Goal: Transaction & Acquisition: Purchase product/service

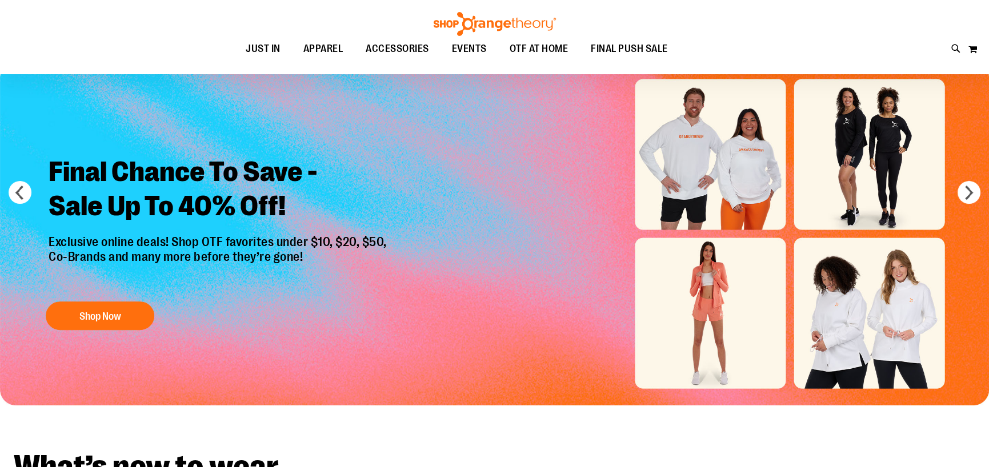
scroll to position [57, 0]
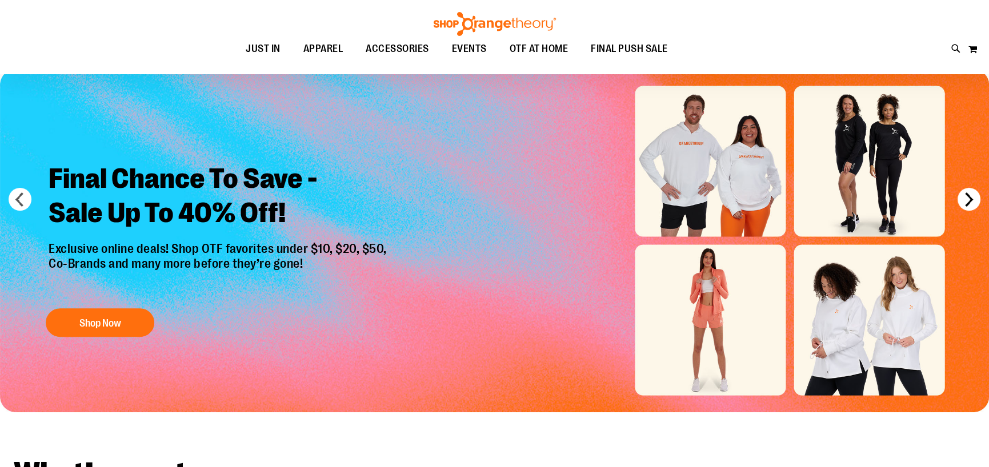
click at [975, 199] on button "next" at bounding box center [968, 199] width 23 height 23
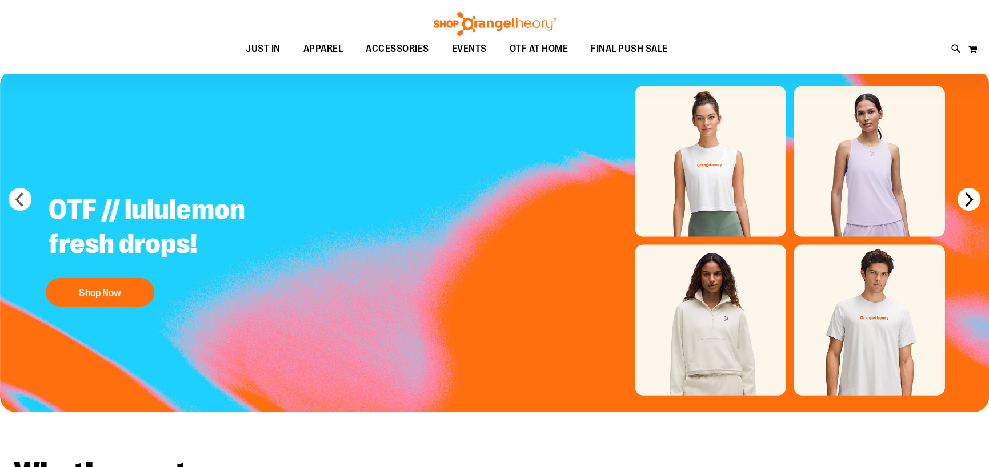
click at [975, 199] on button "next" at bounding box center [968, 199] width 23 height 23
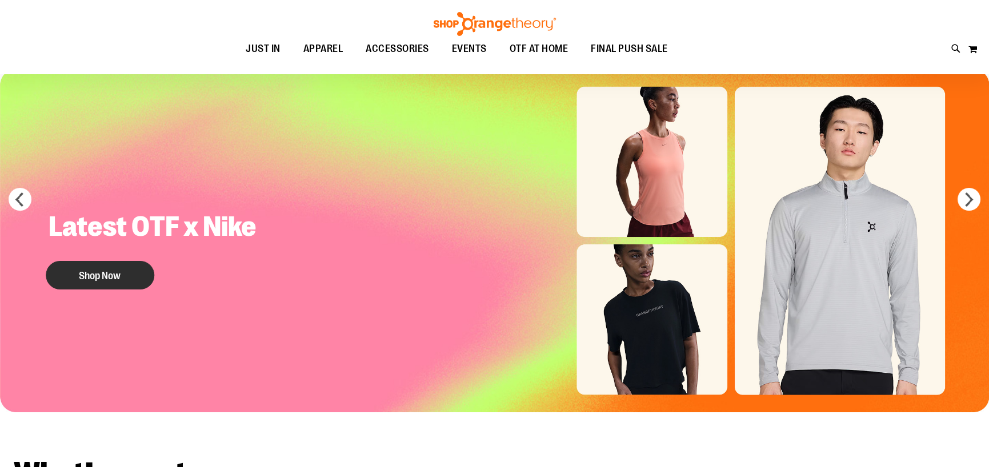
click at [98, 262] on button "Shop Now" at bounding box center [100, 275] width 109 height 29
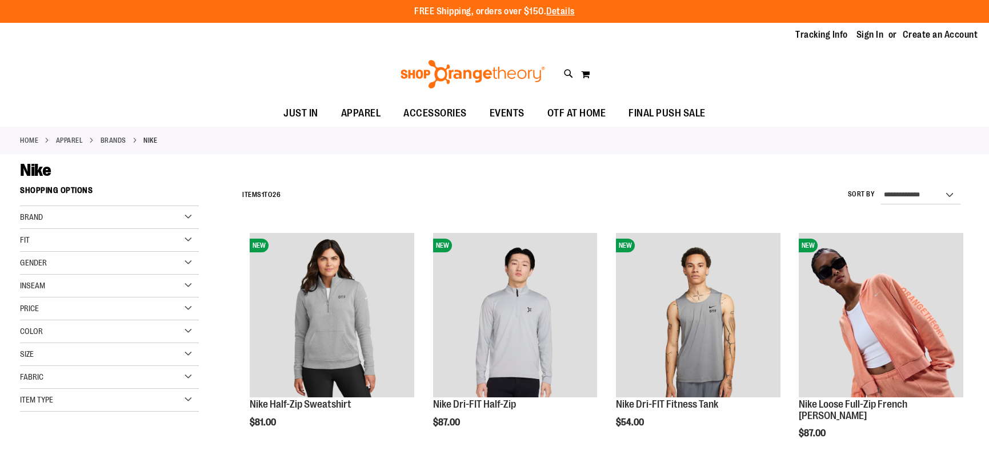
click at [194, 261] on div "Gender" at bounding box center [109, 263] width 179 height 23
click at [27, 296] on link "Women 11 items" at bounding box center [102, 298] width 171 height 12
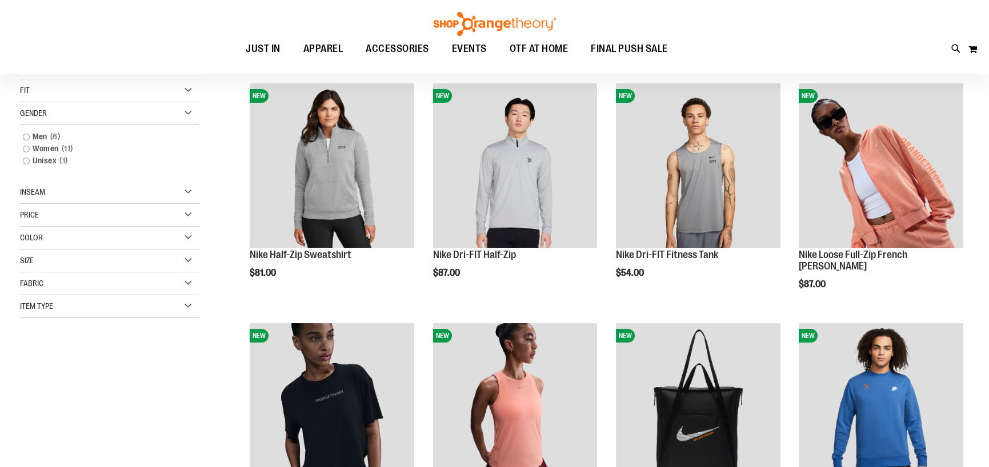
scroll to position [180, 0]
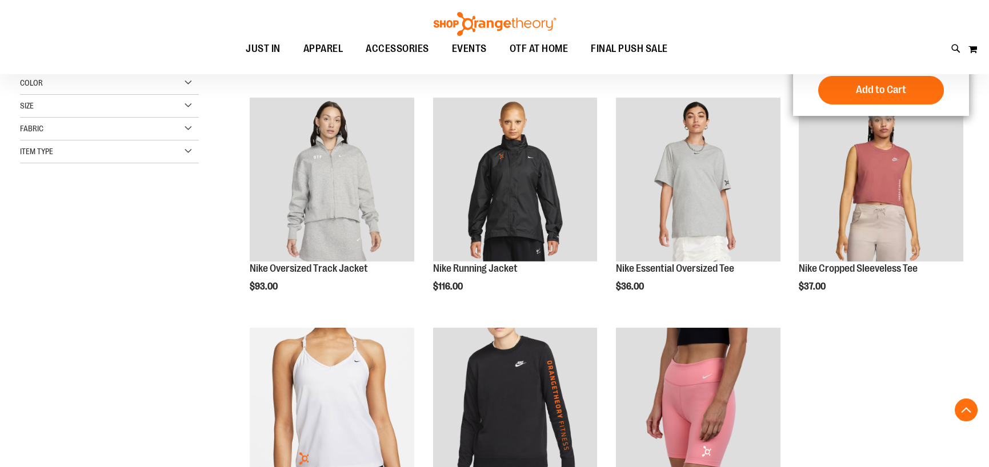
scroll to position [351, 0]
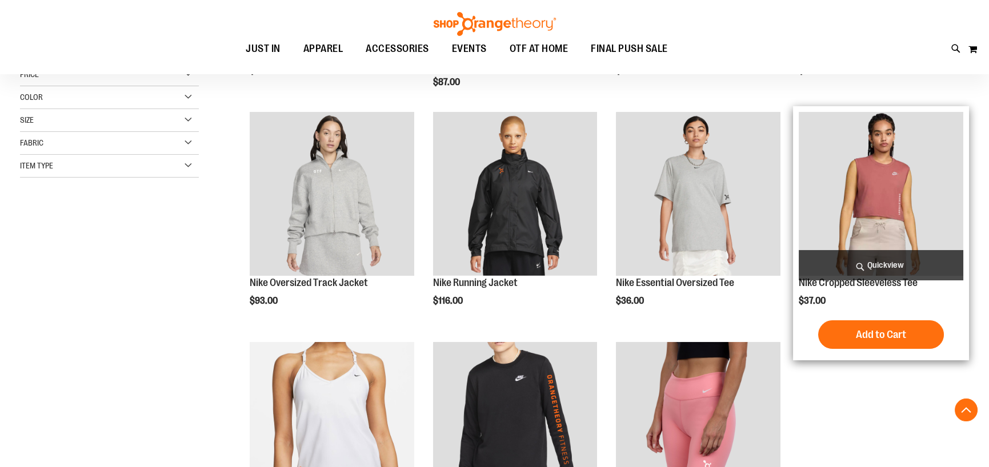
click at [877, 194] on img "product" at bounding box center [881, 194] width 165 height 165
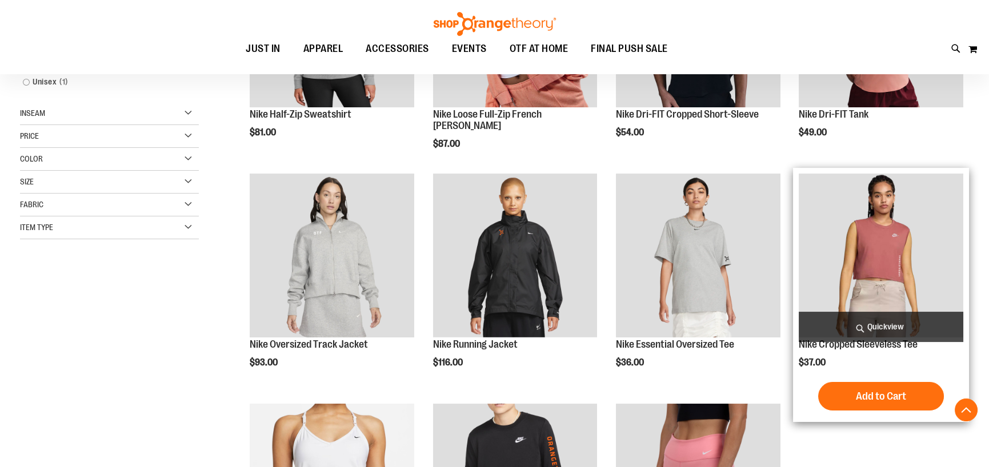
scroll to position [180, 0]
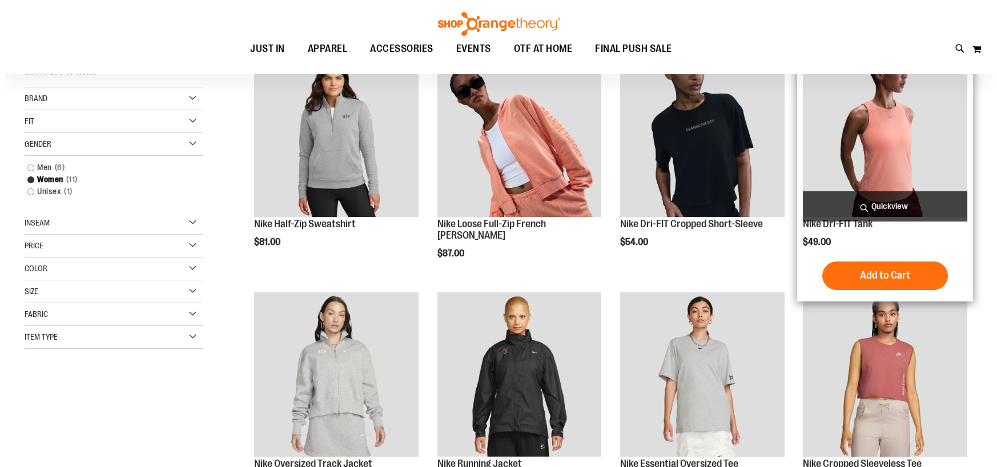
scroll to position [65, 0]
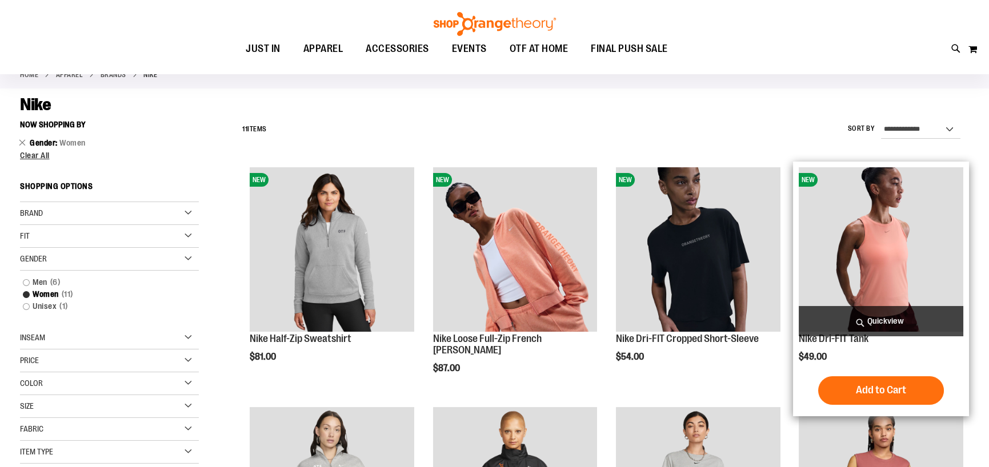
click at [881, 320] on span "Quickview" at bounding box center [881, 321] width 165 height 30
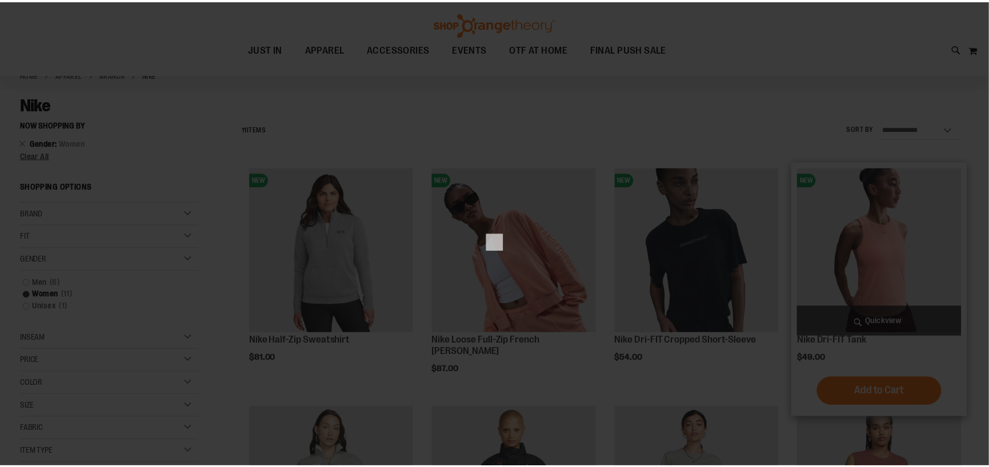
scroll to position [0, 0]
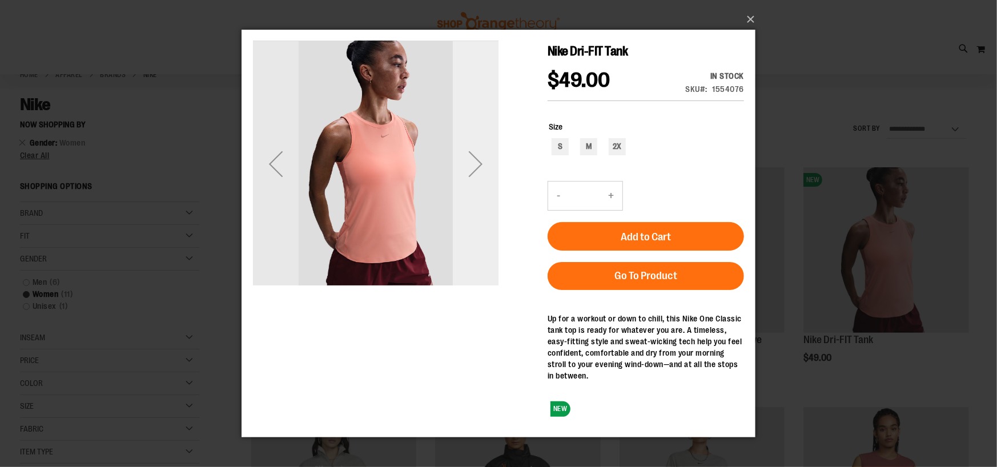
click at [478, 163] on div "Next" at bounding box center [475, 164] width 46 height 46
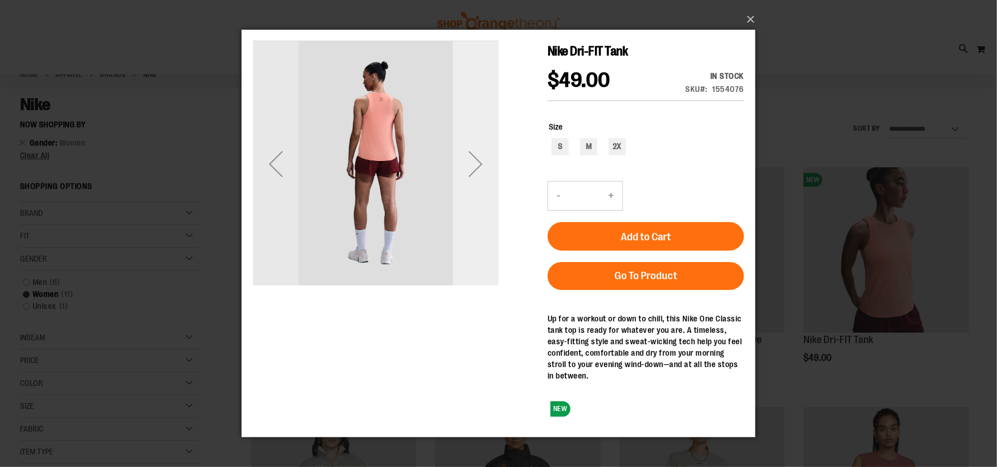
click at [478, 163] on div "Next" at bounding box center [475, 164] width 46 height 46
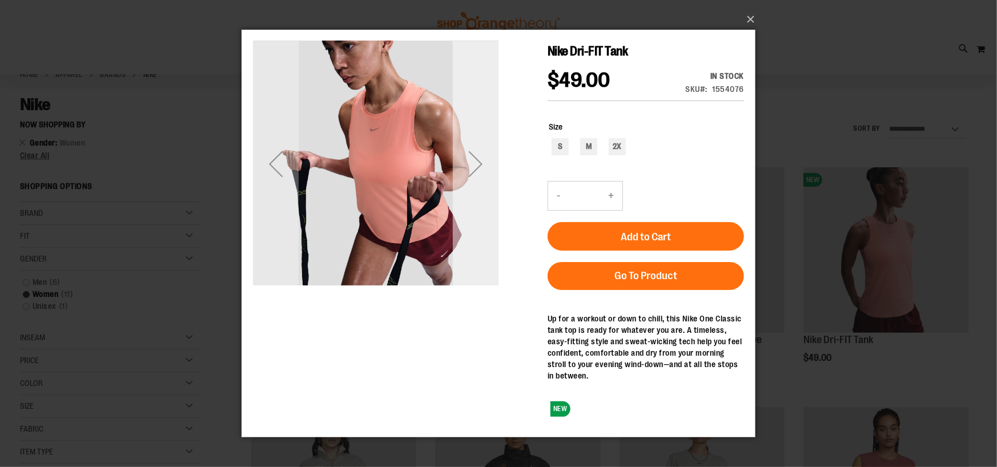
click at [478, 163] on div "Next" at bounding box center [475, 164] width 46 height 46
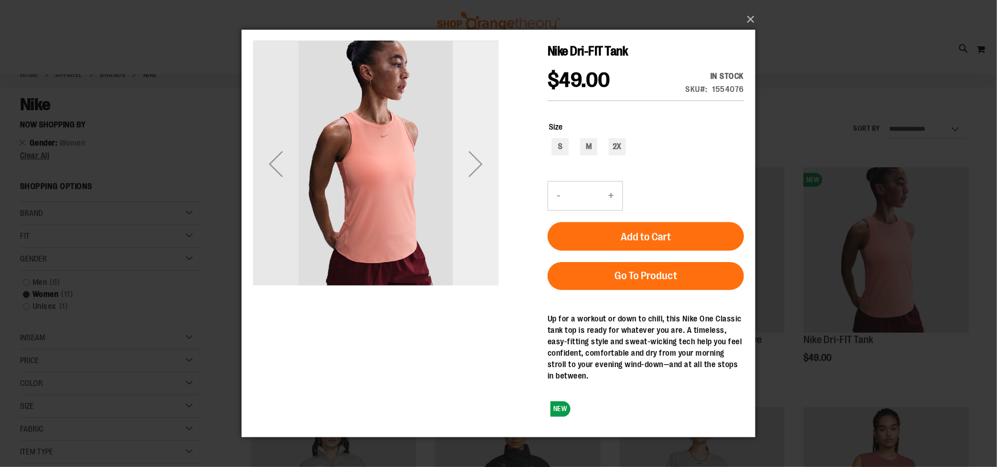
click at [482, 164] on div "Next" at bounding box center [475, 164] width 46 height 46
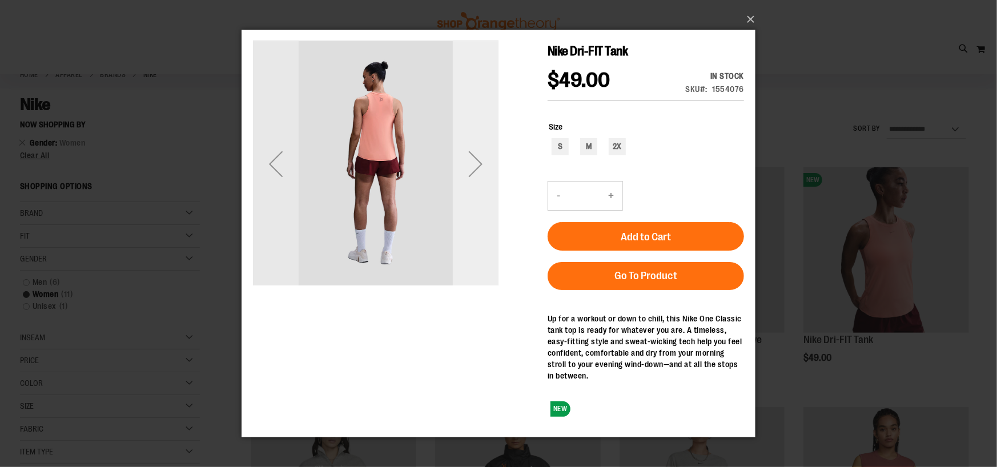
click at [482, 164] on div "Next" at bounding box center [475, 164] width 46 height 46
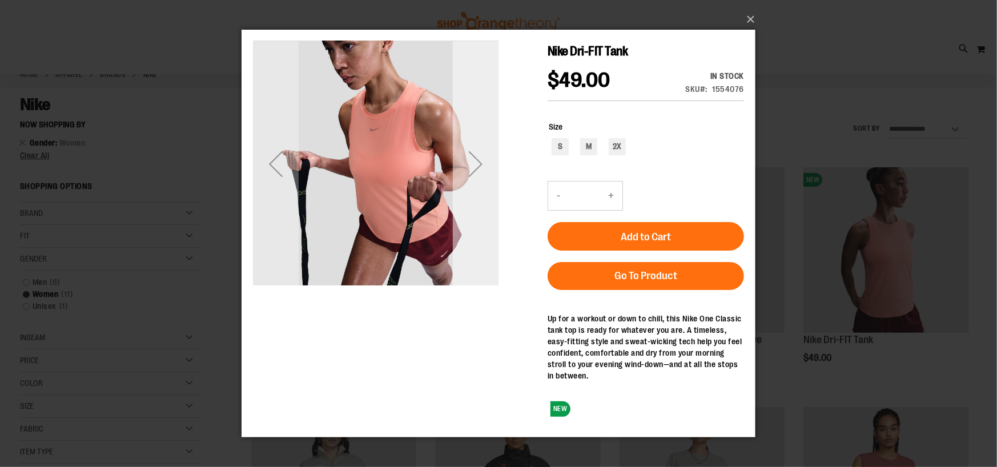
click at [482, 164] on div "Next" at bounding box center [475, 164] width 46 height 46
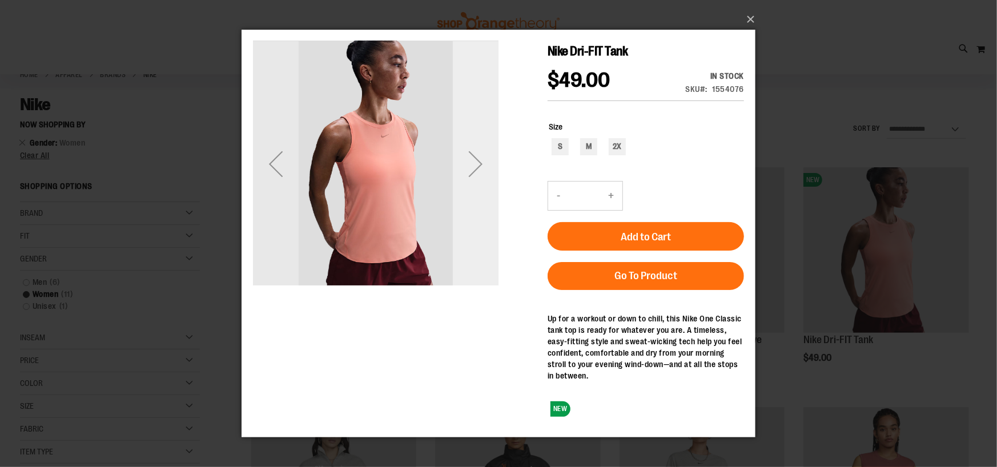
click at [482, 164] on div "Next" at bounding box center [475, 164] width 46 height 46
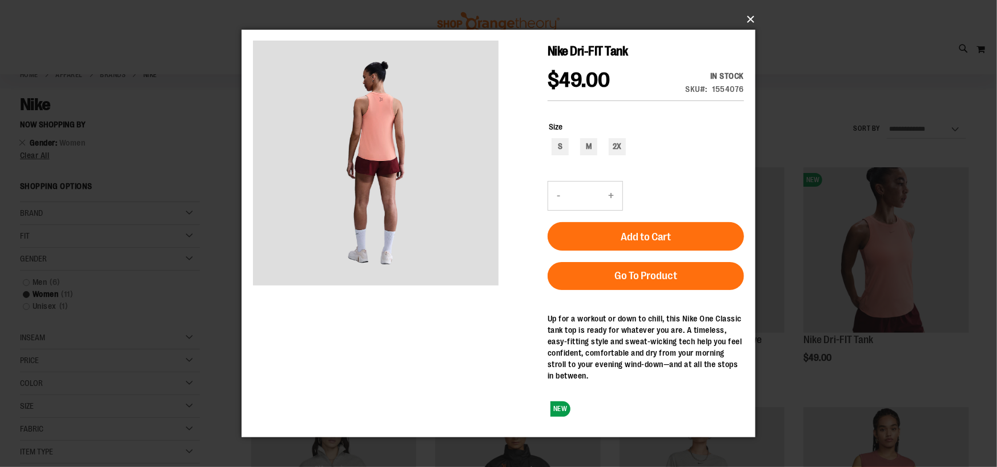
click at [750, 17] on button "×" at bounding box center [502, 19] width 514 height 25
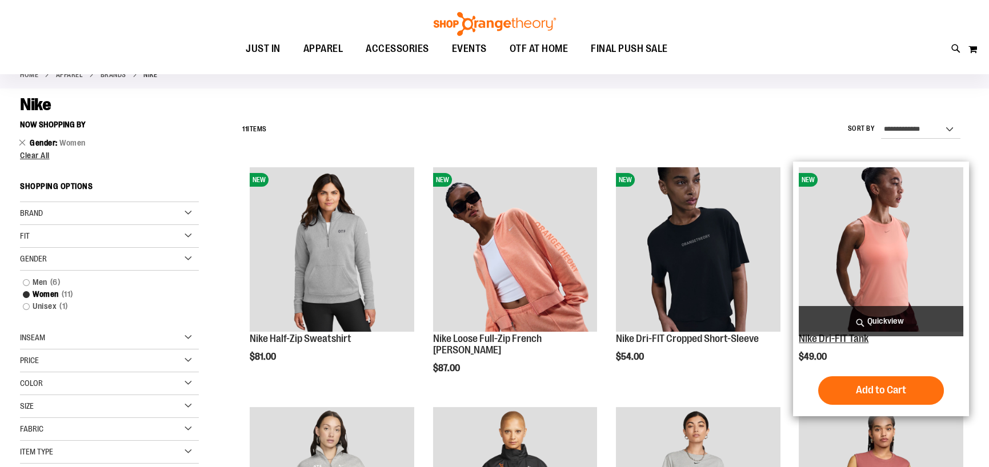
click at [821, 336] on link "Nike Dri-FIT Tank" at bounding box center [834, 338] width 70 height 11
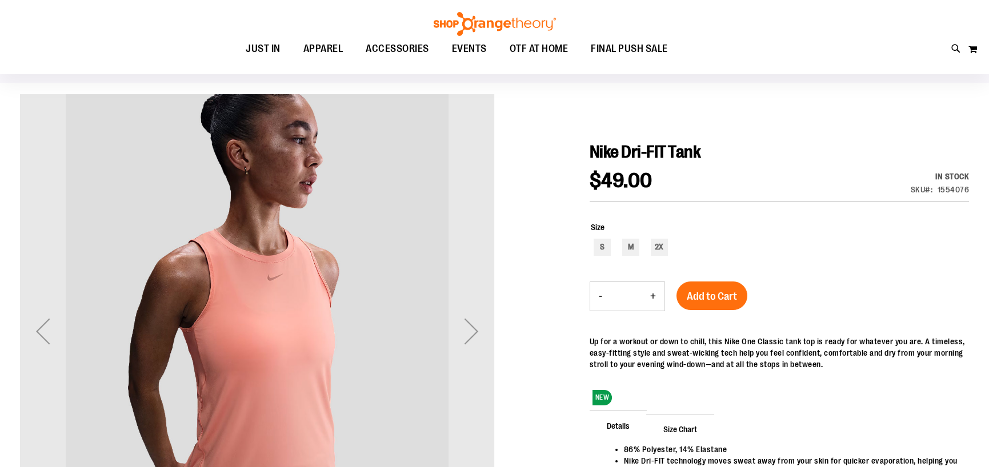
scroll to position [57, 0]
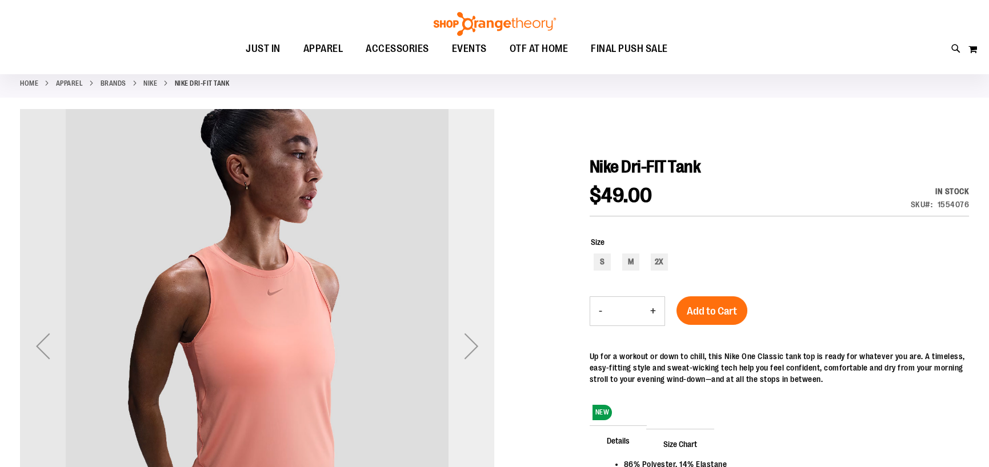
click at [471, 347] on div "Next" at bounding box center [471, 346] width 46 height 46
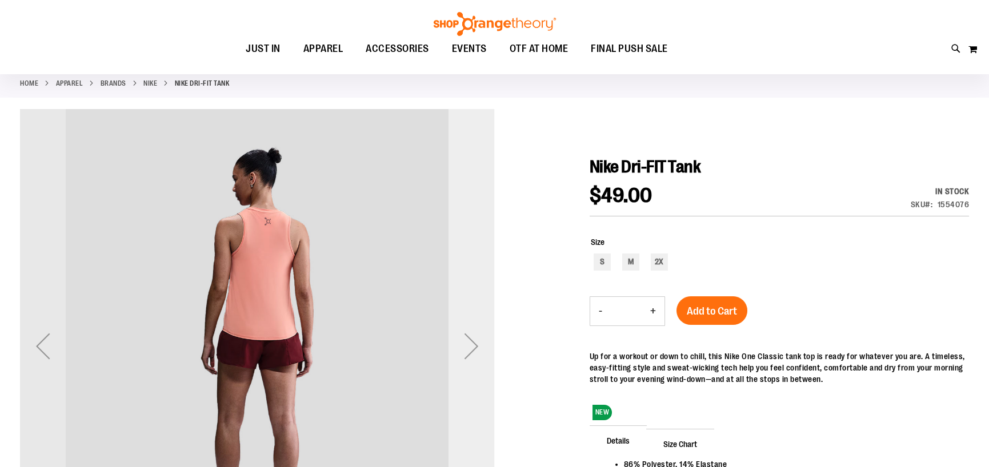
click at [471, 347] on div "Next" at bounding box center [471, 346] width 46 height 46
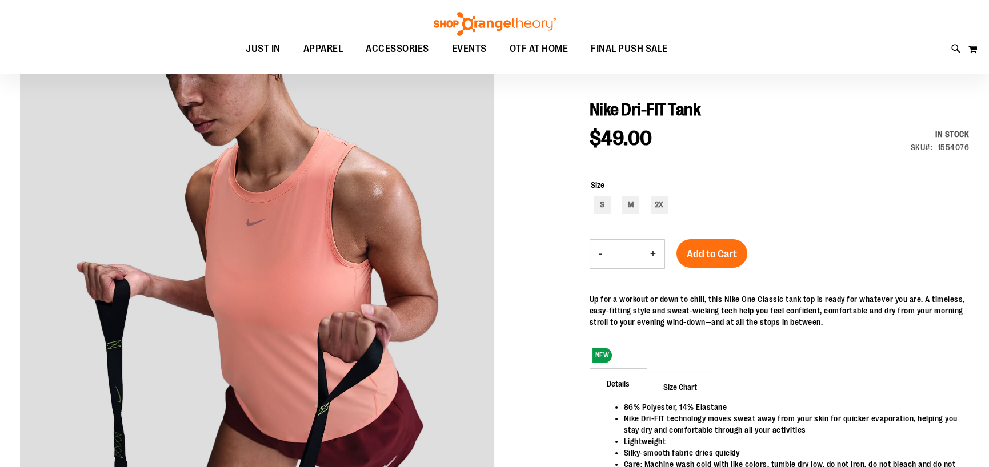
scroll to position [0, 0]
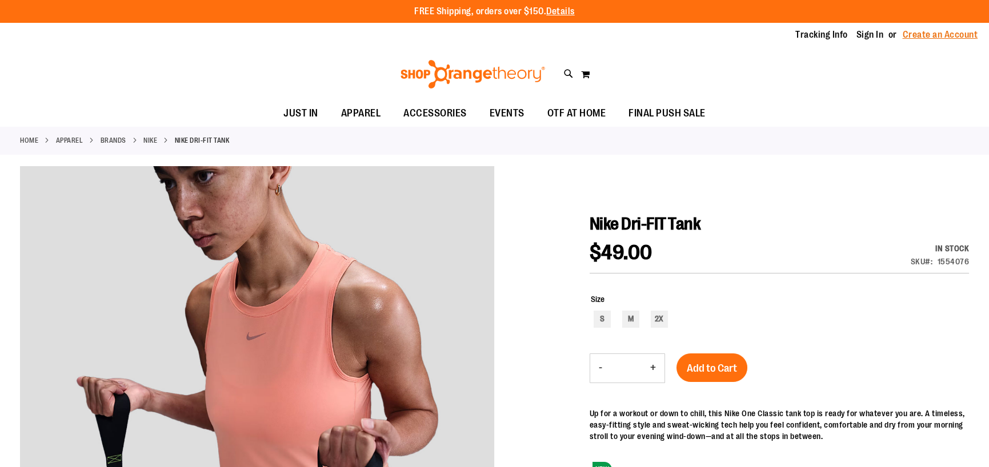
click at [937, 35] on link "Create an Account" at bounding box center [940, 35] width 75 height 13
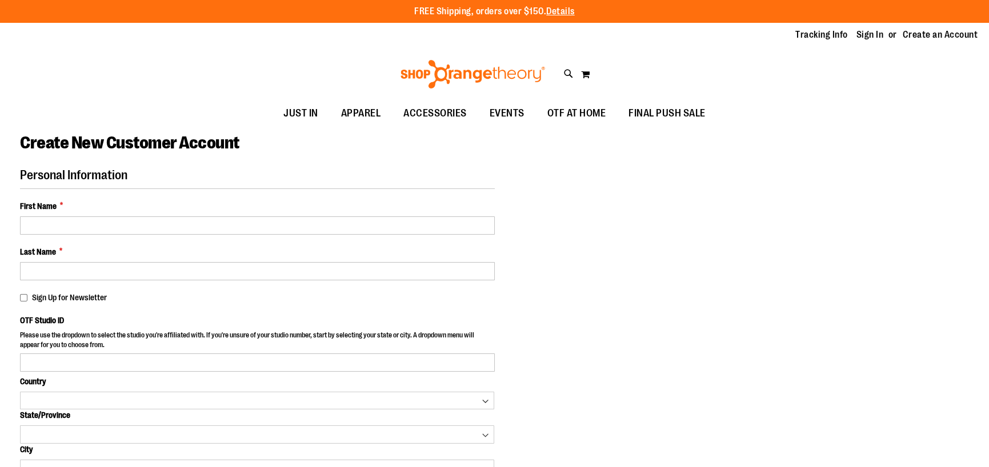
select select "***"
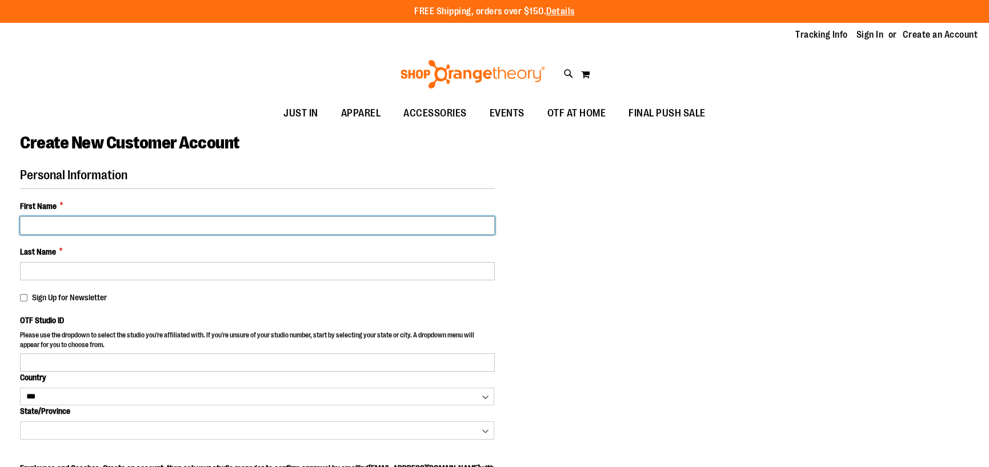
click at [59, 226] on input "First Name *" at bounding box center [257, 226] width 475 height 18
type input "*******"
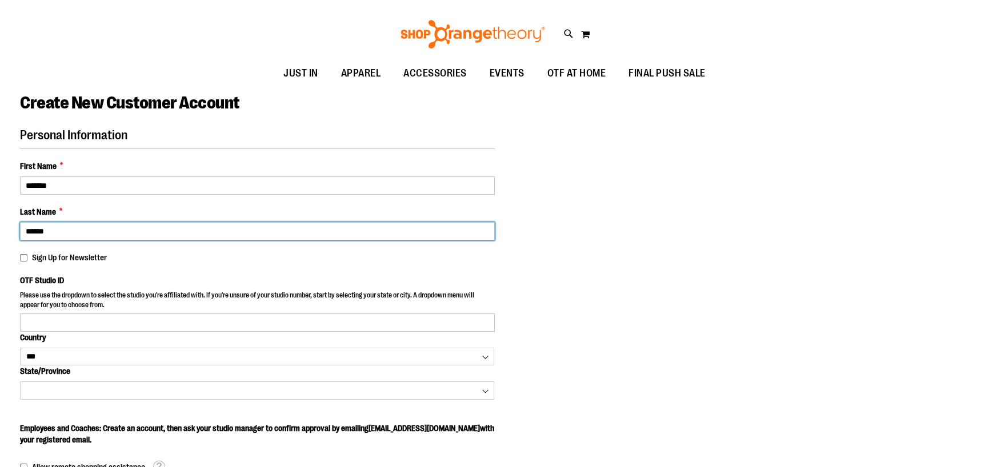
scroll to position [114, 0]
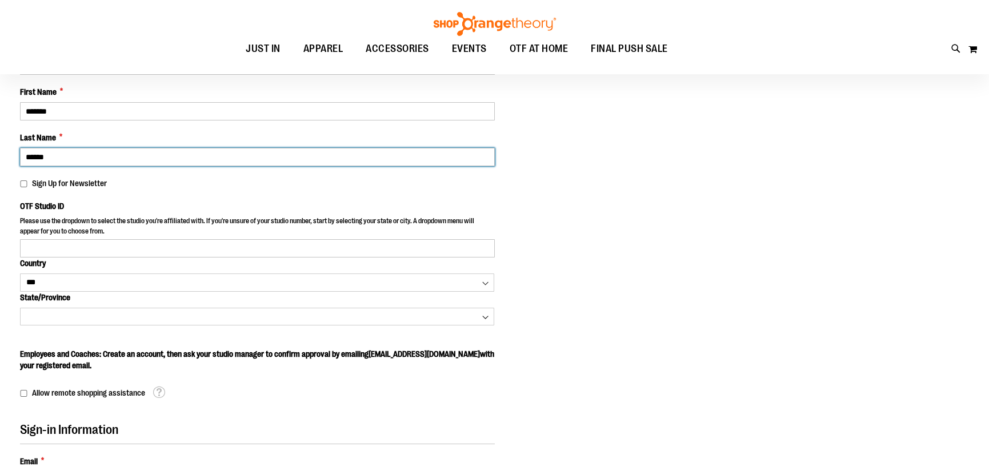
type input "******"
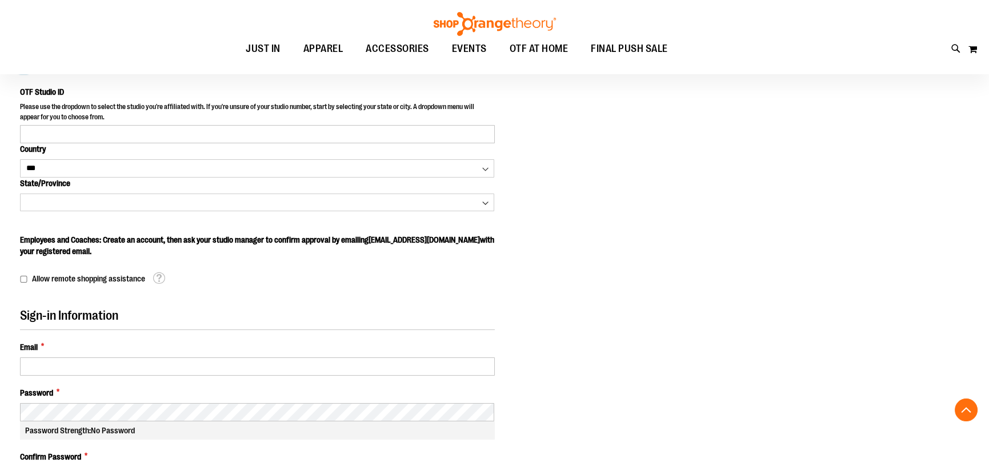
scroll to position [171, 0]
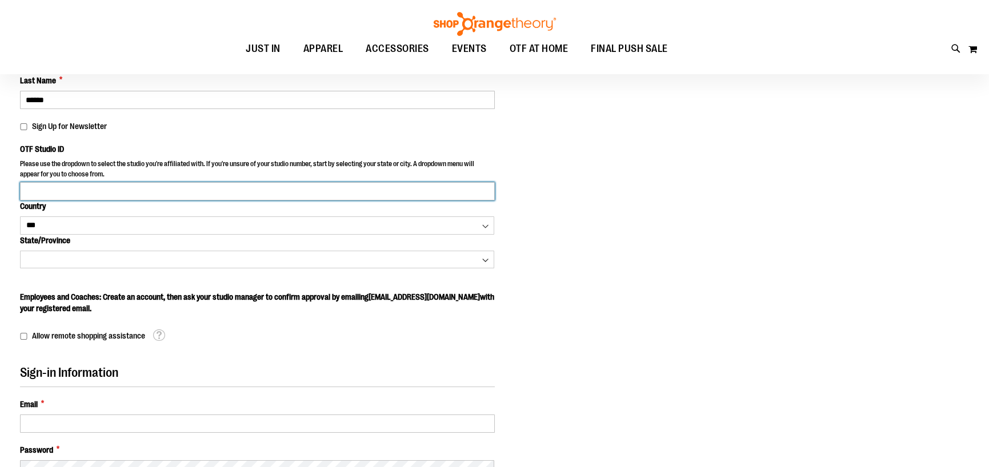
click at [82, 193] on input "OTF Studio ID" at bounding box center [257, 191] width 475 height 18
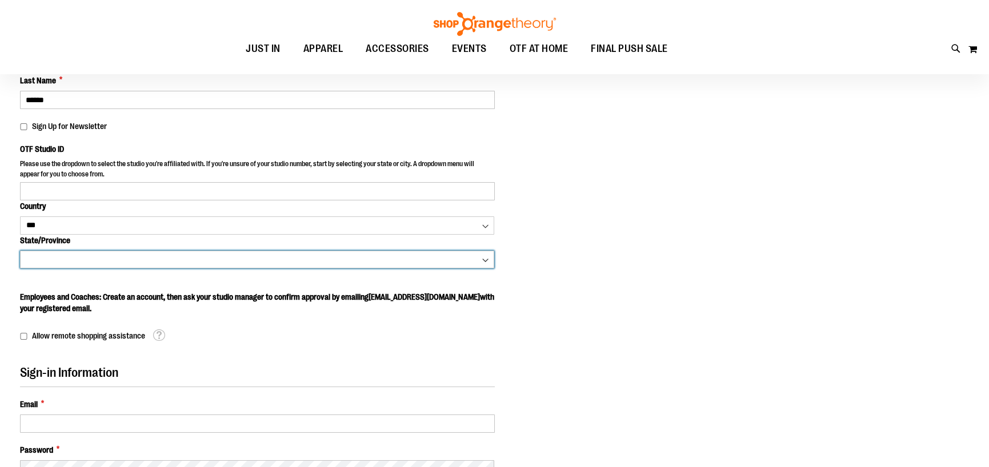
click at [54, 258] on select "**********" at bounding box center [257, 260] width 474 height 18
select select "**********"
click at [20, 251] on select "**********" at bounding box center [257, 260] width 474 height 18
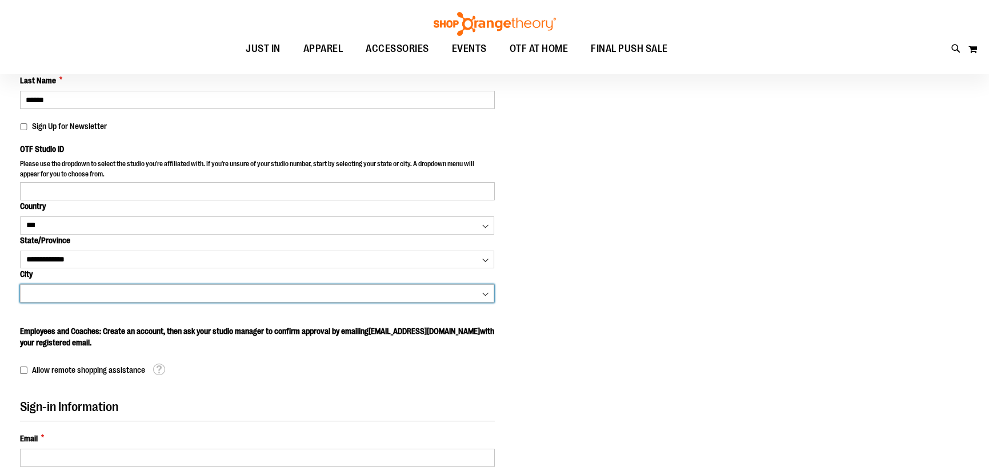
click at [77, 295] on select "**********" at bounding box center [257, 293] width 474 height 18
select select "**********"
click at [20, 284] on select "**********" at bounding box center [257, 293] width 474 height 18
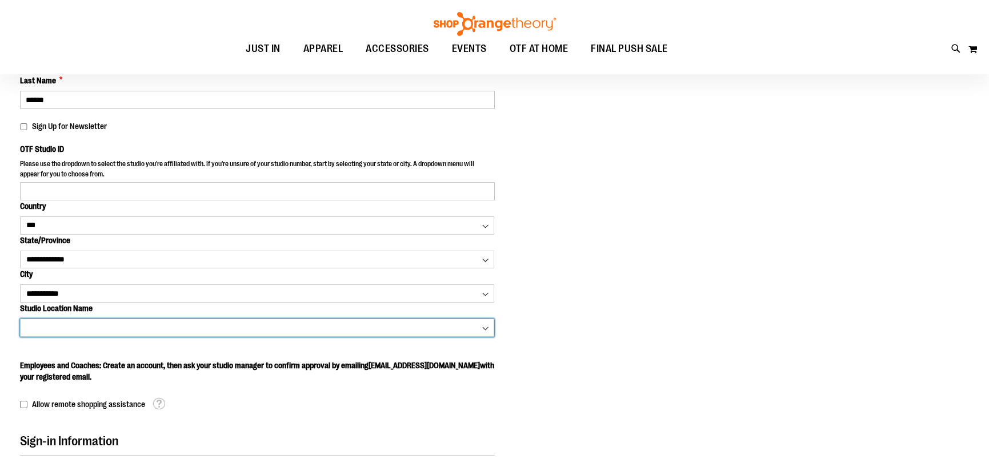
click at [485, 327] on select "**********" at bounding box center [257, 328] width 474 height 18
select select "****"
click at [20, 319] on select "**********" at bounding box center [257, 328] width 474 height 18
type input "****"
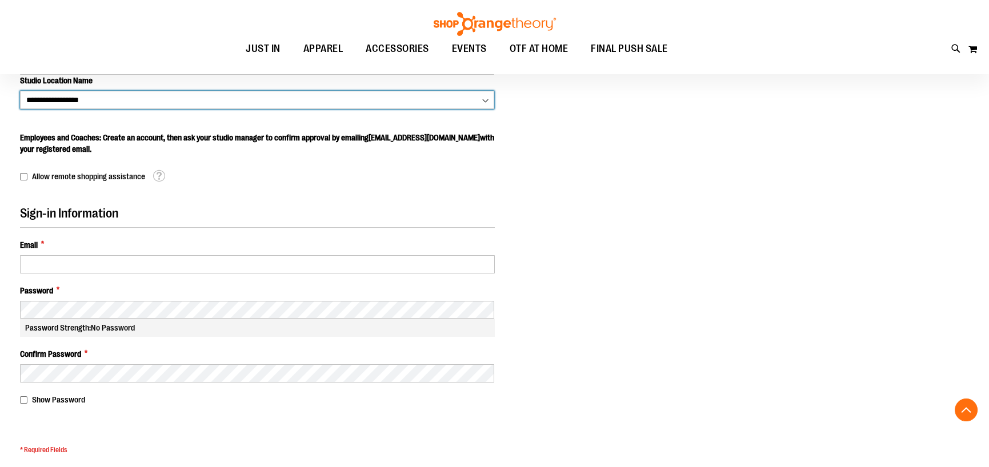
scroll to position [399, 0]
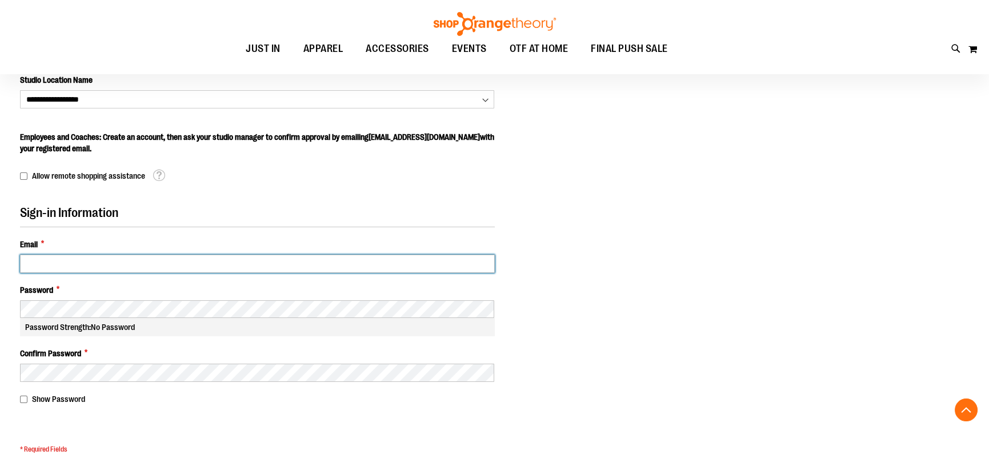
click at [74, 265] on input "Email *" at bounding box center [257, 264] width 475 height 18
type input "**********"
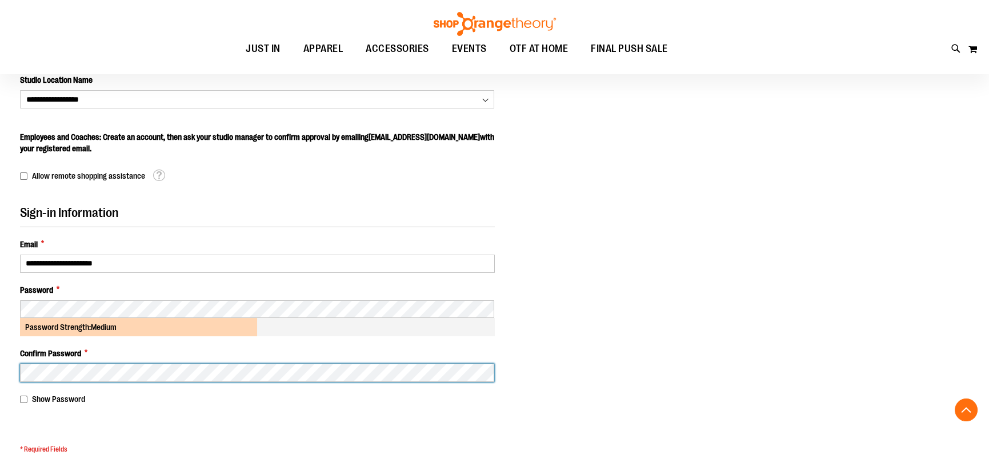
scroll to position [514, 0]
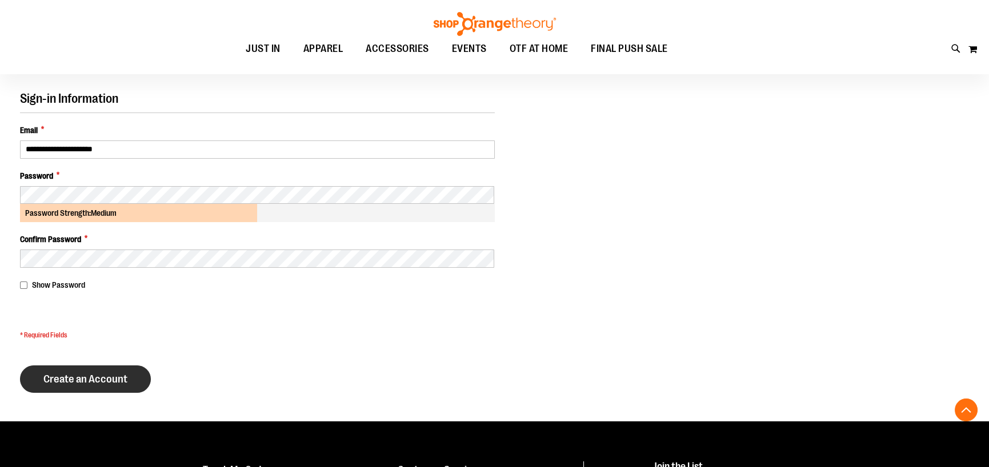
click at [81, 380] on span "Create an Account" at bounding box center [85, 379] width 84 height 13
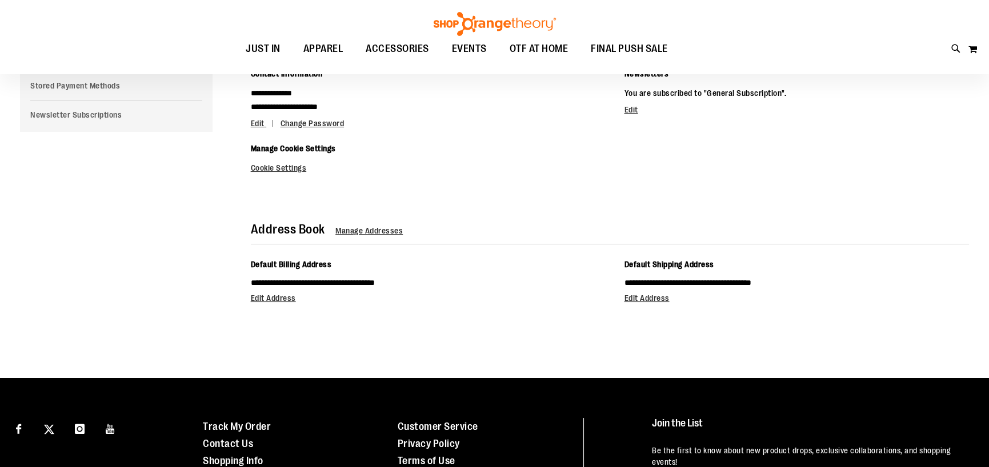
scroll to position [228, 0]
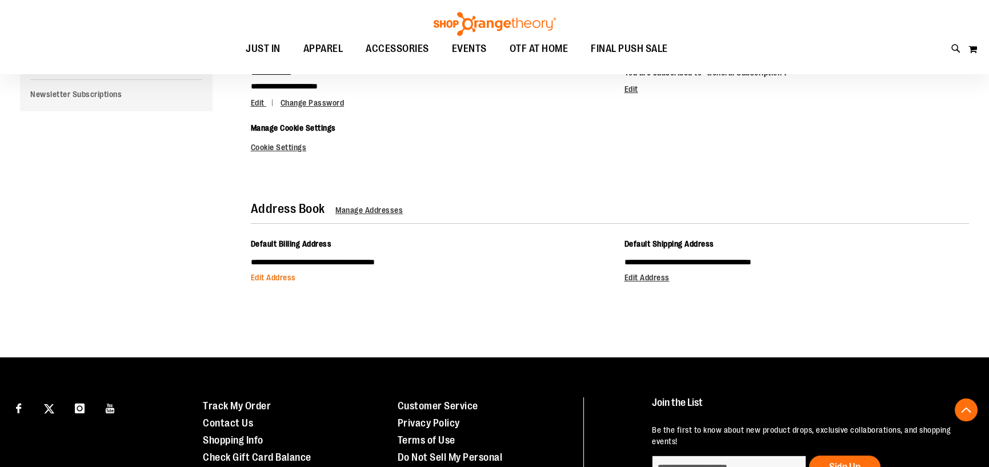
click at [284, 277] on span "Edit Address" at bounding box center [273, 277] width 45 height 9
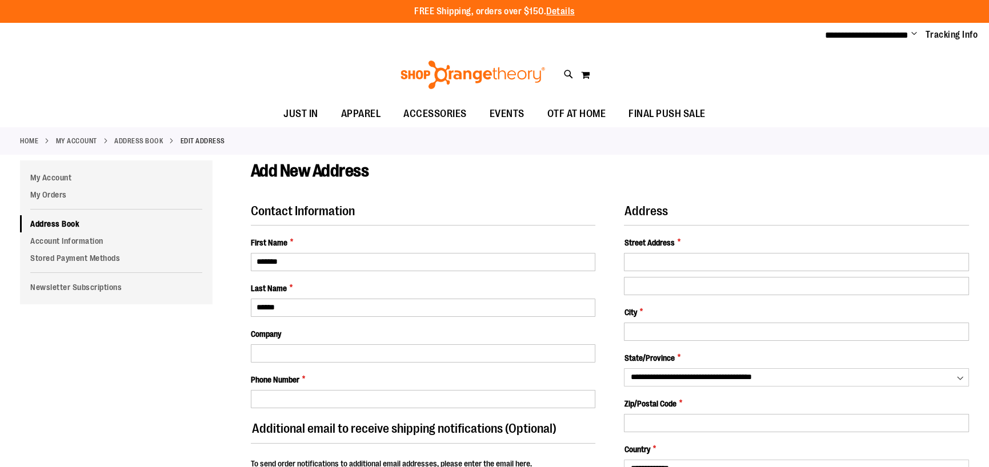
select select "**"
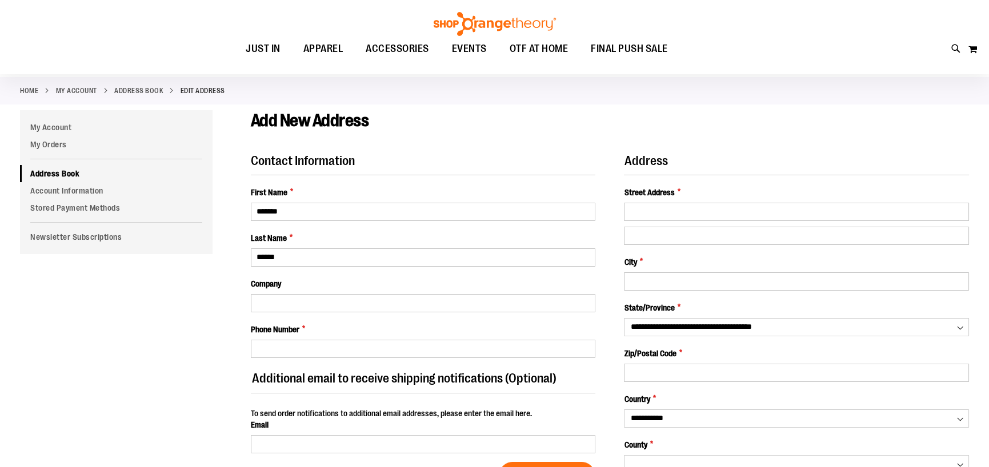
scroll to position [114, 0]
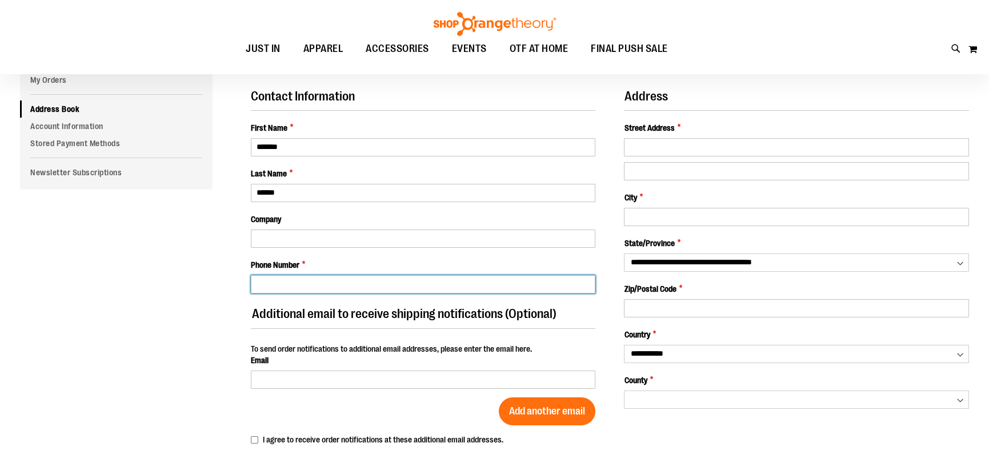
click at [313, 284] on input "Phone Number *" at bounding box center [423, 284] width 345 height 18
type input "**********"
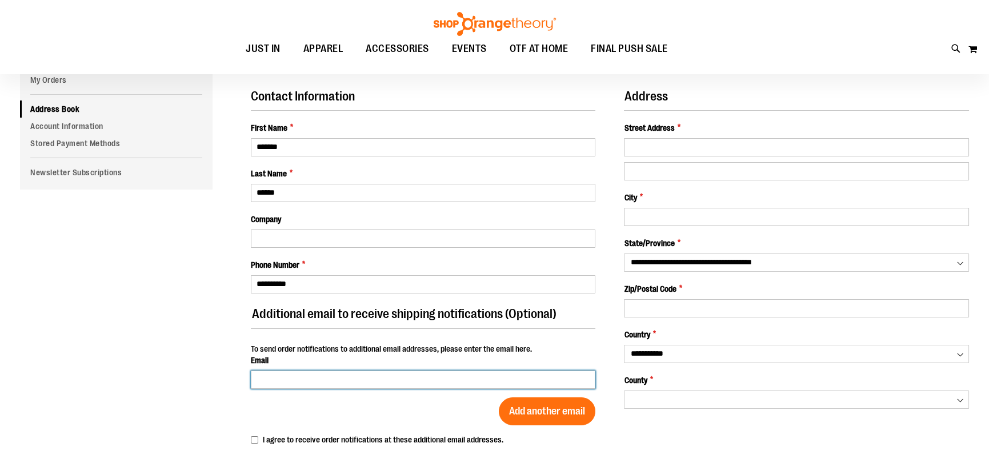
type input "**********"
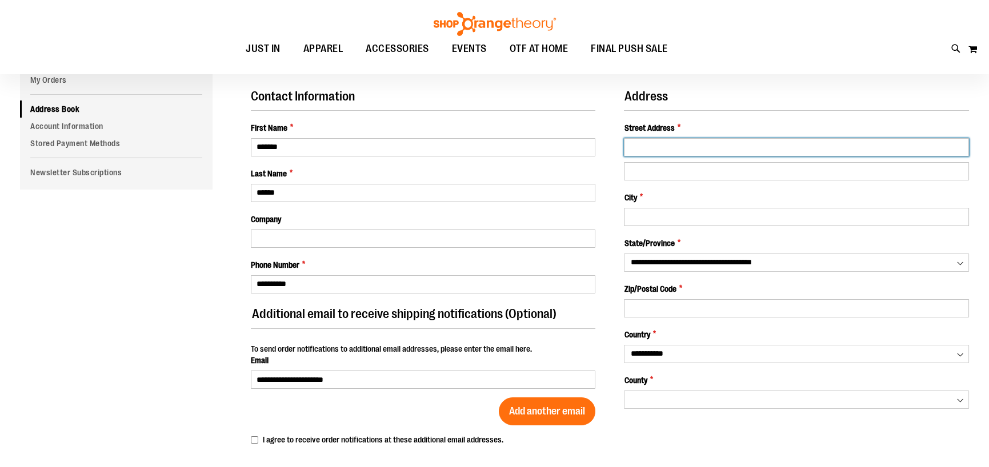
type input "**********"
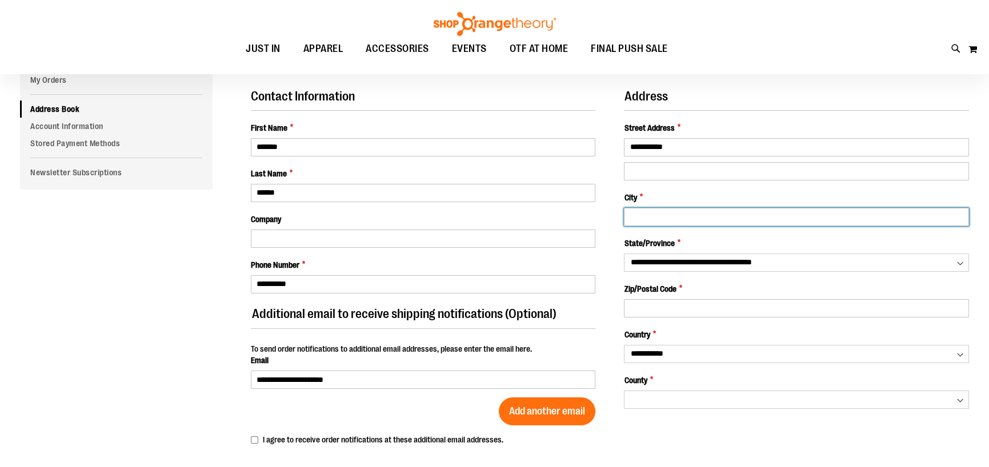
type input "**********"
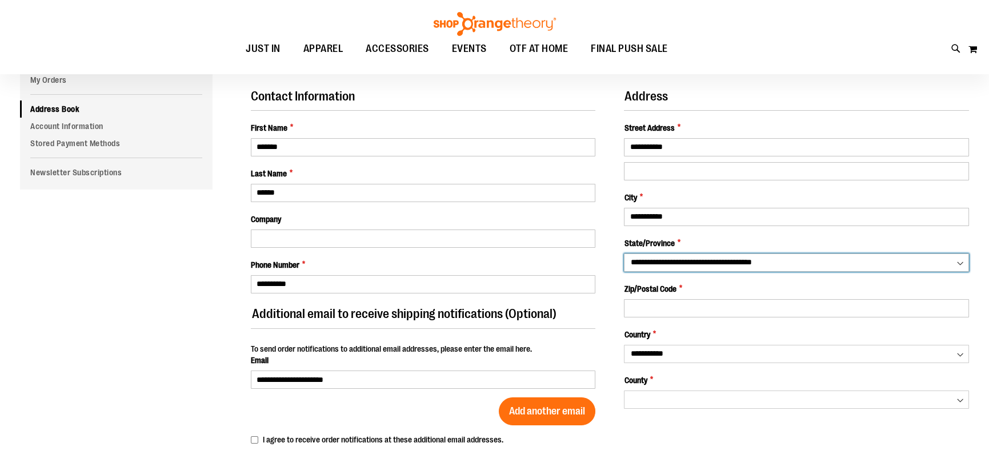
select select "**"
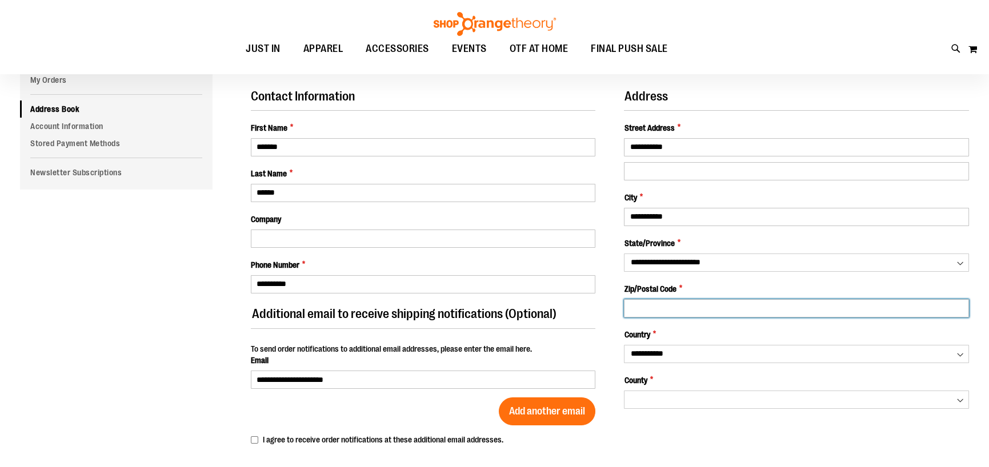
type input "*****"
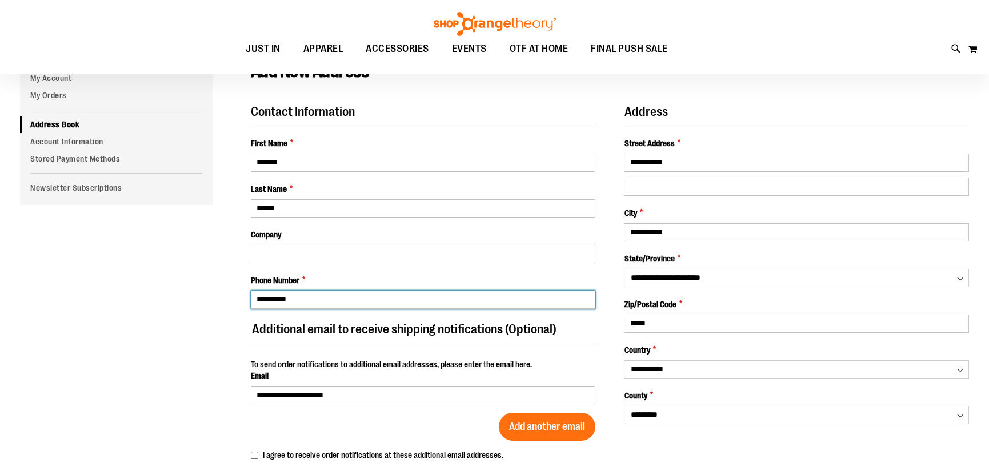
scroll to position [171, 0]
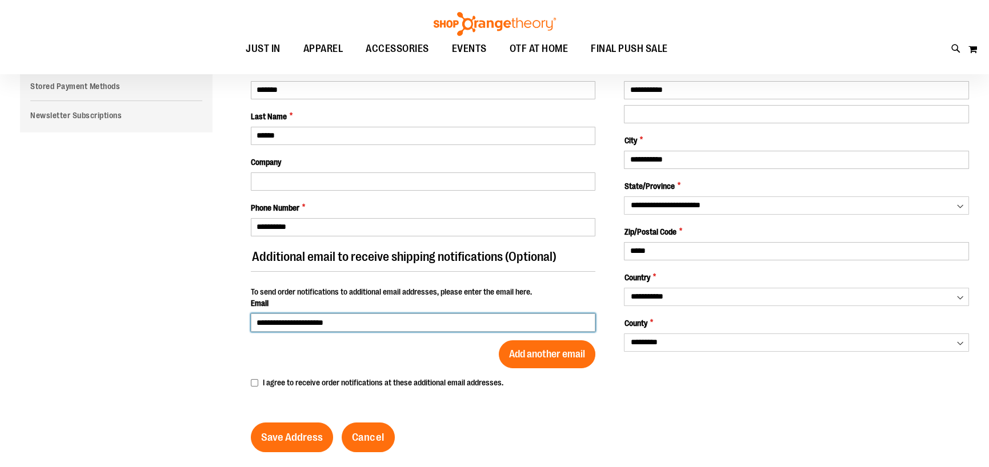
drag, startPoint x: 359, startPoint y: 326, endPoint x: 236, endPoint y: 327, distance: 123.4
click at [236, 327] on div "Add New Address Contact Information First Name * ******* Last Name * ****** Com…" at bounding box center [600, 232] width 738 height 487
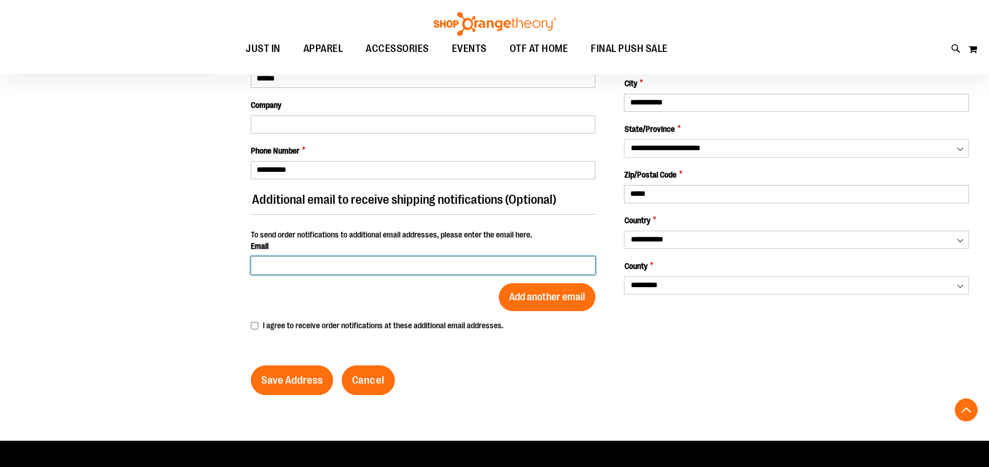
scroll to position [285, 0]
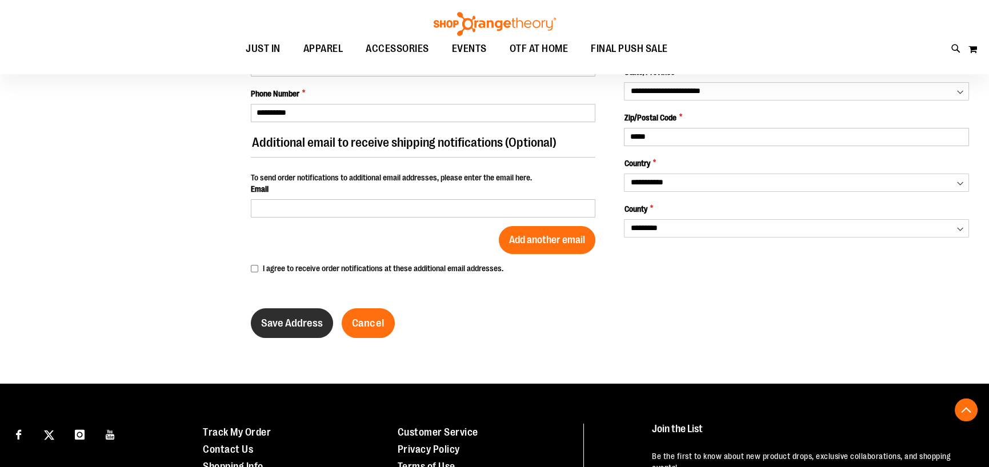
click at [285, 320] on span "Save Address" at bounding box center [292, 323] width 62 height 13
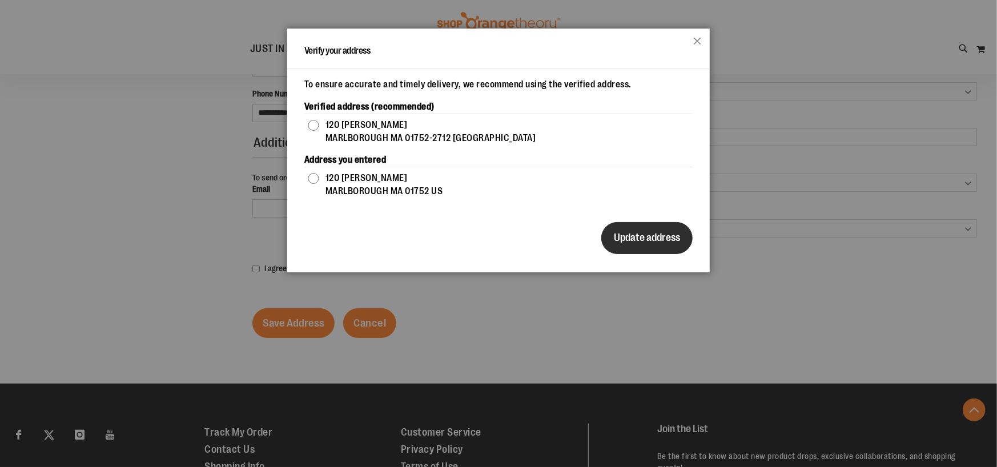
click at [641, 239] on span "Update address" at bounding box center [647, 237] width 66 height 11
type input "**********"
select select "*********"
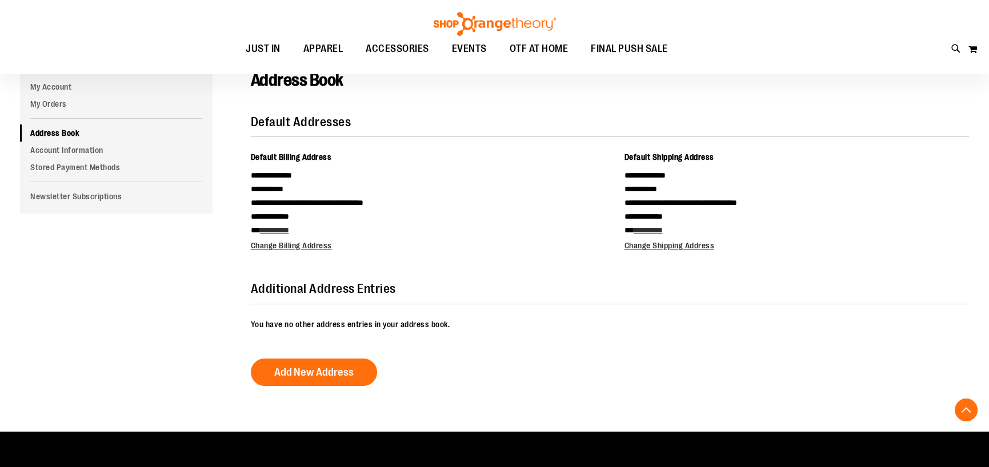
scroll to position [114, 0]
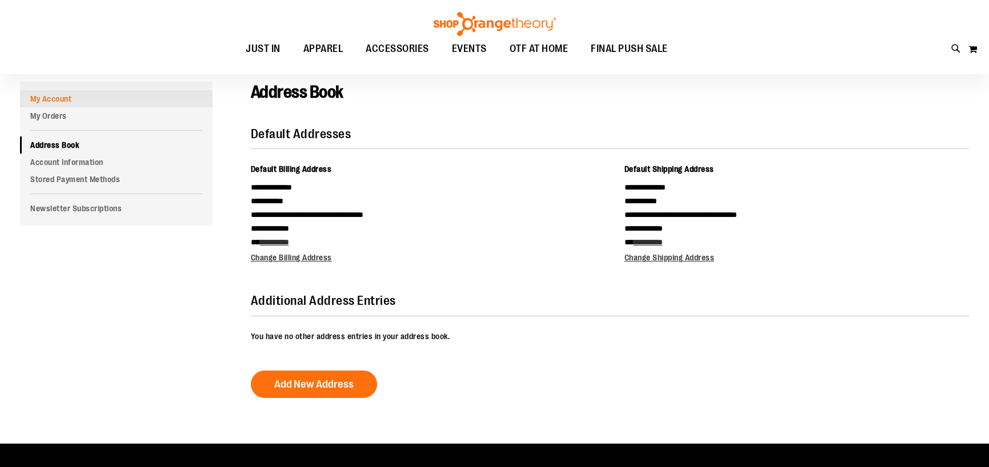
click at [71, 99] on link "My Account" at bounding box center [116, 98] width 193 height 17
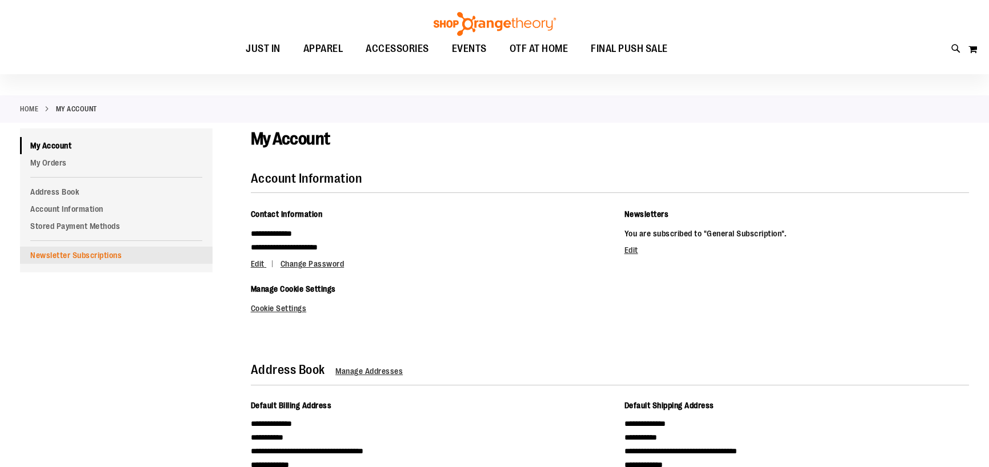
scroll to position [114, 0]
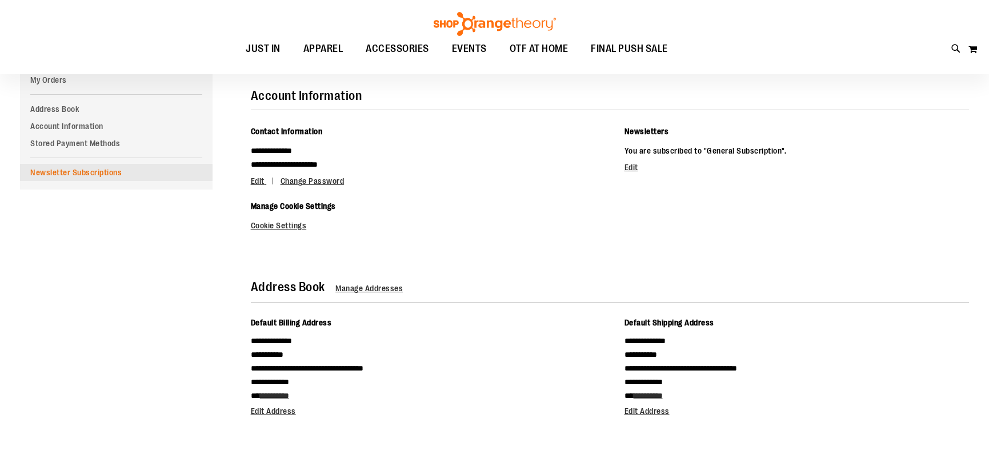
click at [79, 174] on link "Newsletter Subscriptions" at bounding box center [116, 172] width 193 height 17
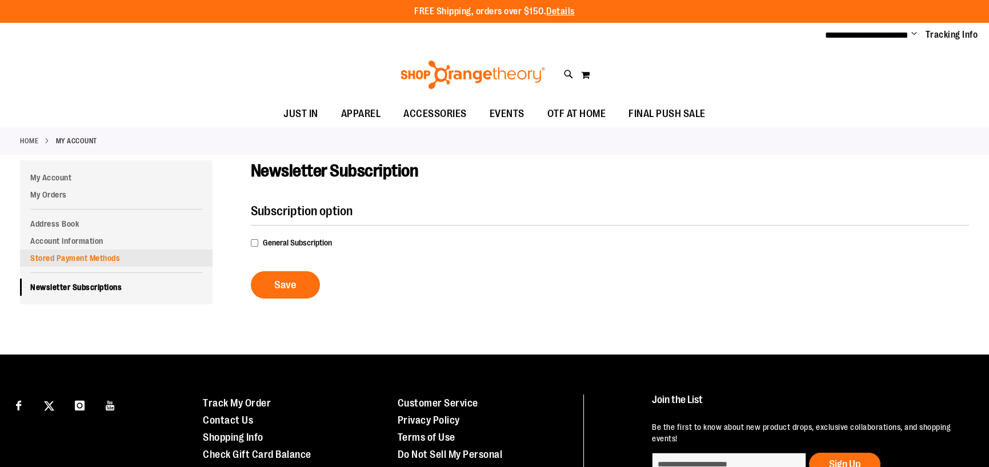
click at [78, 255] on link "Stored Payment Methods" at bounding box center [116, 258] width 193 height 17
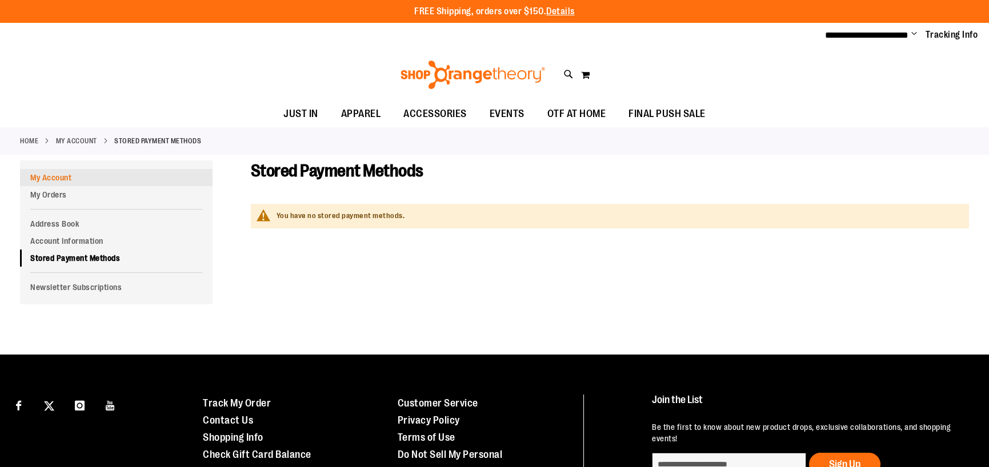
click at [55, 178] on link "My Account" at bounding box center [116, 177] width 193 height 17
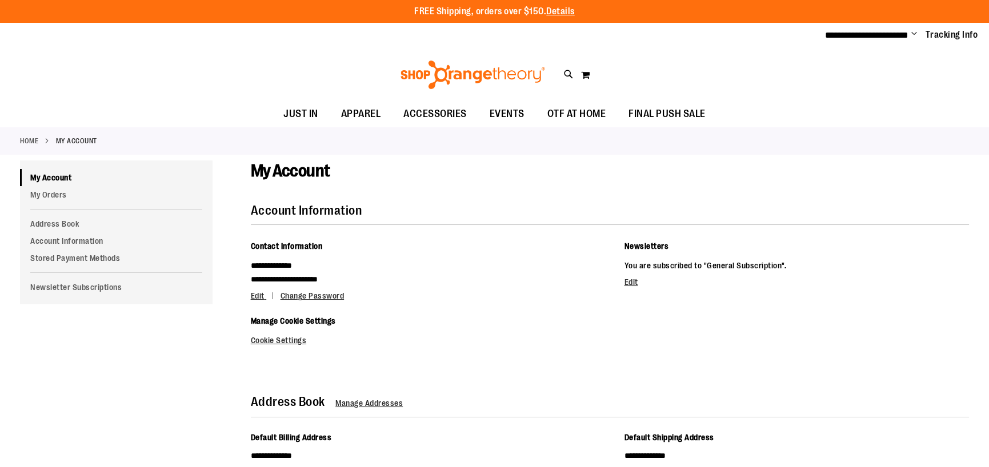
click at [916, 34] on span "Change" at bounding box center [914, 34] width 6 height 11
click at [730, 57] on div "Toggle Nav Search Popular Suggestions Advanced Search" at bounding box center [494, 75] width 989 height 53
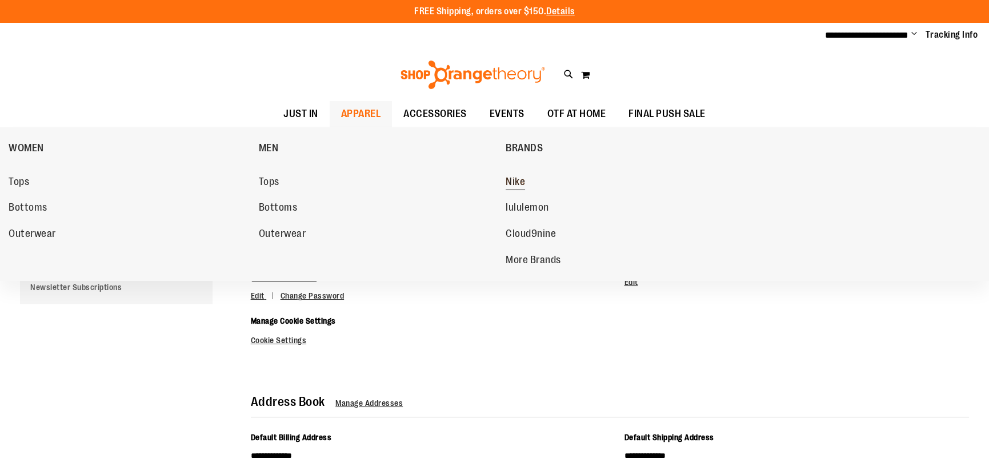
click at [520, 182] on span "Nike" at bounding box center [515, 183] width 19 height 14
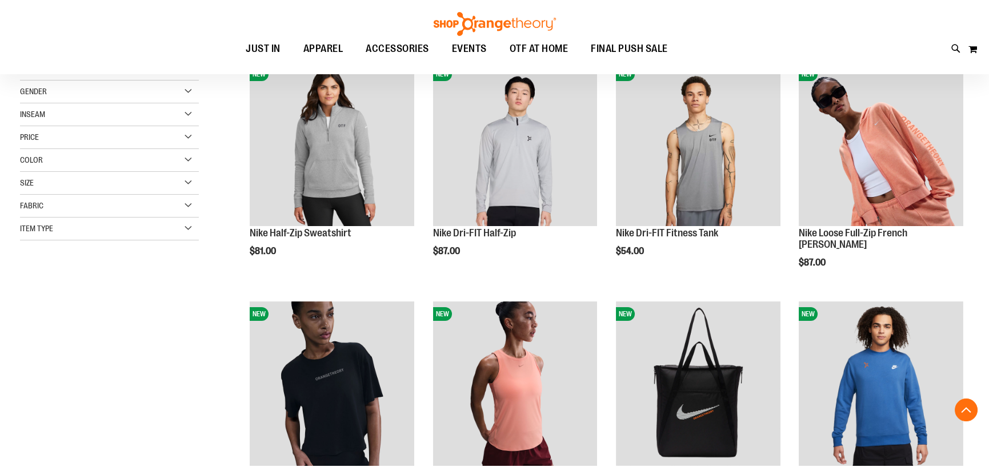
scroll to position [228, 0]
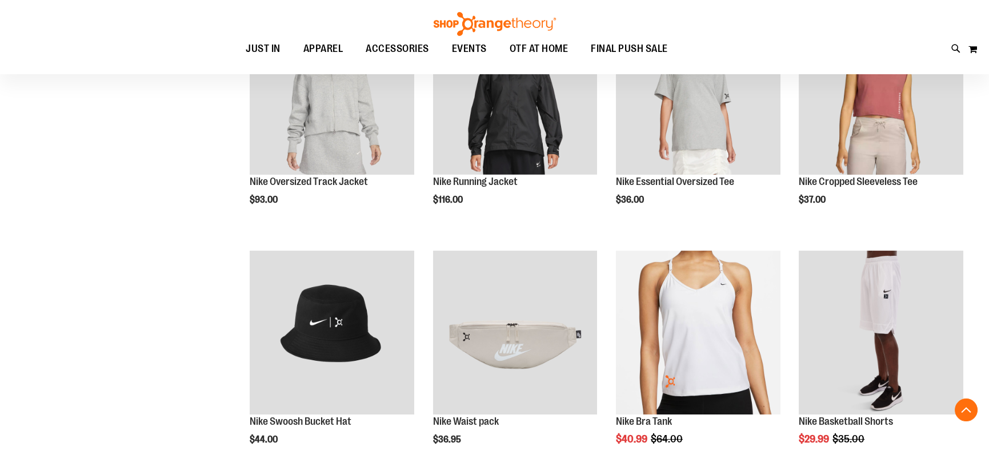
scroll to position [971, 0]
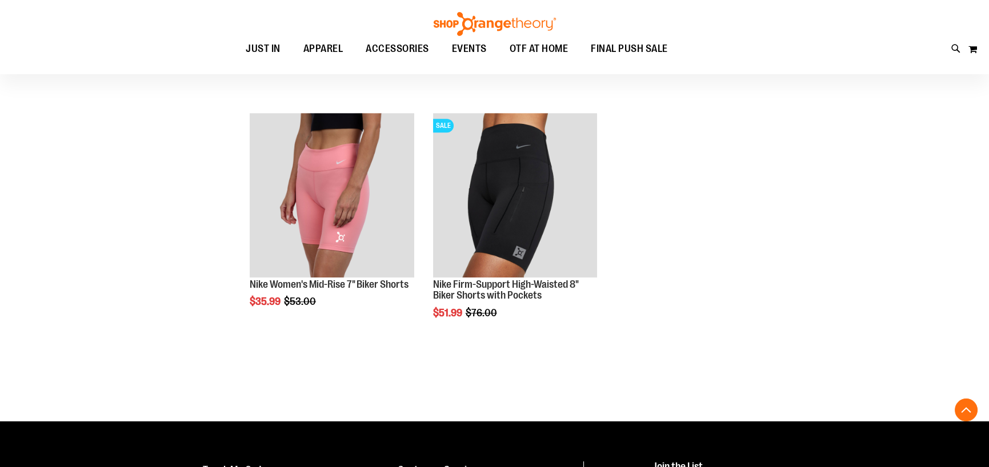
scroll to position [1542, 0]
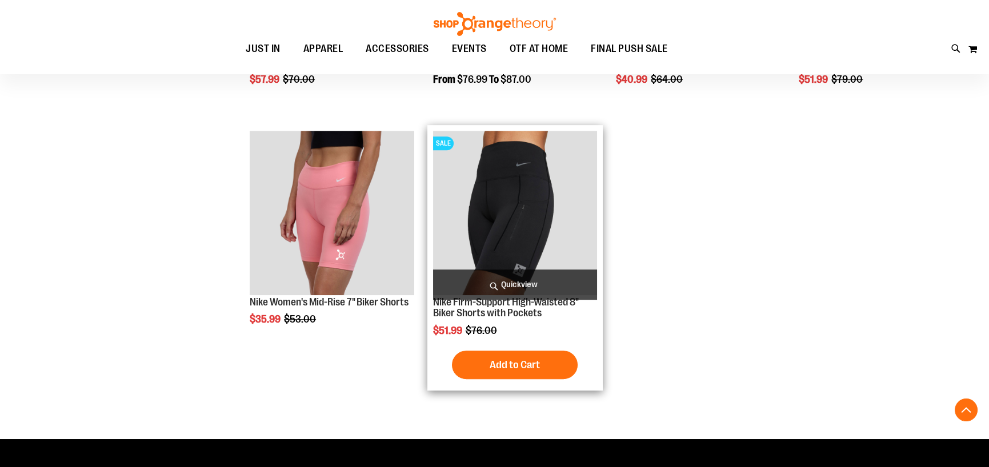
click at [511, 193] on img "product" at bounding box center [515, 213] width 165 height 165
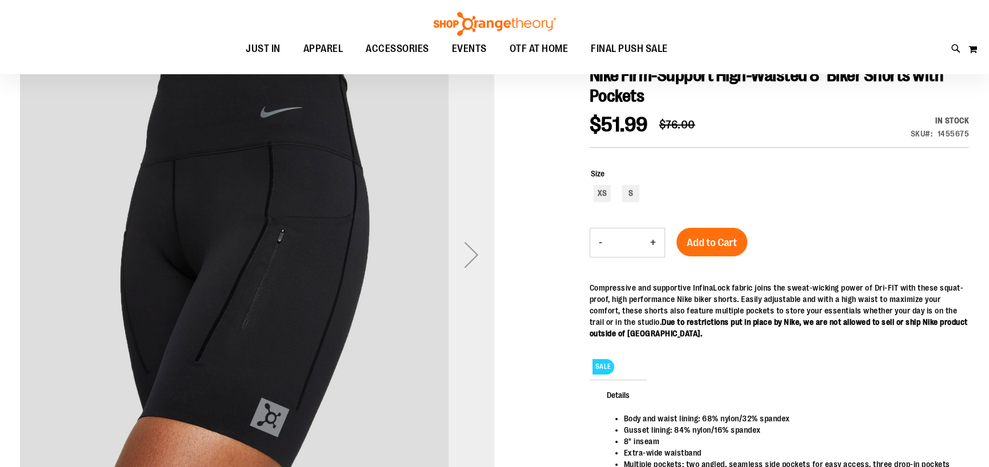
scroll to position [91, 0]
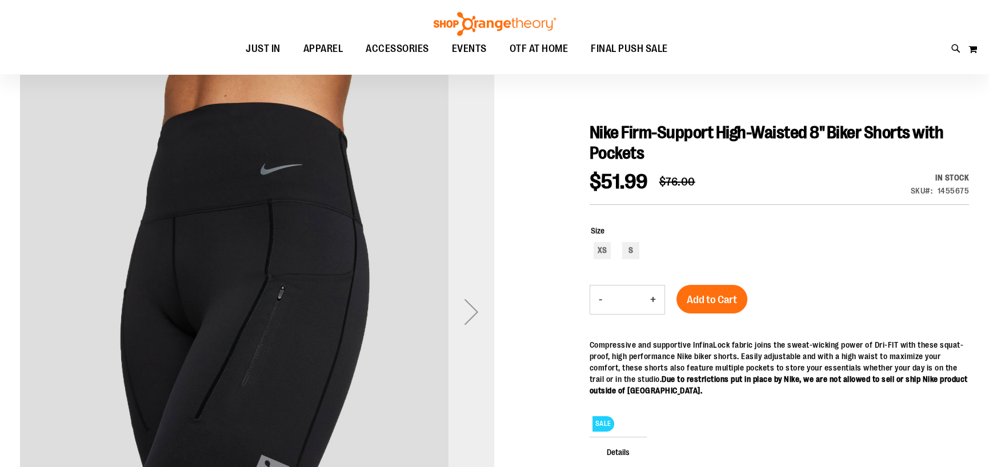
click at [473, 310] on div "Next" at bounding box center [471, 312] width 46 height 46
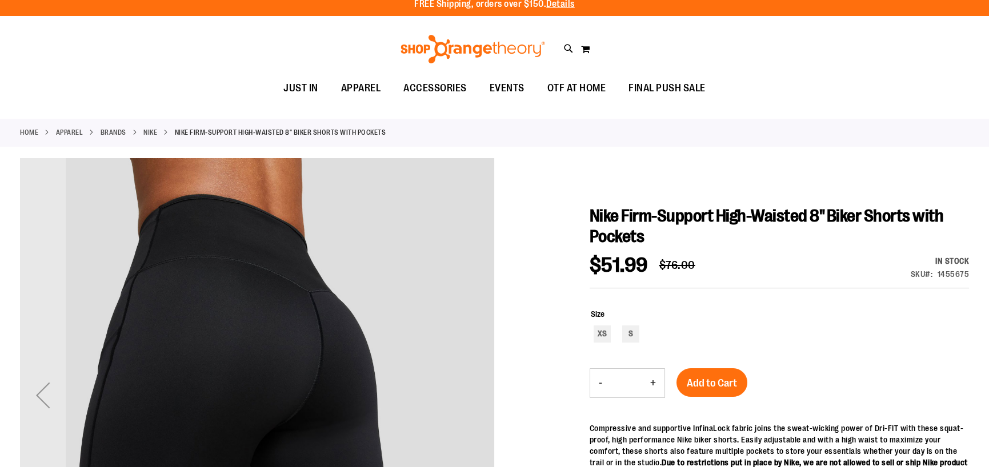
scroll to position [0, 0]
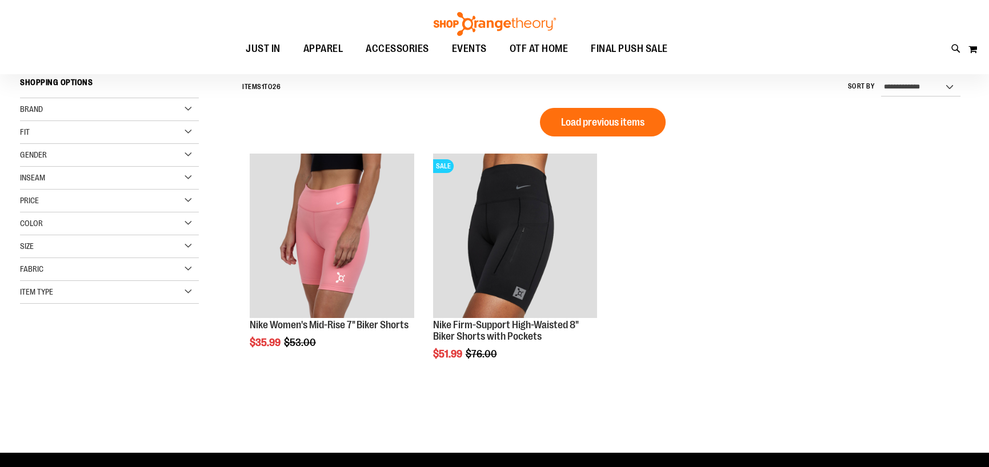
scroll to position [31, 0]
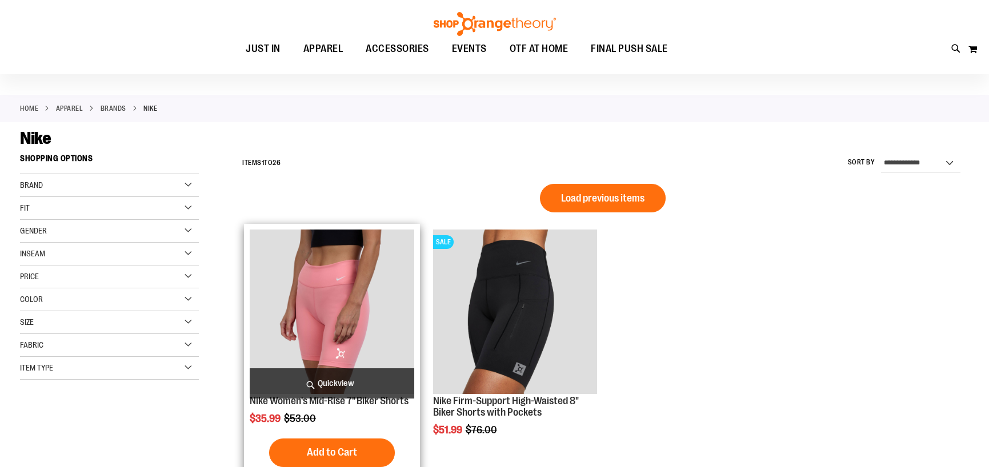
click at [317, 282] on img "product" at bounding box center [332, 312] width 165 height 165
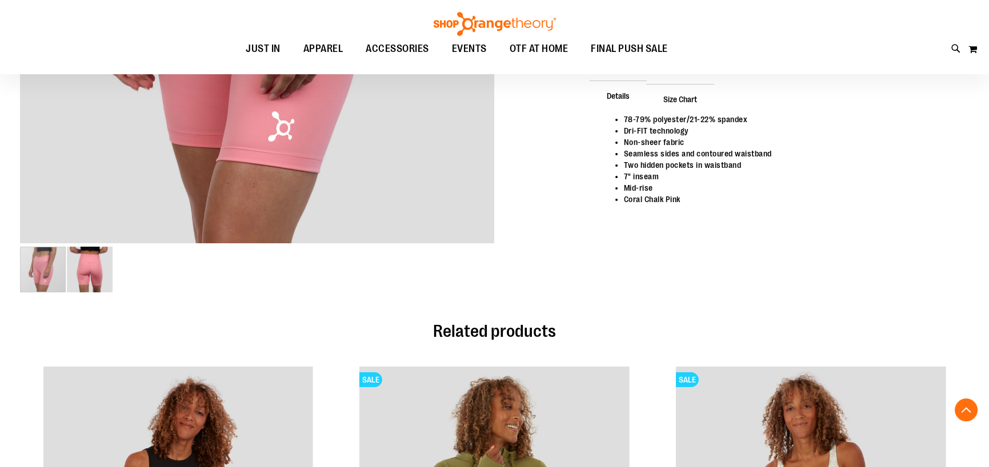
scroll to position [399, 0]
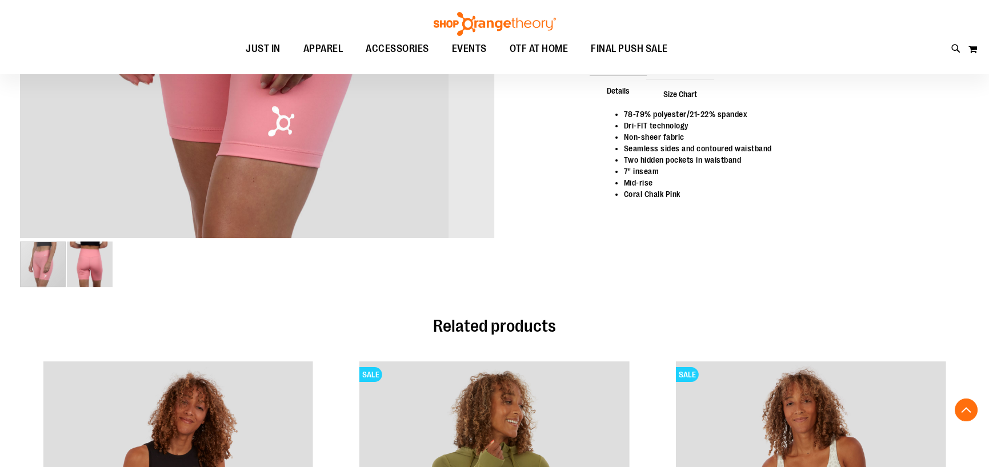
click at [97, 266] on img "image 2 of 2" at bounding box center [90, 265] width 46 height 46
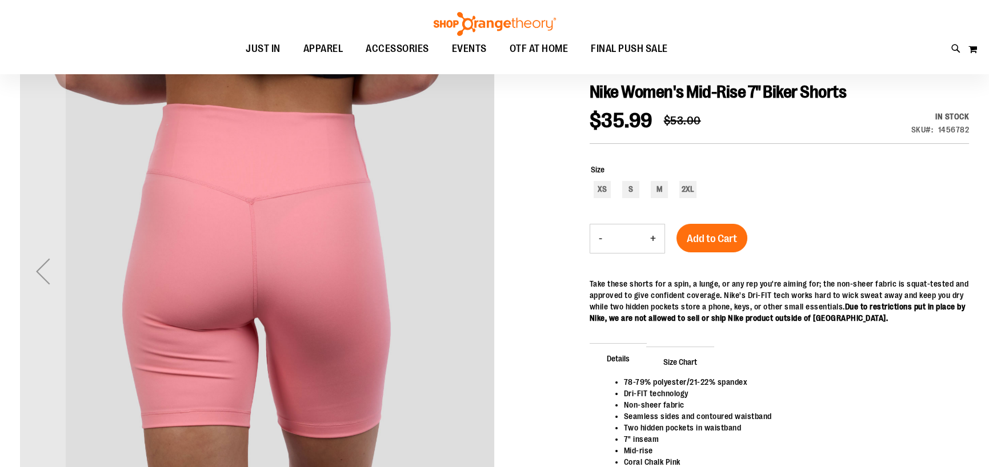
scroll to position [57, 0]
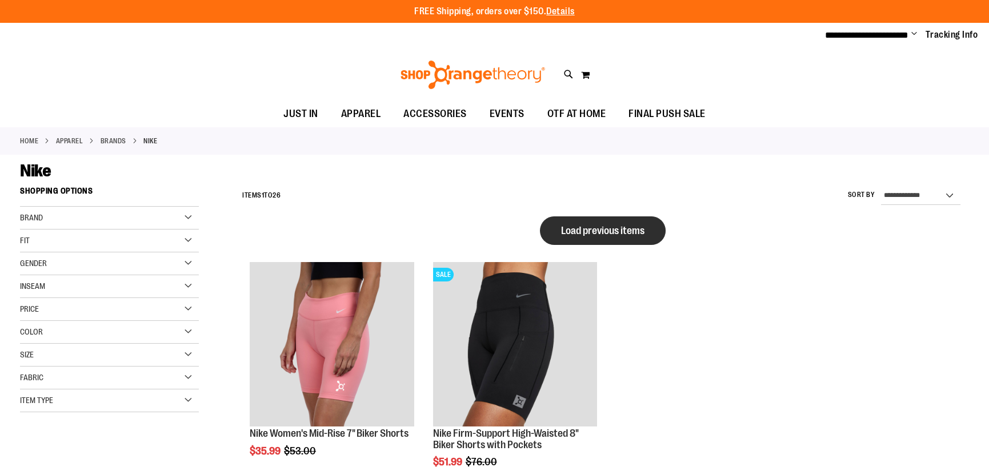
click at [650, 234] on button "Load previous items" at bounding box center [603, 231] width 126 height 29
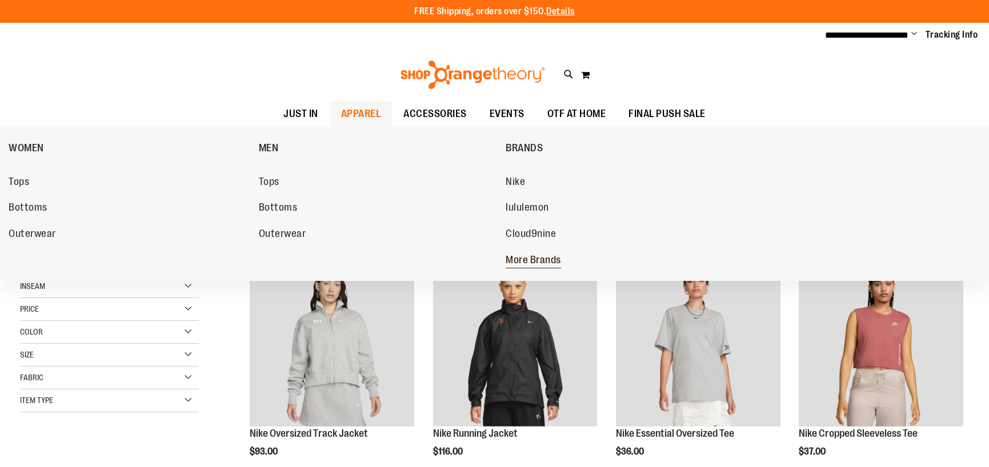
click at [540, 260] on span "More Brands" at bounding box center [533, 261] width 55 height 14
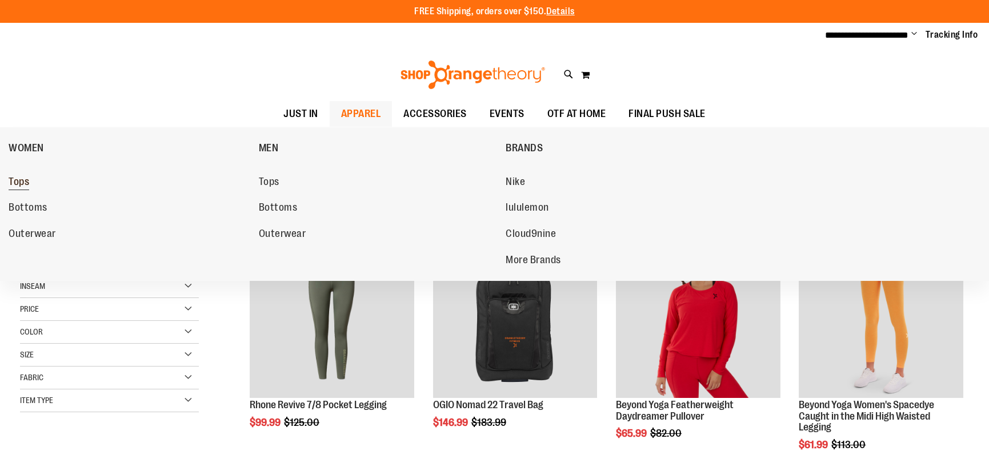
click at [29, 181] on span "Tops" at bounding box center [19, 183] width 21 height 14
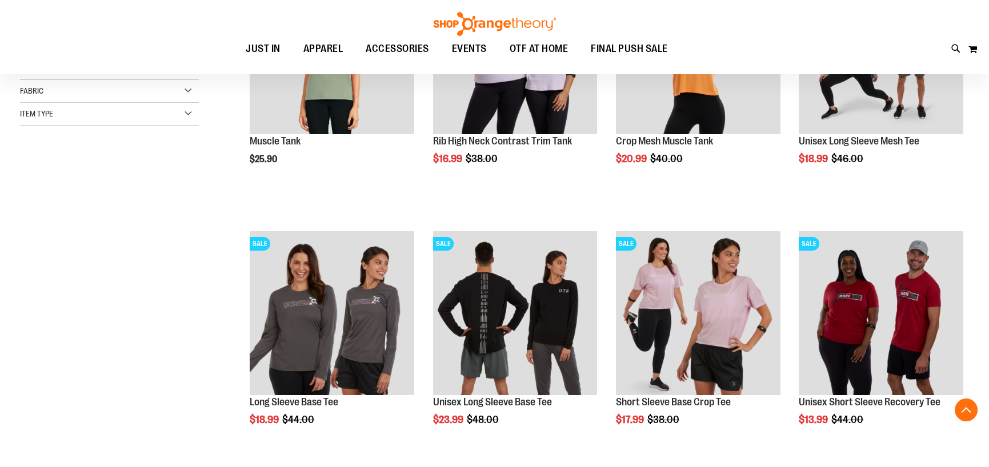
scroll to position [285, 0]
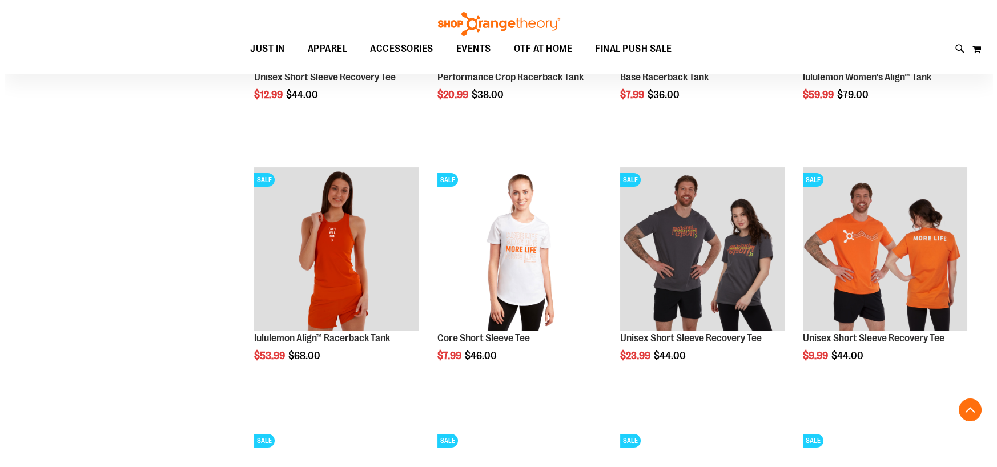
scroll to position [856, 0]
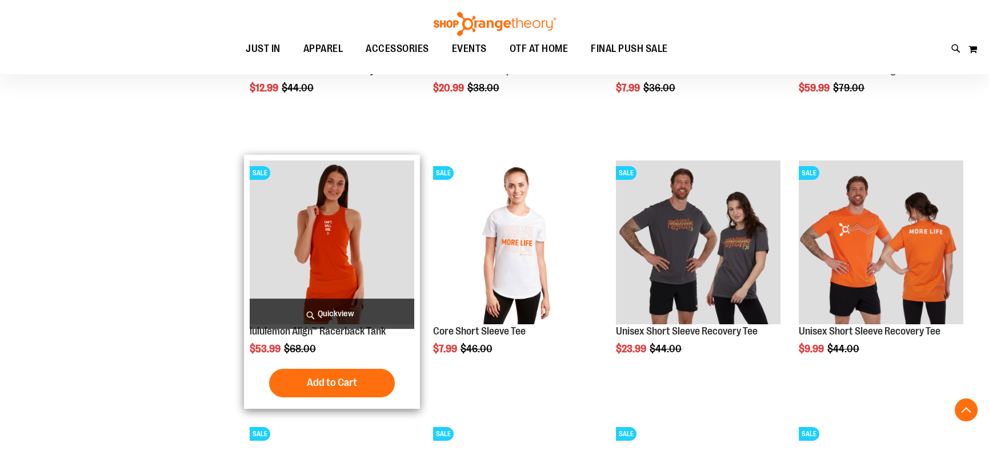
click at [331, 311] on span "Quickview" at bounding box center [332, 314] width 165 height 30
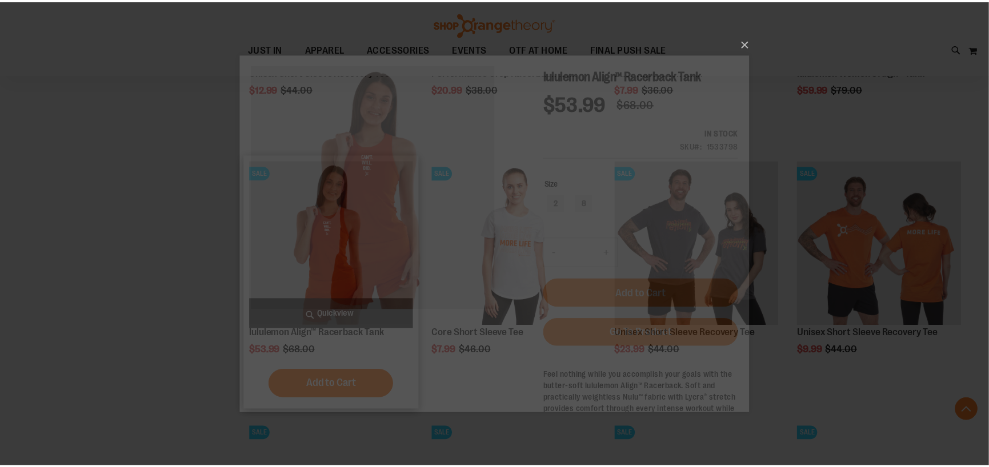
scroll to position [0, 0]
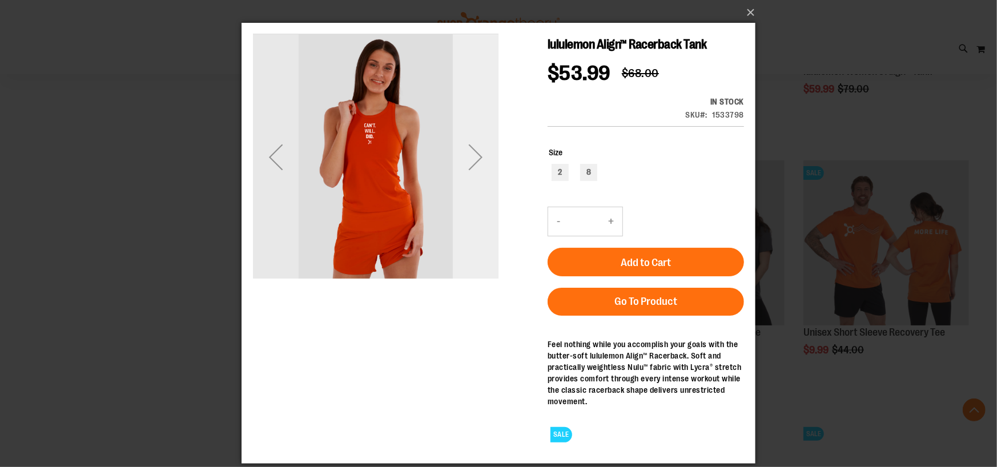
click at [483, 154] on div "Next" at bounding box center [475, 157] width 46 height 46
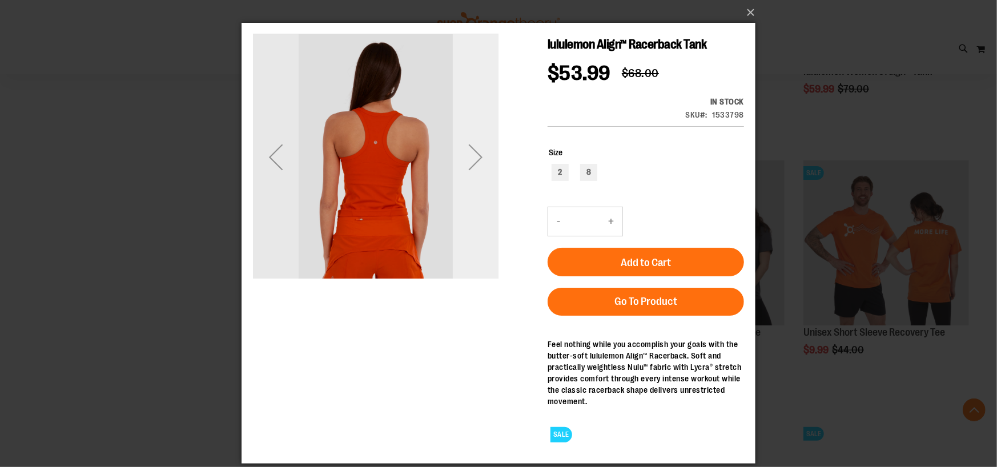
click at [483, 154] on div "Next" at bounding box center [475, 157] width 46 height 46
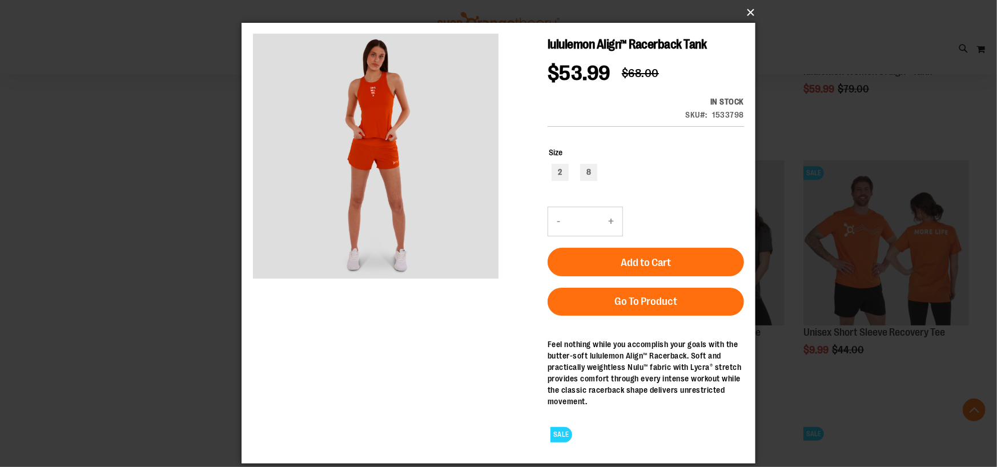
click at [754, 9] on button "×" at bounding box center [502, 12] width 514 height 25
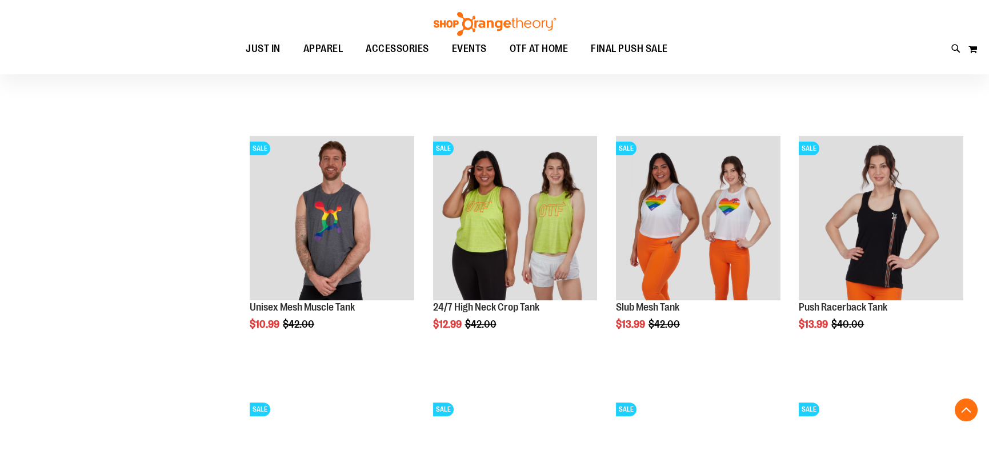
scroll to position [1313, 0]
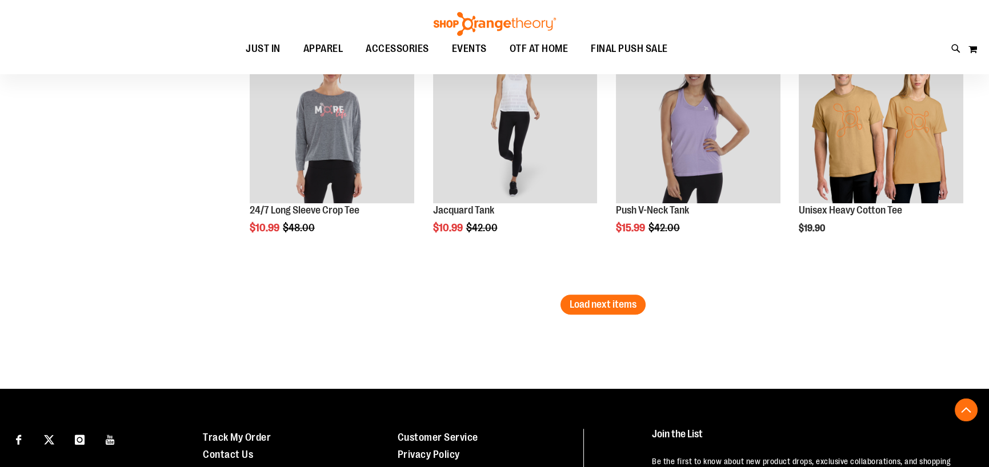
scroll to position [2285, 0]
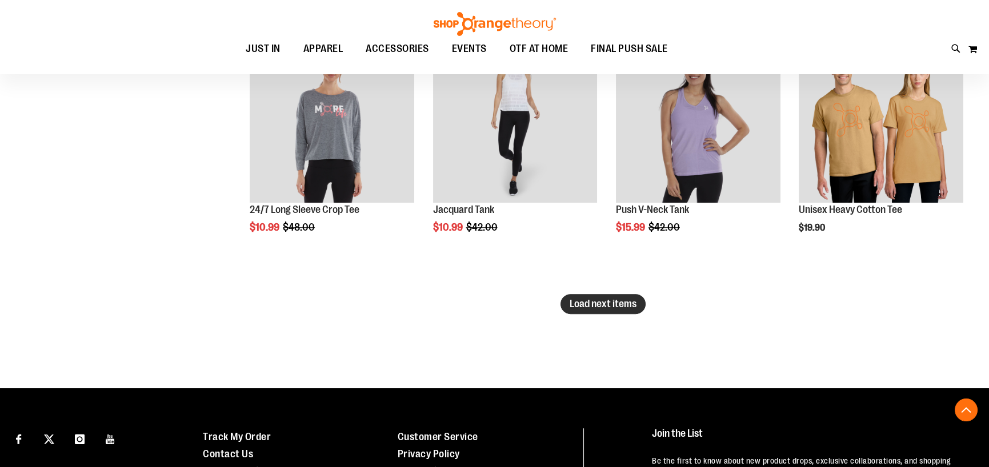
click at [609, 298] on span "Load next items" at bounding box center [603, 303] width 67 height 11
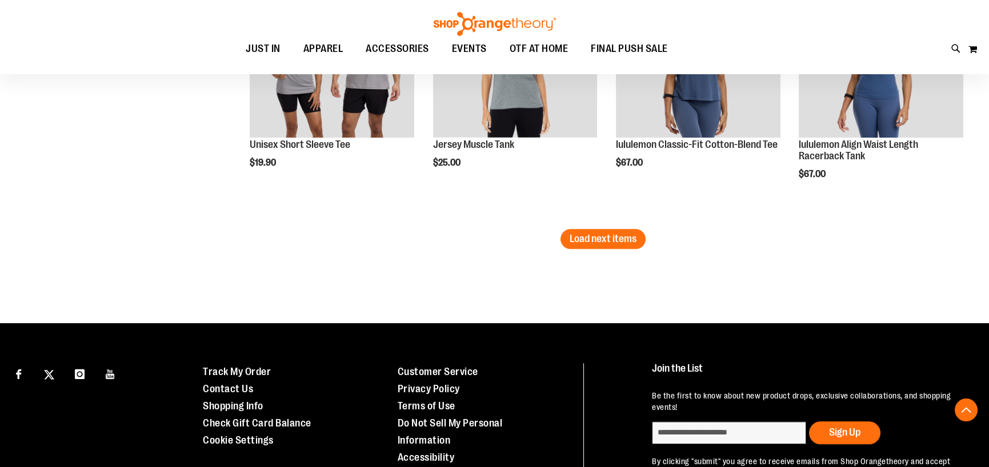
scroll to position [3141, 0]
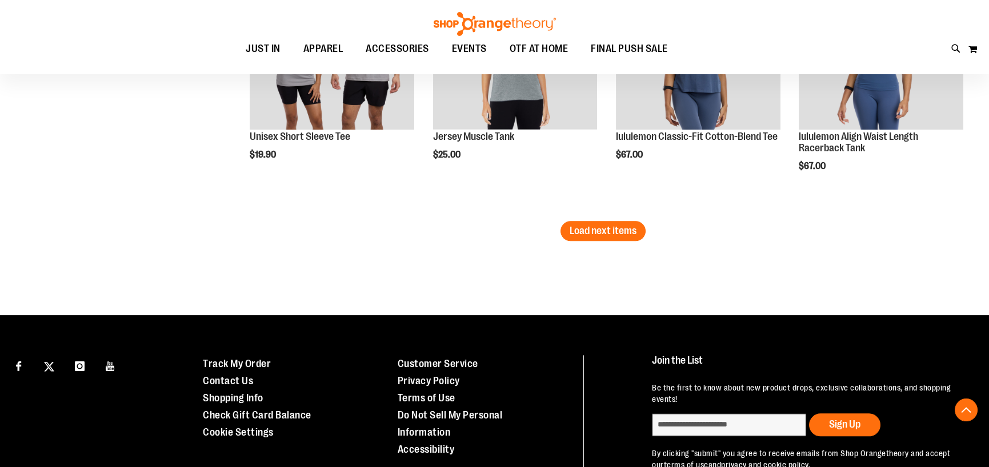
click at [616, 225] on span "Load next items" at bounding box center [603, 230] width 67 height 11
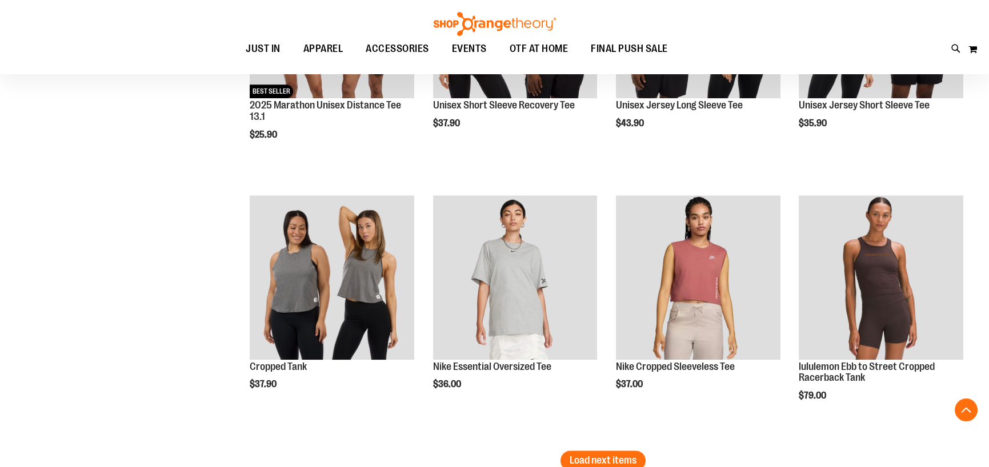
scroll to position [3713, 0]
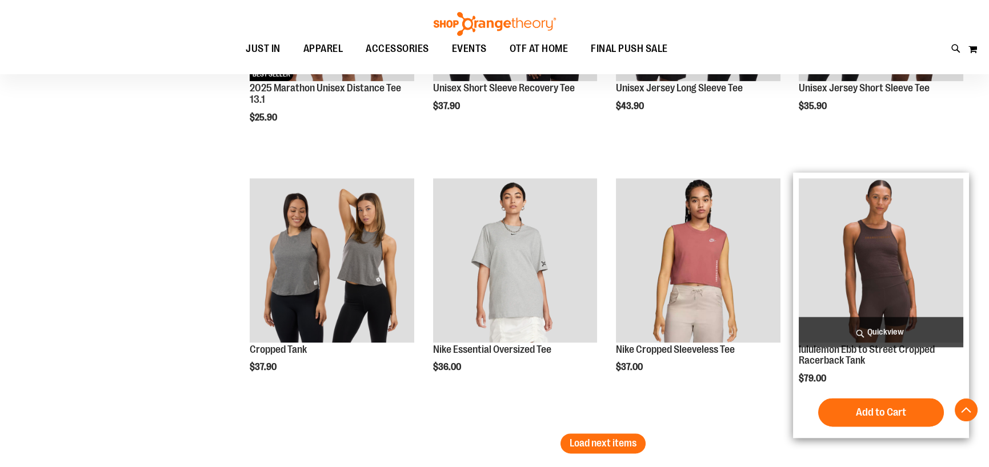
click at [888, 279] on img "product" at bounding box center [881, 260] width 165 height 165
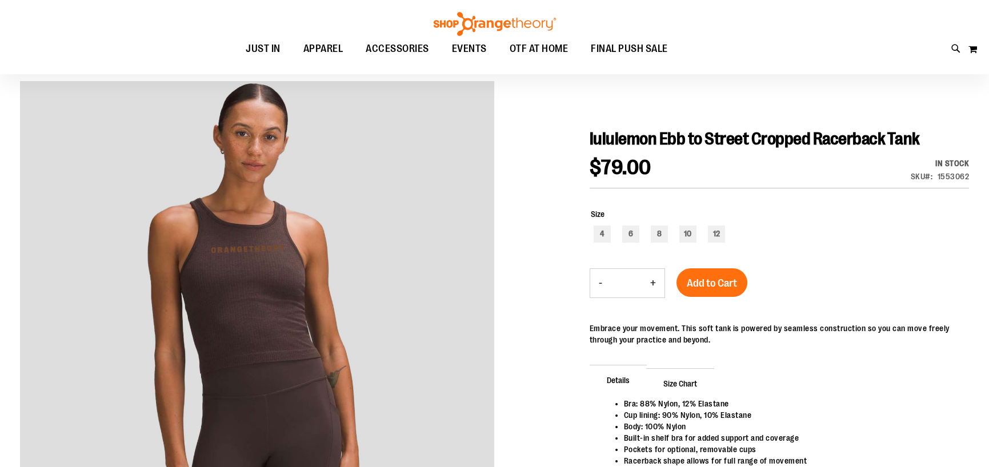
scroll to position [57, 0]
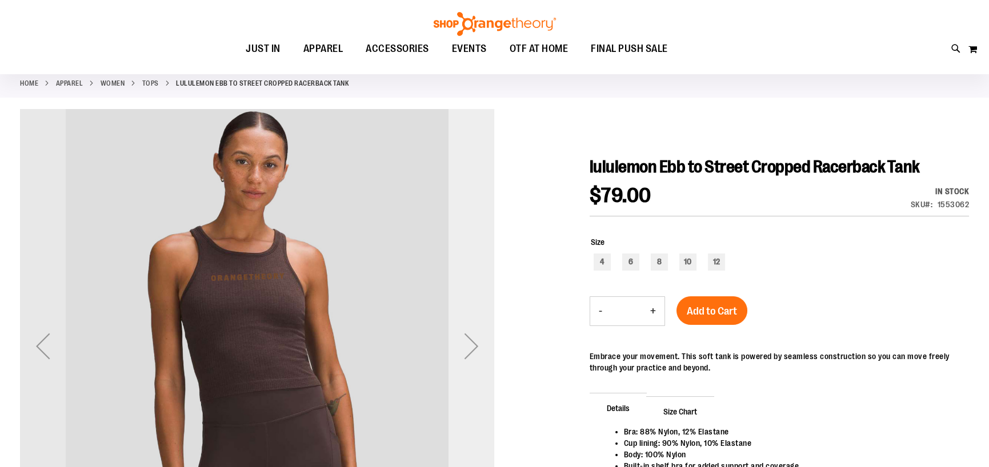
click at [476, 346] on div "Next" at bounding box center [471, 346] width 46 height 46
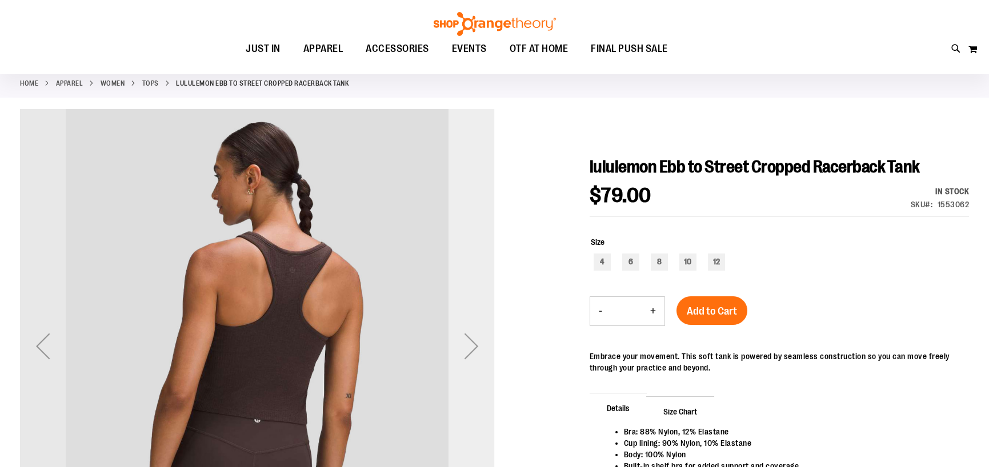
click at [476, 346] on div "Next" at bounding box center [471, 346] width 46 height 46
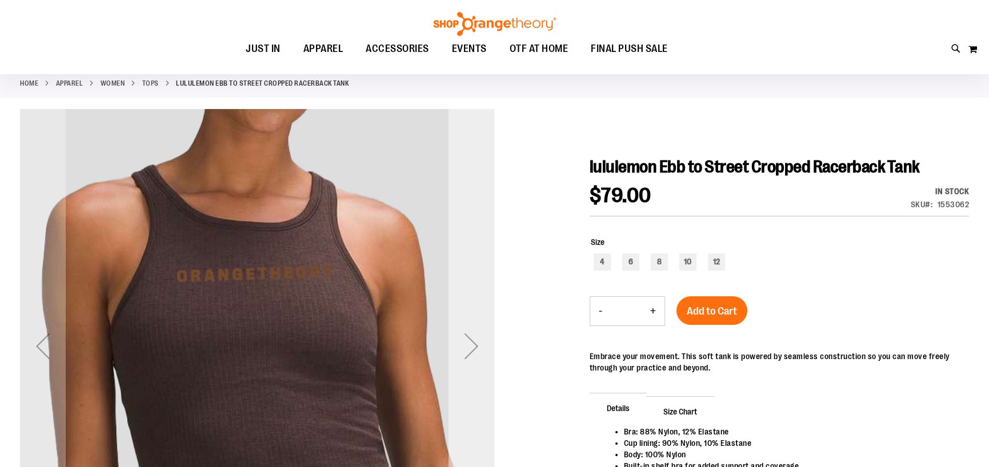
click at [476, 346] on div "Next" at bounding box center [471, 346] width 46 height 46
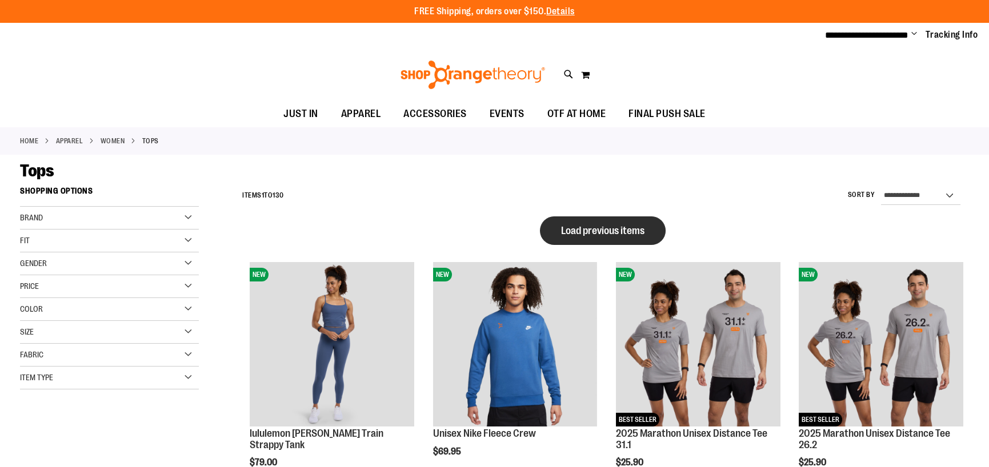
click at [627, 233] on span "Load previous items" at bounding box center [602, 230] width 83 height 11
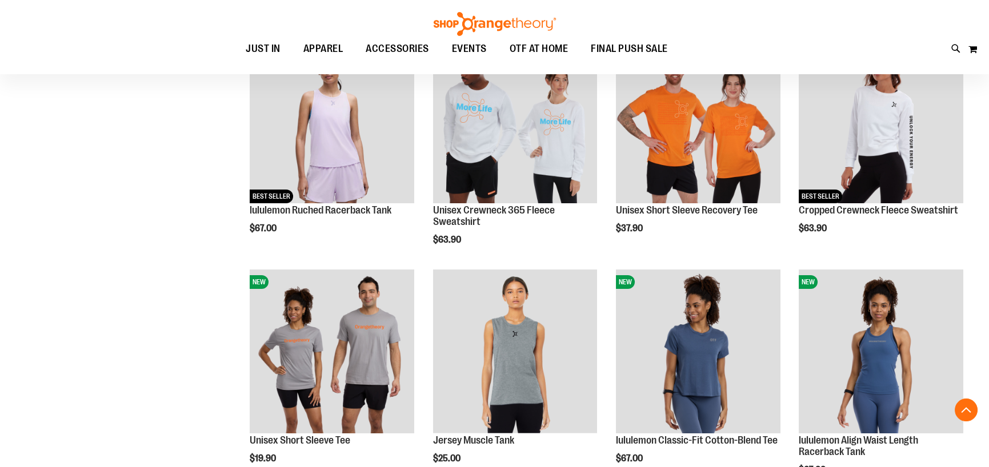
scroll to position [571, 0]
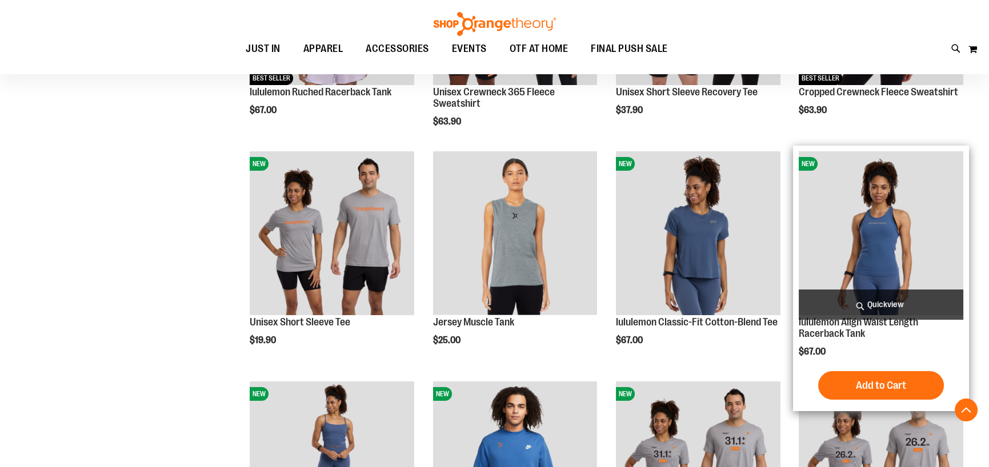
click at [844, 241] on img "product" at bounding box center [881, 233] width 165 height 165
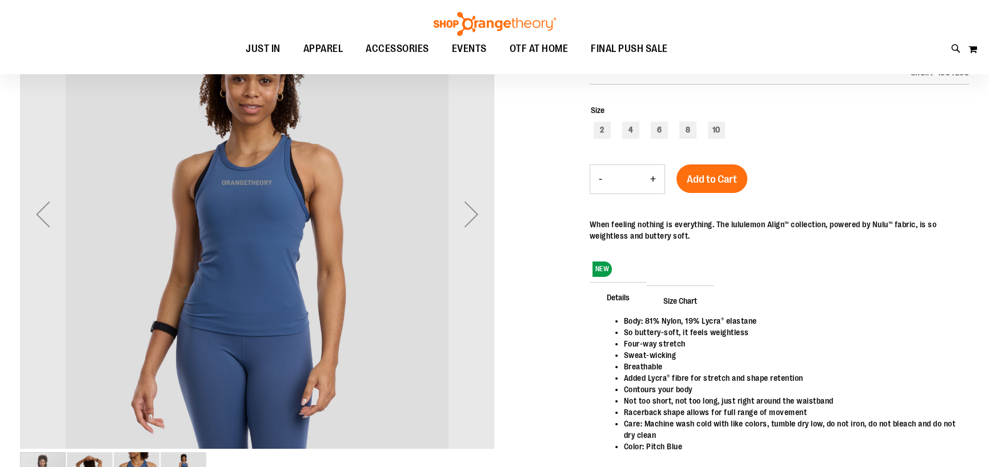
scroll to position [171, 0]
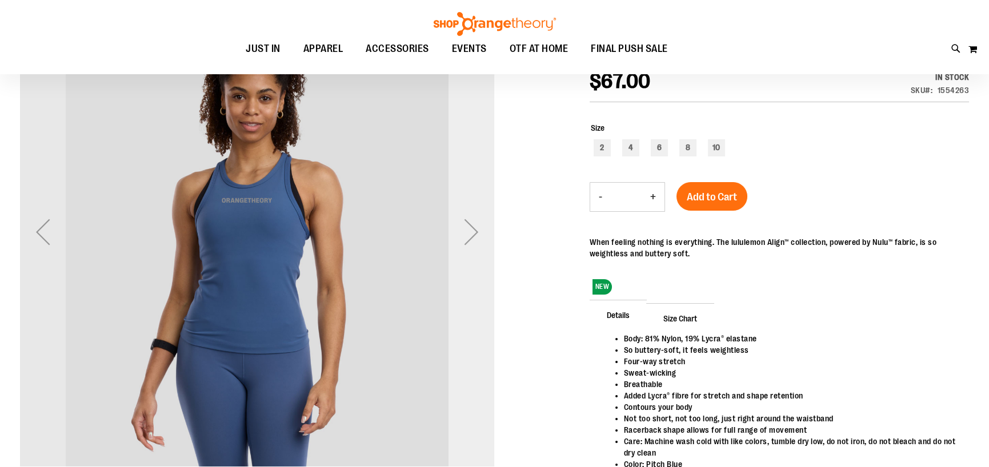
click at [471, 233] on div "Next" at bounding box center [471, 232] width 46 height 46
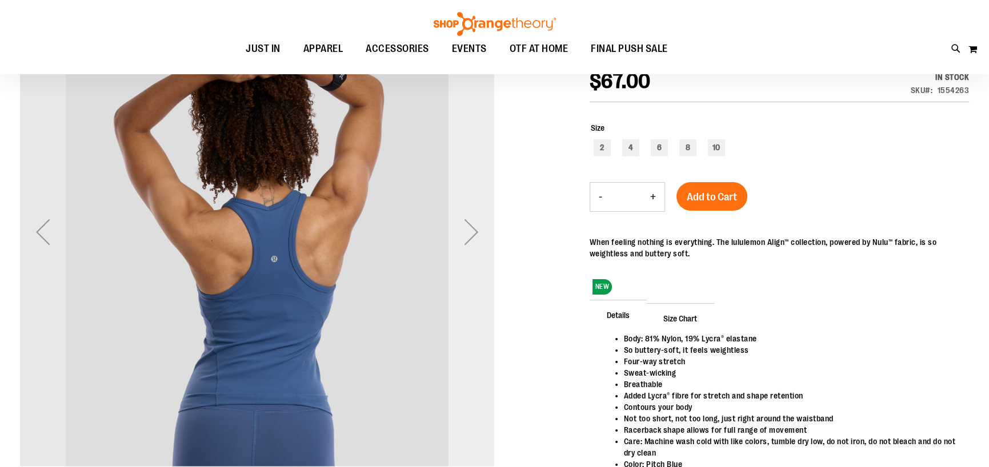
click at [471, 233] on div "Next" at bounding box center [471, 232] width 46 height 46
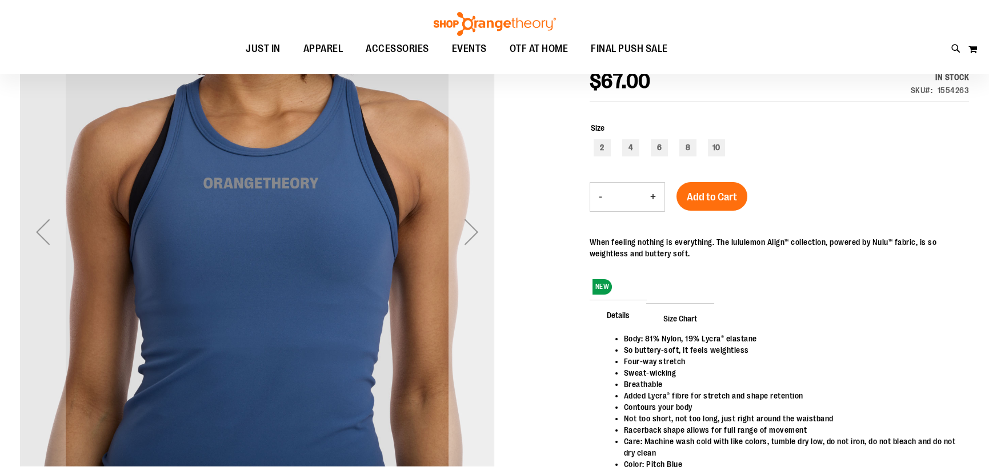
click at [471, 233] on div "Next" at bounding box center [471, 232] width 46 height 46
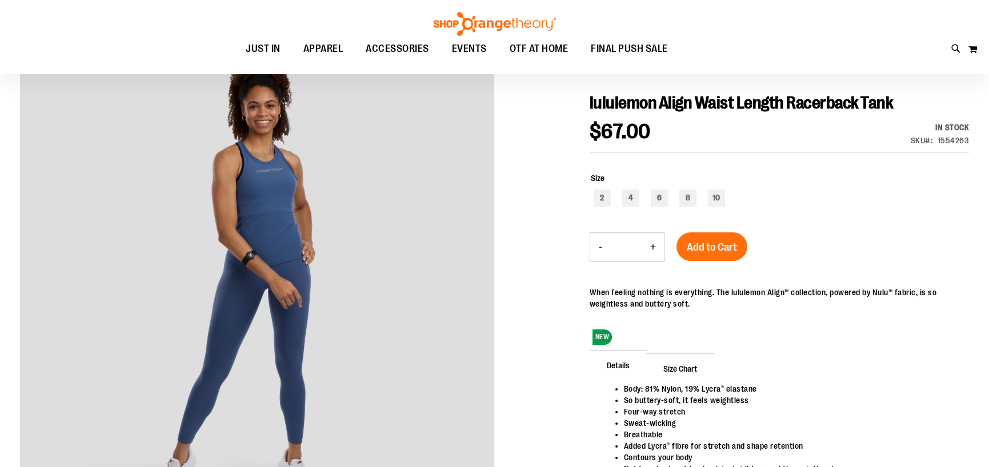
scroll to position [57, 0]
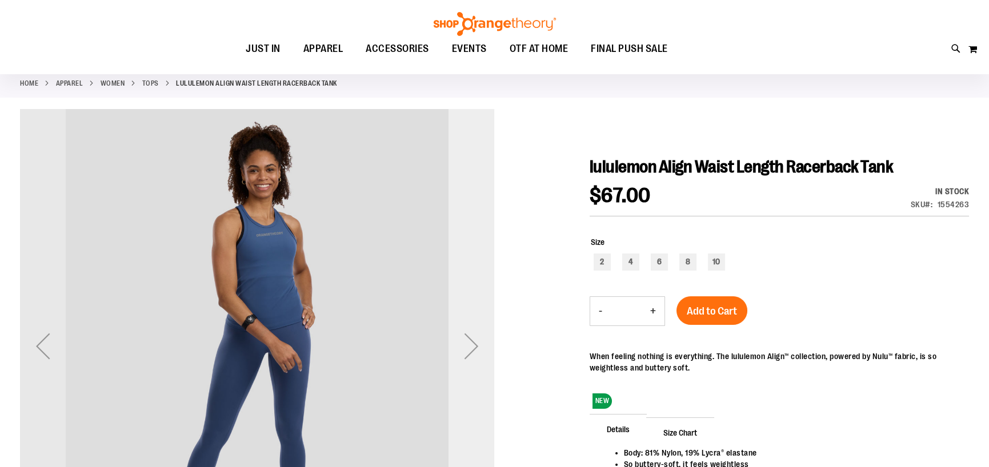
click at [478, 342] on div "Next" at bounding box center [471, 346] width 46 height 46
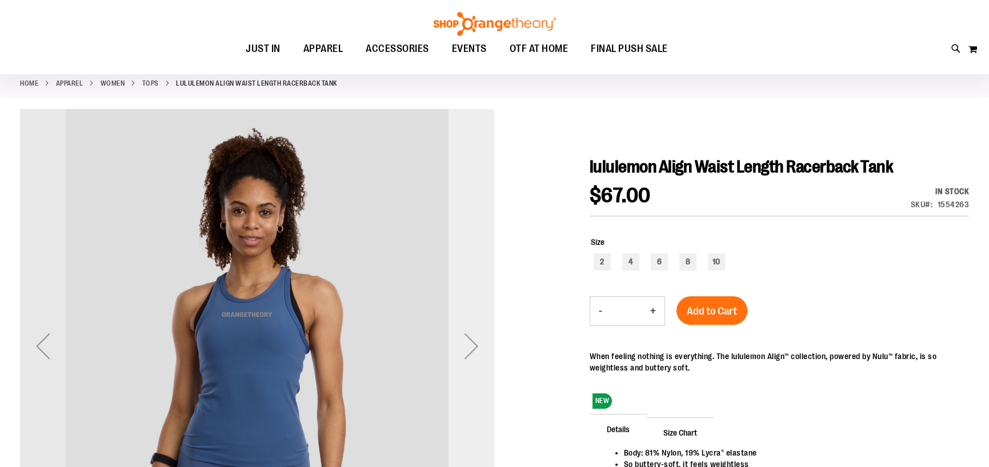
click at [478, 342] on div "Next" at bounding box center [471, 346] width 46 height 46
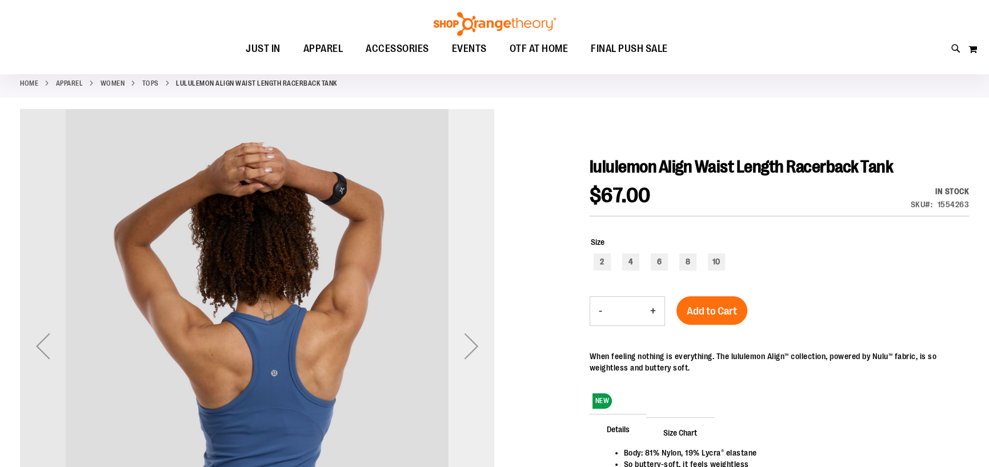
click at [478, 342] on div "Next" at bounding box center [471, 346] width 46 height 46
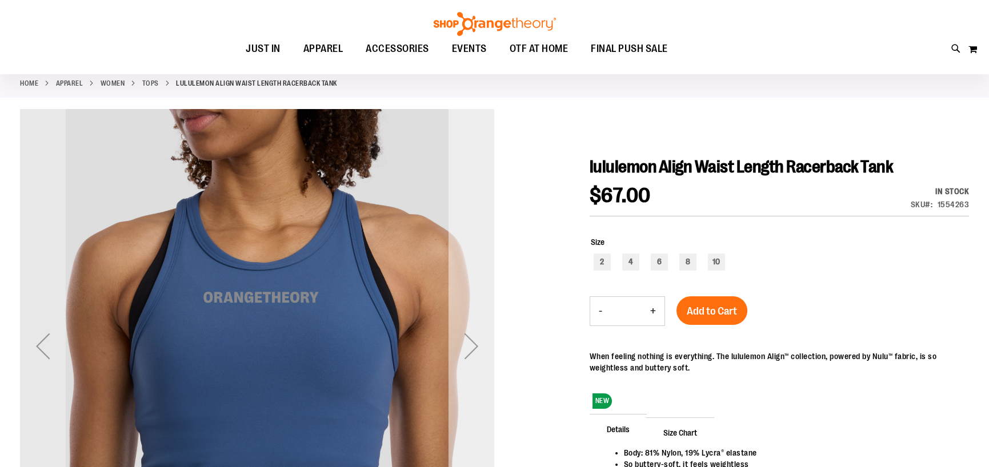
click at [478, 342] on div "Next" at bounding box center [471, 346] width 46 height 46
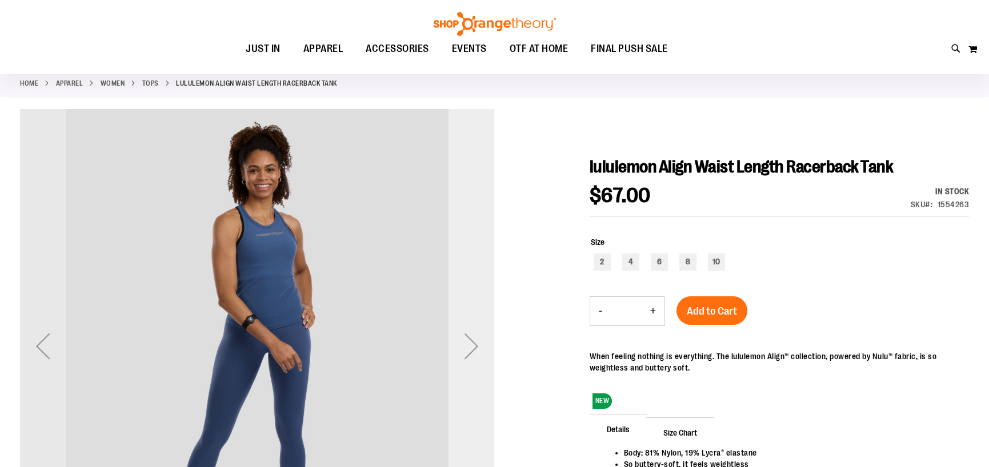
click at [478, 342] on div "Next" at bounding box center [471, 346] width 46 height 46
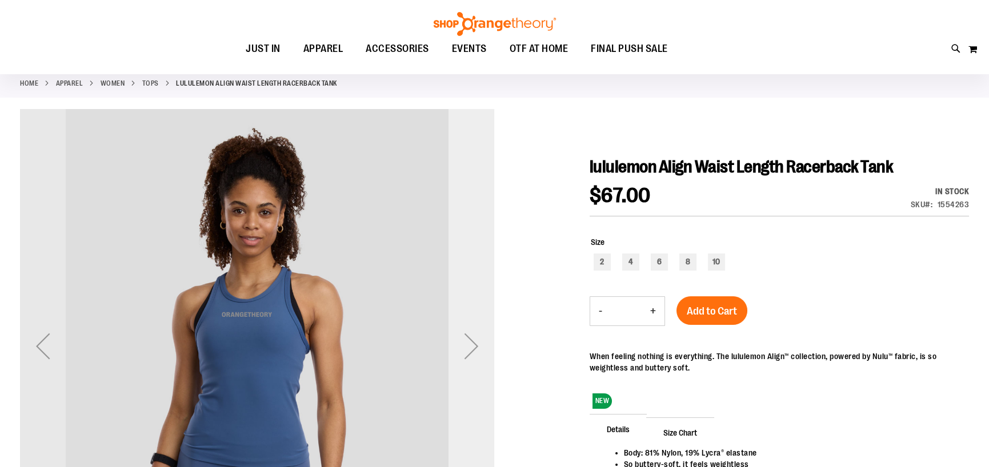
click at [478, 342] on div "Next" at bounding box center [471, 346] width 46 height 46
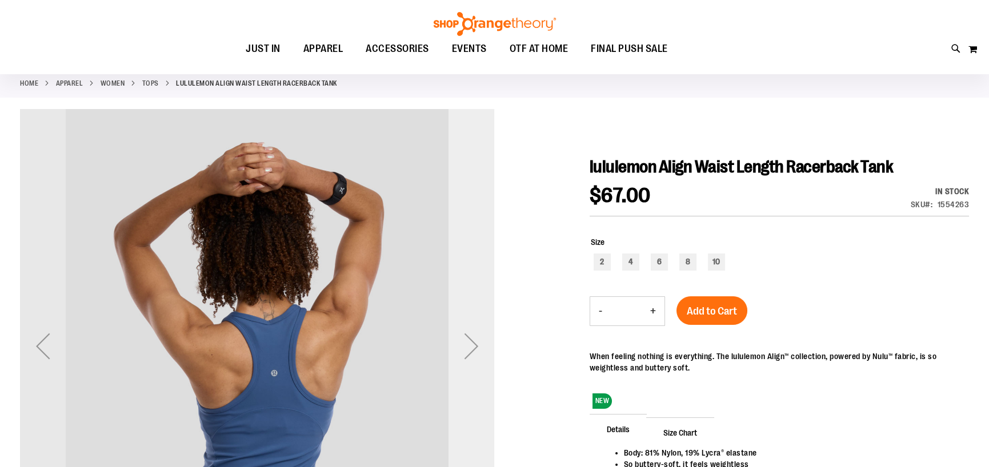
click at [478, 342] on div "Next" at bounding box center [471, 346] width 46 height 46
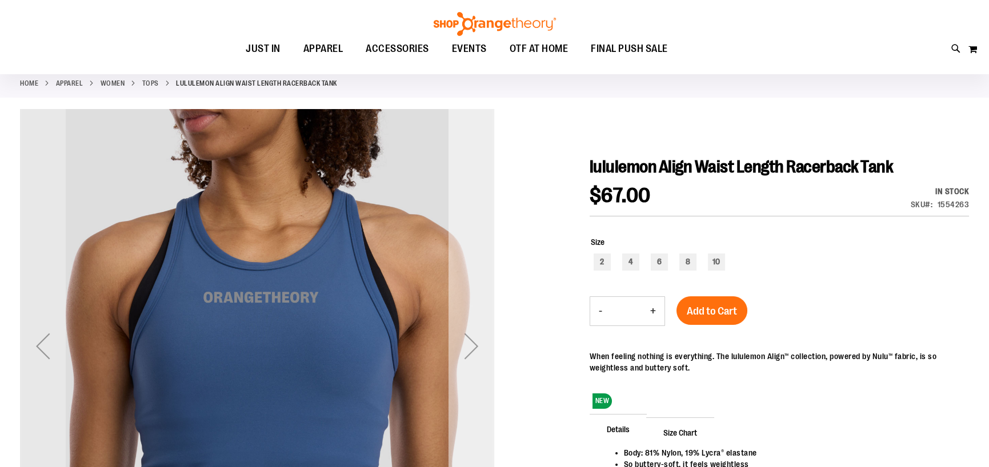
click at [478, 342] on div "Next" at bounding box center [471, 346] width 46 height 46
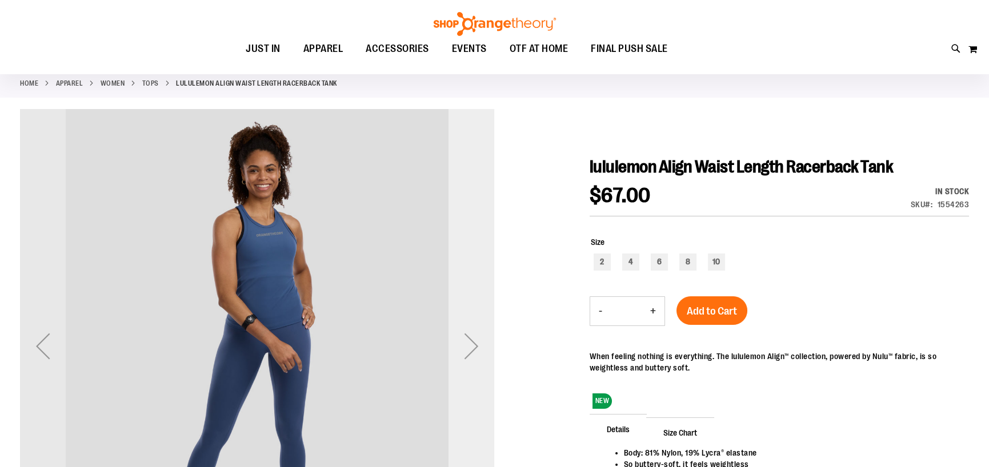
click at [478, 342] on div "Next" at bounding box center [471, 346] width 46 height 46
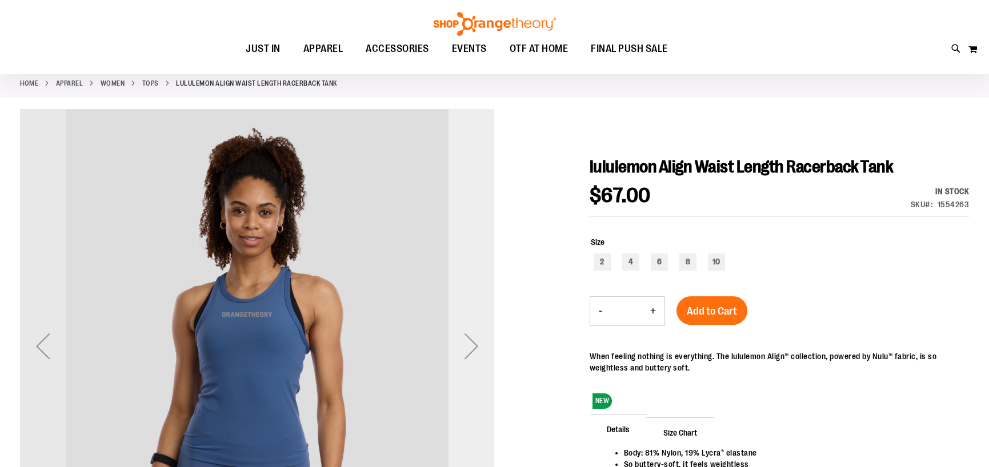
click at [478, 342] on div "Next" at bounding box center [471, 346] width 46 height 46
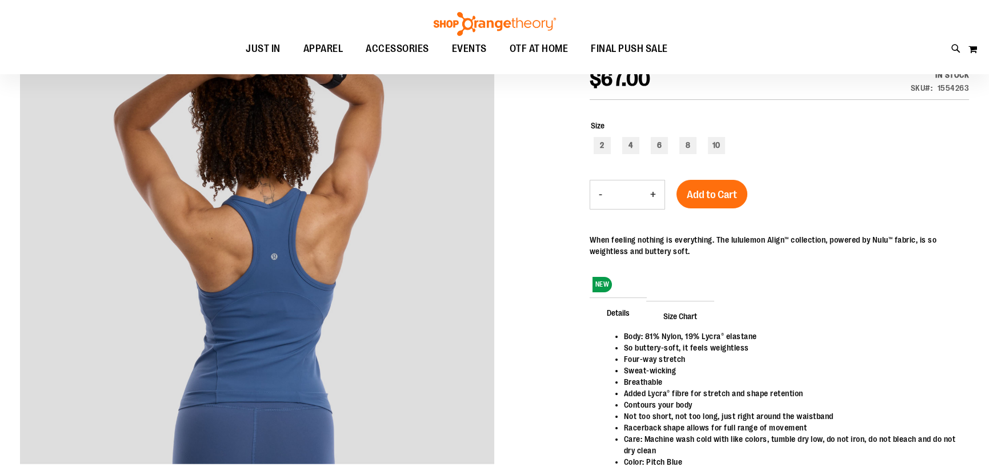
scroll to position [13, 0]
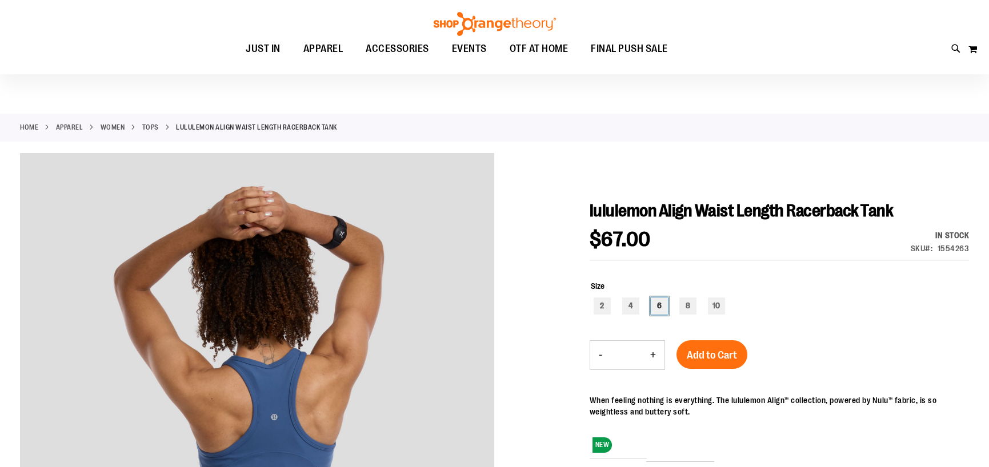
click at [663, 306] on div "6" at bounding box center [659, 306] width 17 height 17
type input "***"
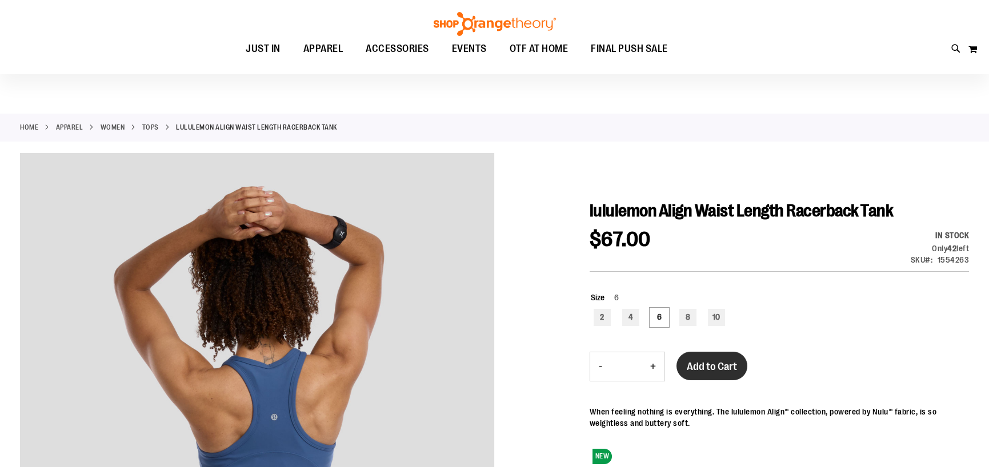
click at [708, 367] on span "Add to Cart" at bounding box center [712, 366] width 50 height 13
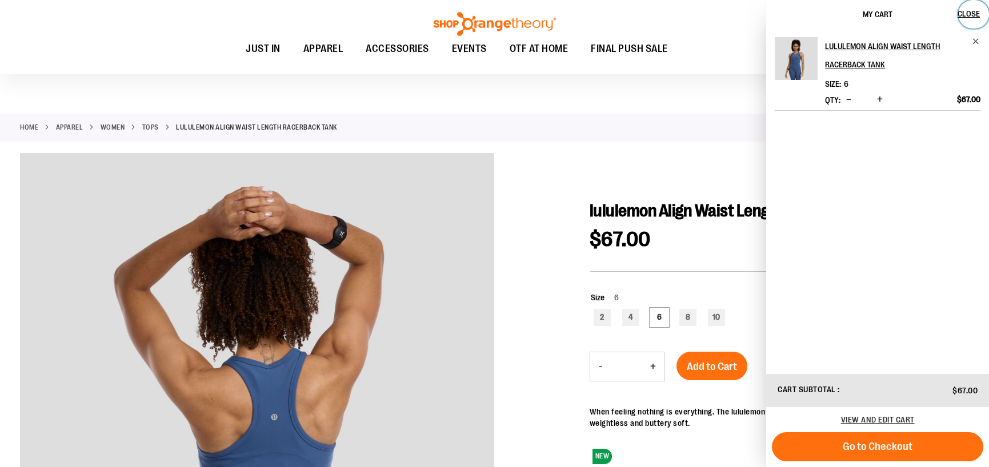
click at [973, 14] on span "Close" at bounding box center [968, 13] width 22 height 9
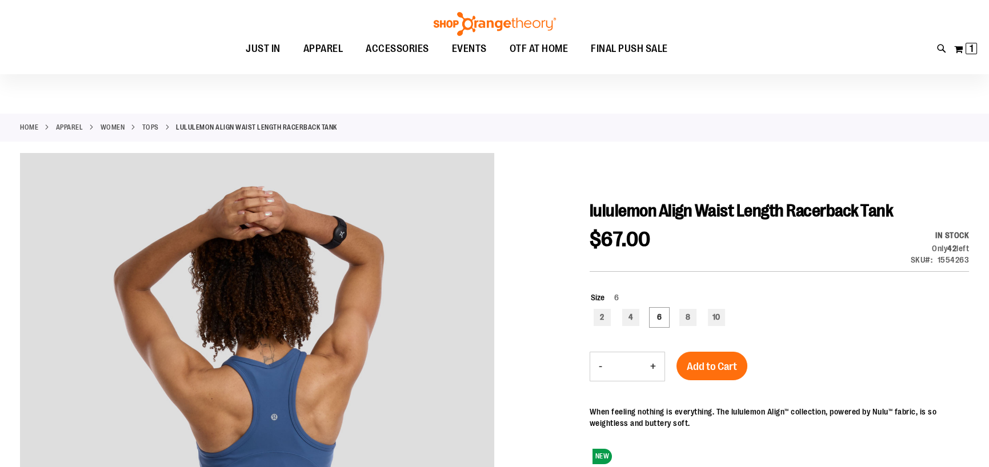
click at [149, 126] on link "Tops" at bounding box center [150, 127] width 17 height 10
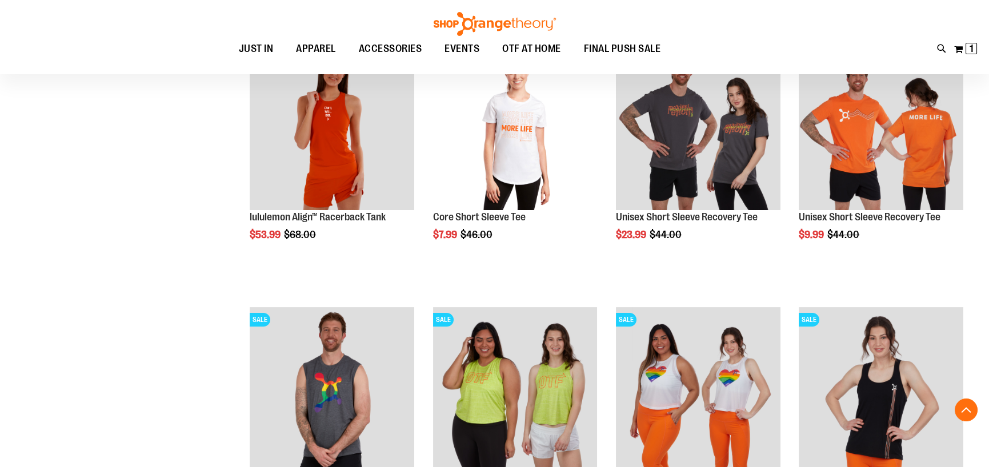
scroll to position [1142, 0]
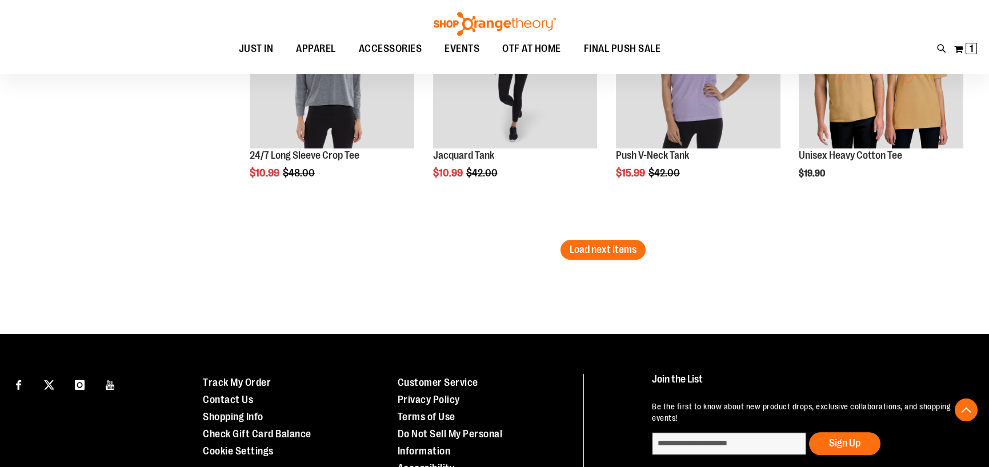
scroll to position [2342, 0]
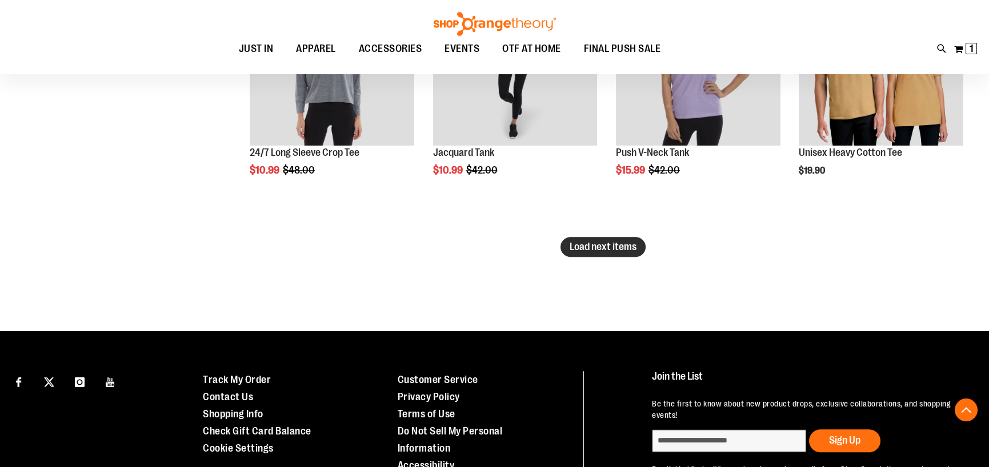
click at [577, 251] on span "Load next items" at bounding box center [603, 246] width 67 height 11
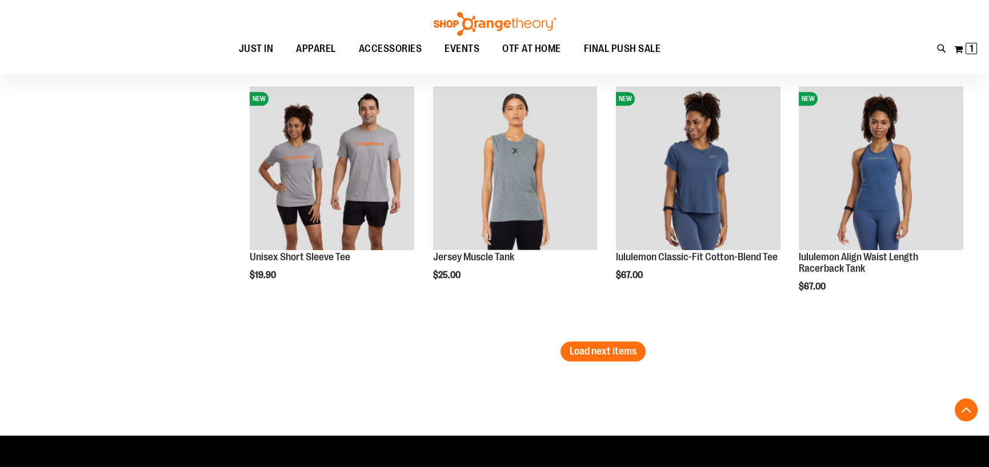
scroll to position [3084, 0]
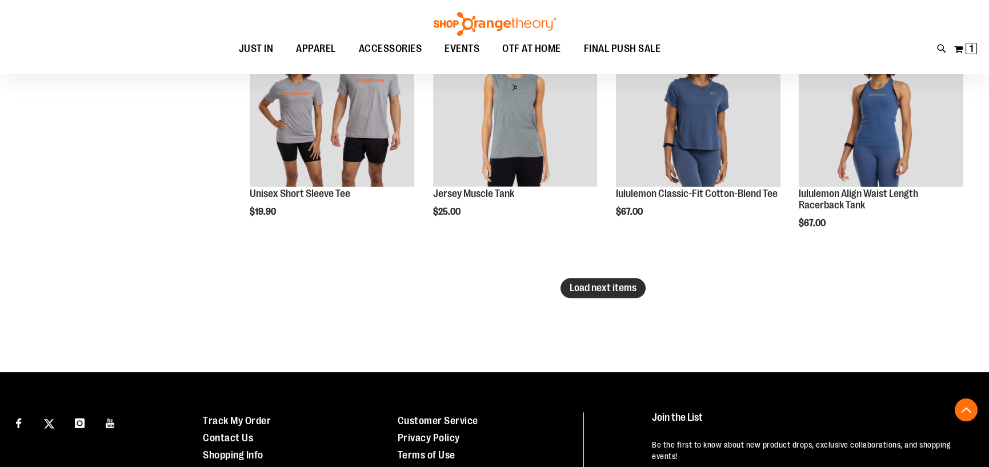
click at [598, 285] on span "Load next items" at bounding box center [603, 287] width 67 height 11
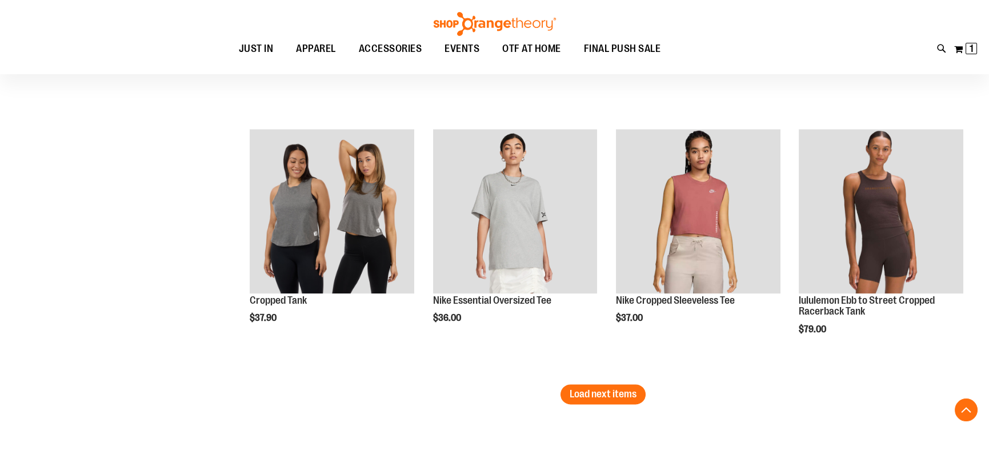
scroll to position [3884, 0]
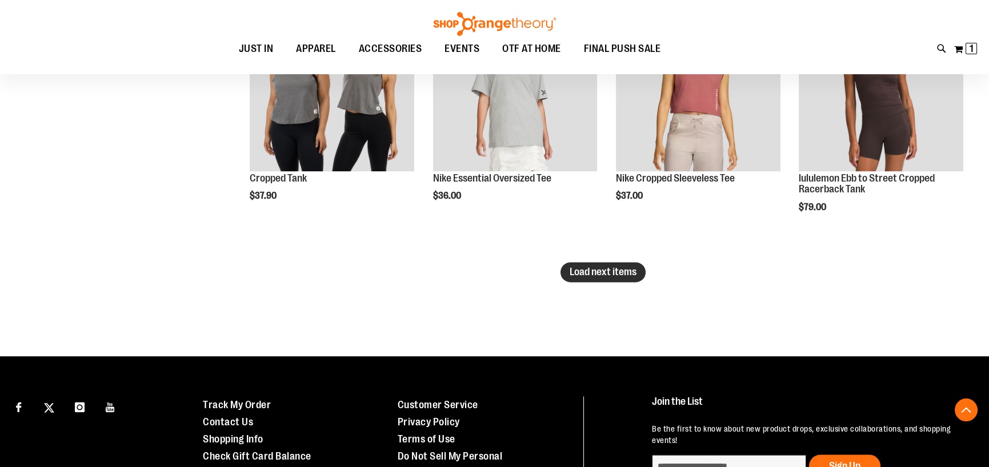
click at [611, 271] on span "Load next items" at bounding box center [603, 271] width 67 height 11
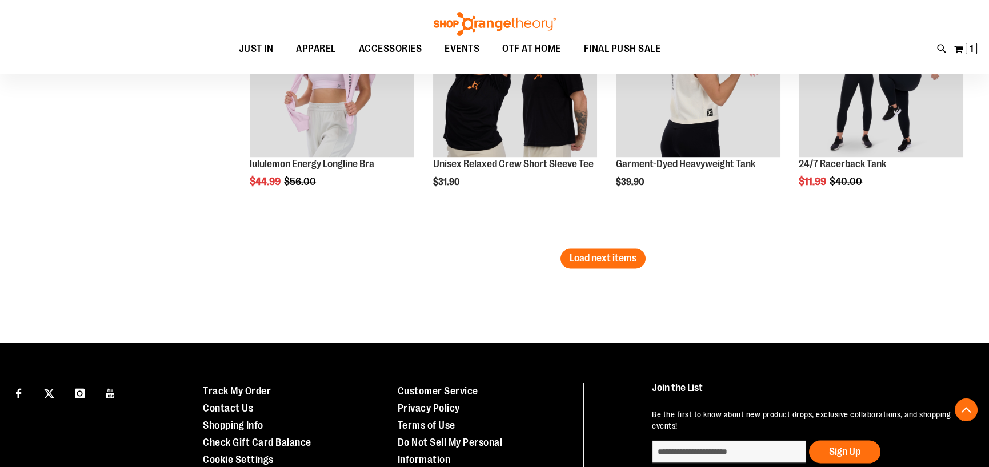
scroll to position [4684, 0]
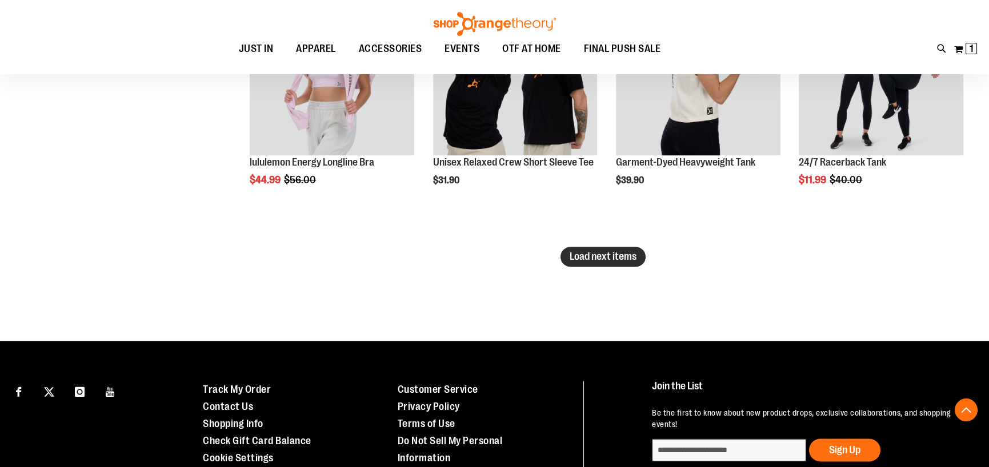
click at [614, 257] on span "Load next items" at bounding box center [603, 256] width 67 height 11
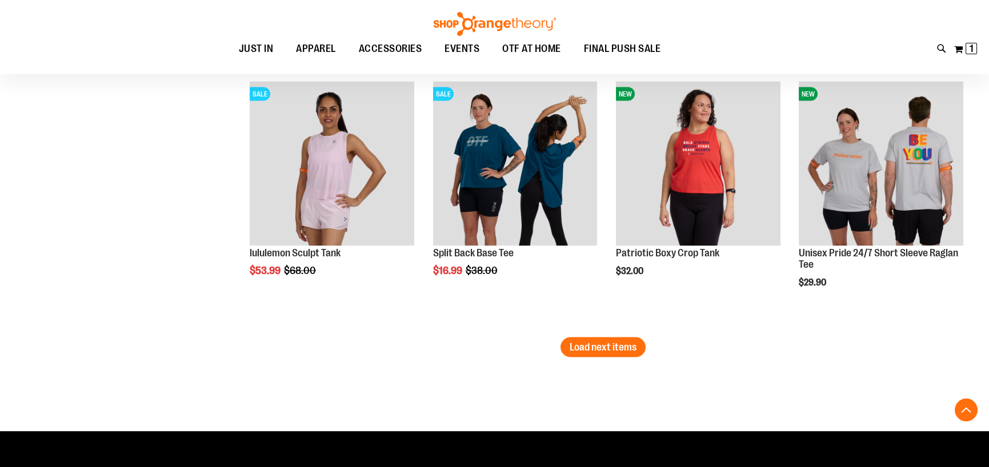
scroll to position [5541, 0]
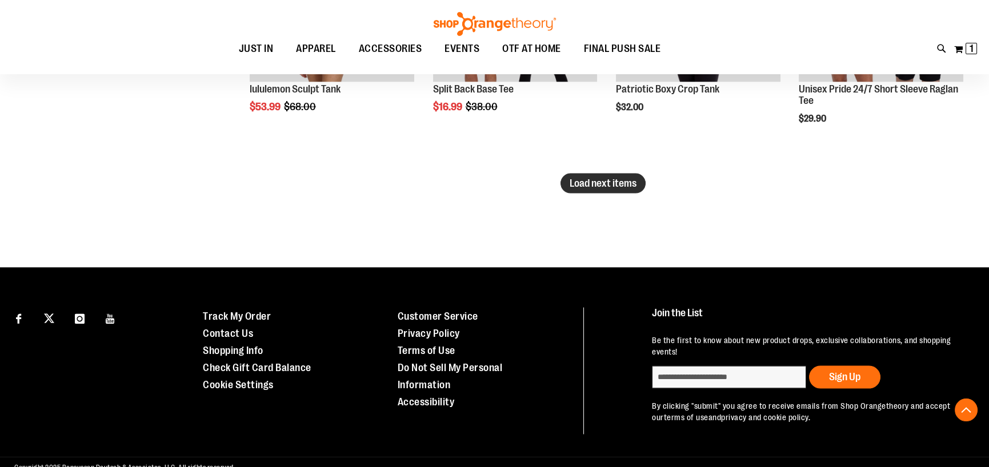
click at [623, 183] on span "Load next items" at bounding box center [603, 183] width 67 height 11
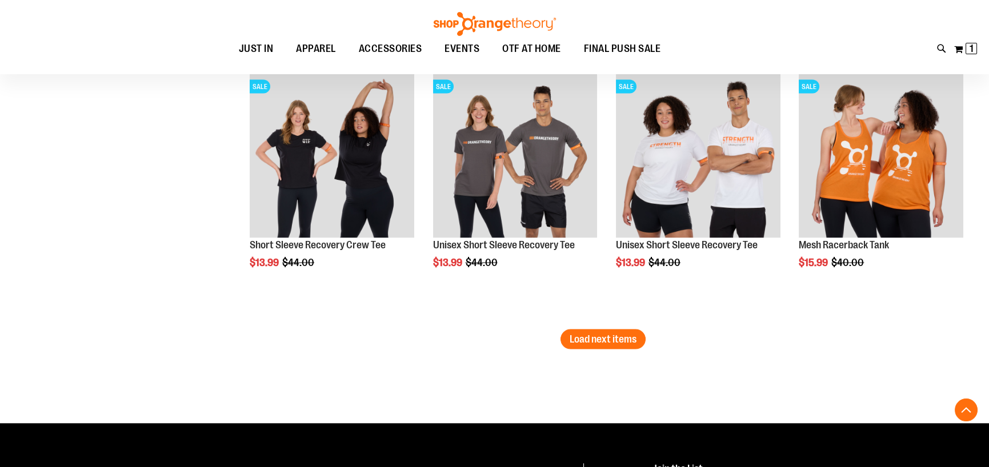
scroll to position [6169, 0]
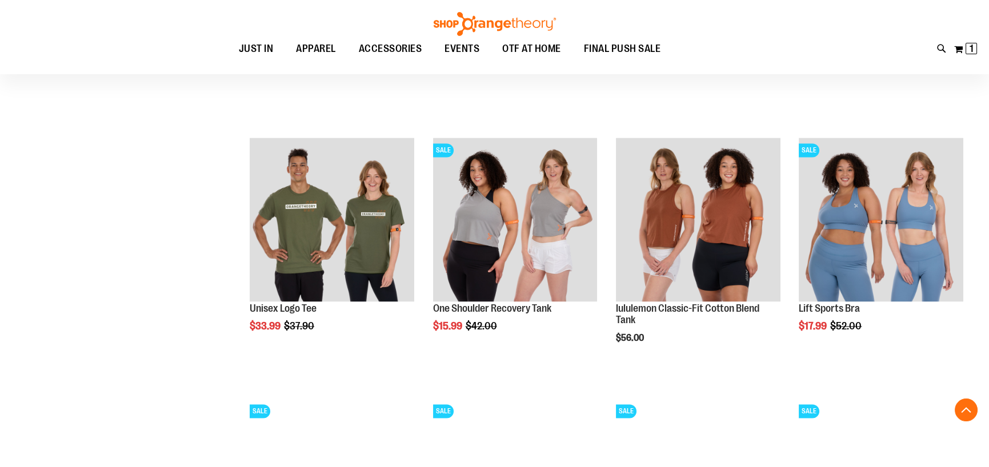
scroll to position [4798, 0]
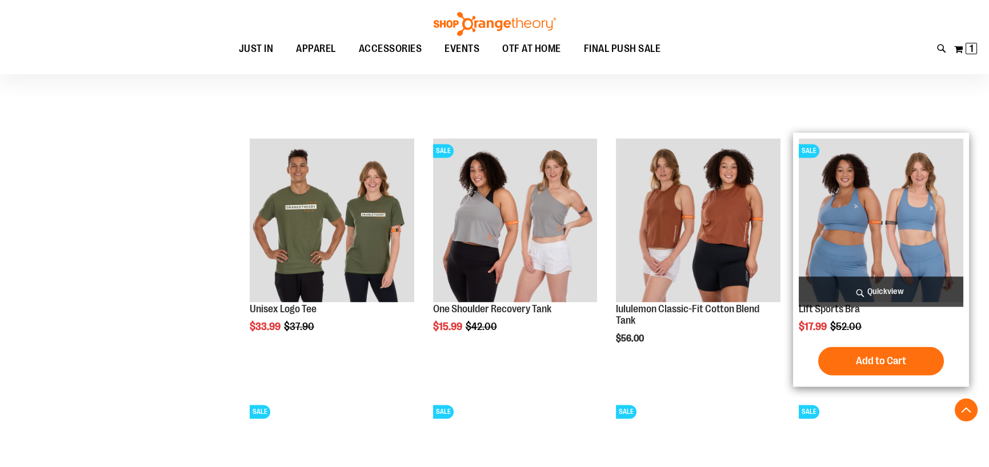
click at [890, 237] on img "product" at bounding box center [881, 220] width 165 height 165
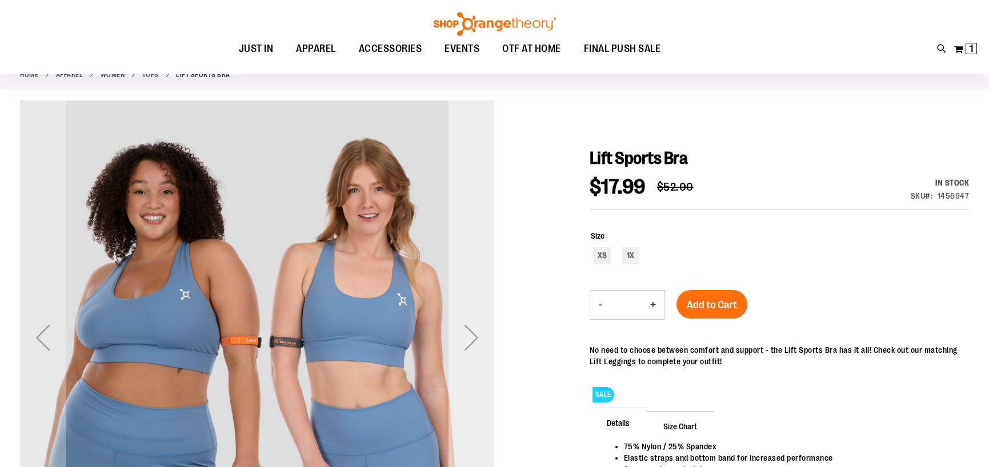
scroll to position [171, 0]
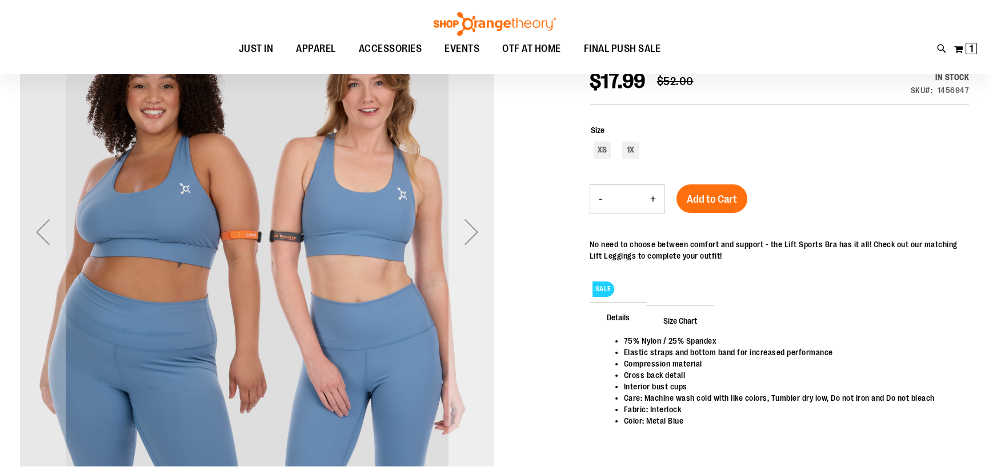
click at [474, 235] on div "Next" at bounding box center [471, 232] width 46 height 46
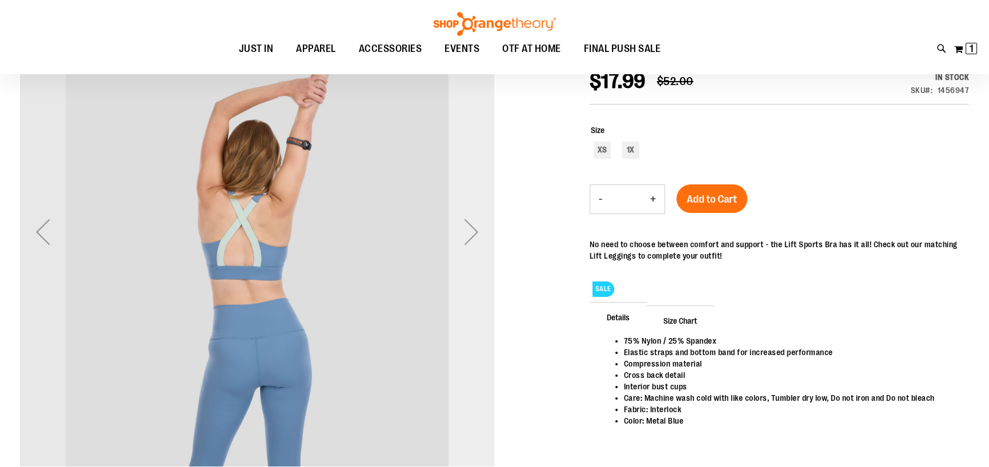
click at [474, 235] on div "Next" at bounding box center [471, 232] width 46 height 46
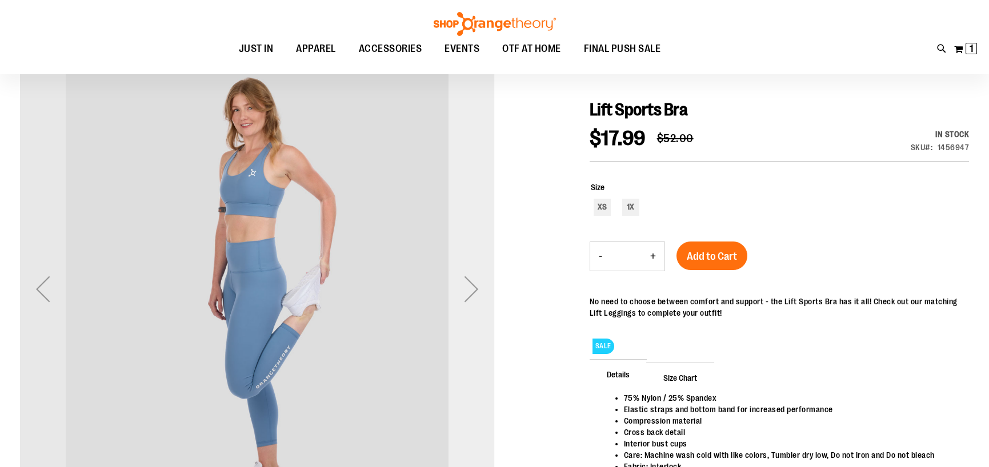
scroll to position [57, 0]
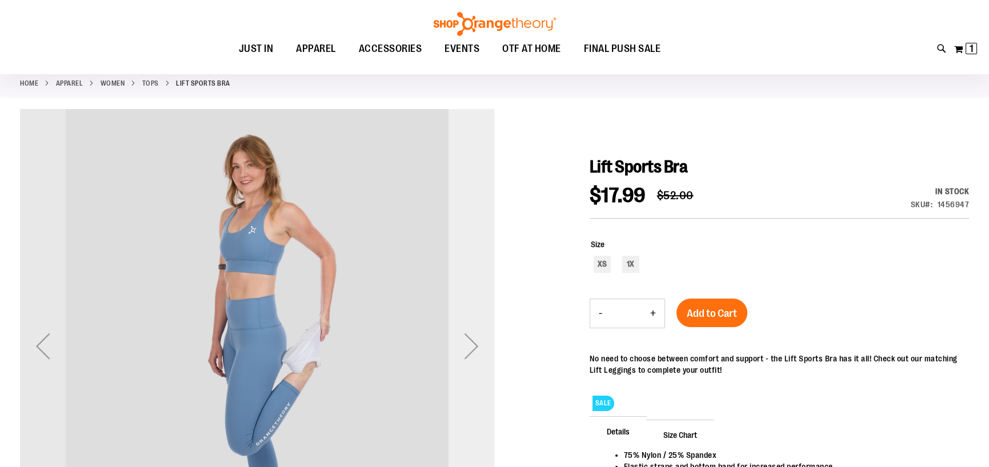
click at [474, 347] on div "Next" at bounding box center [471, 346] width 46 height 46
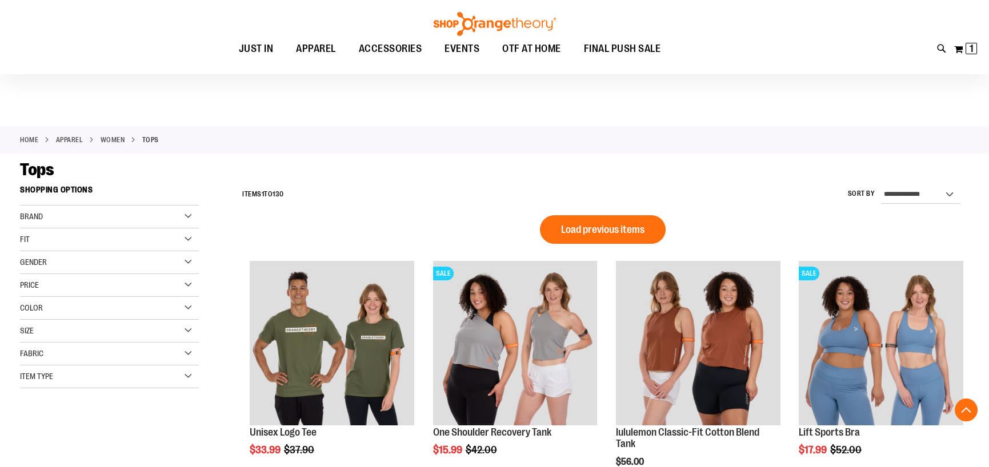
scroll to position [778, 0]
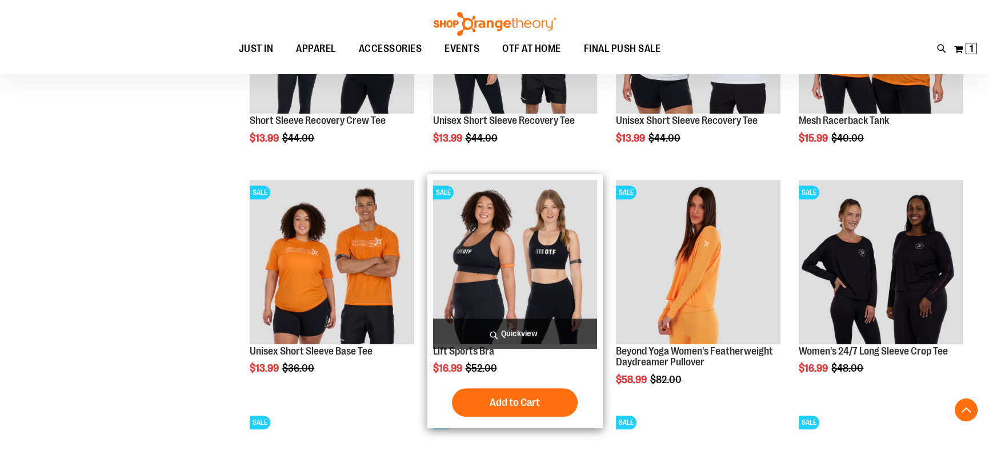
scroll to position [1521, 0]
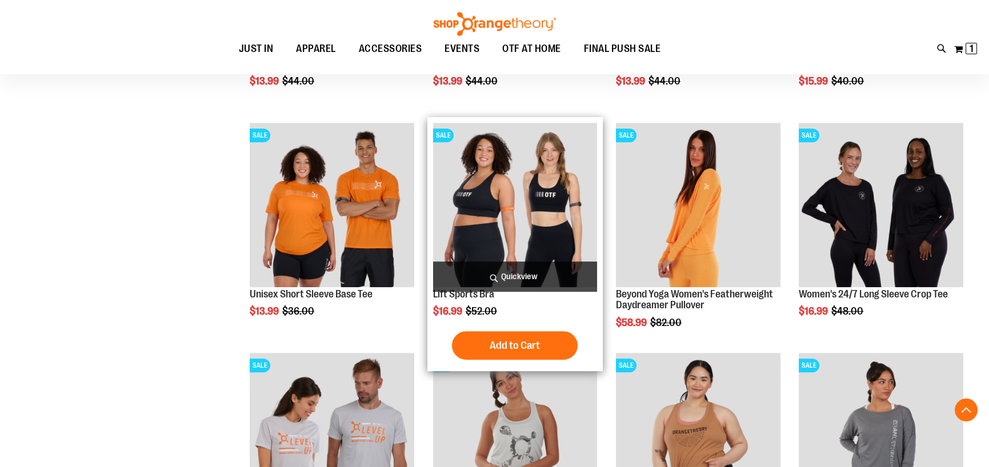
click at [510, 233] on img "product" at bounding box center [515, 205] width 165 height 165
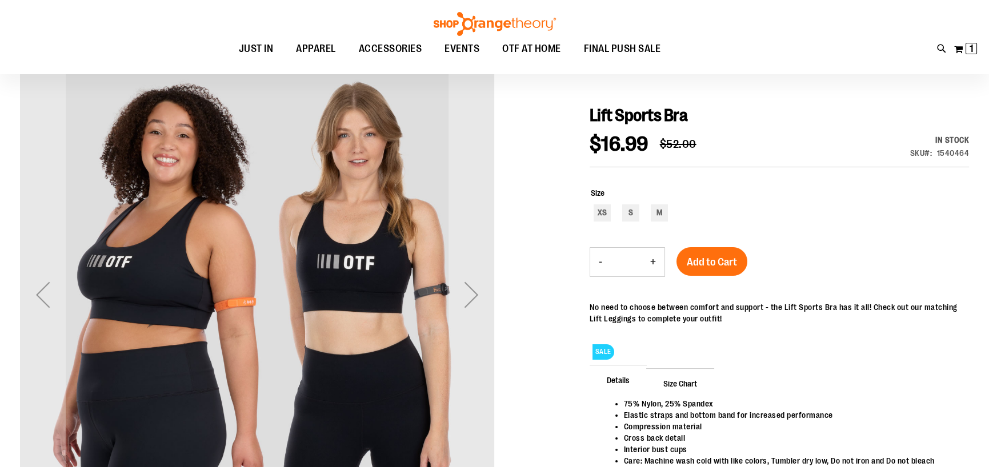
scroll to position [114, 0]
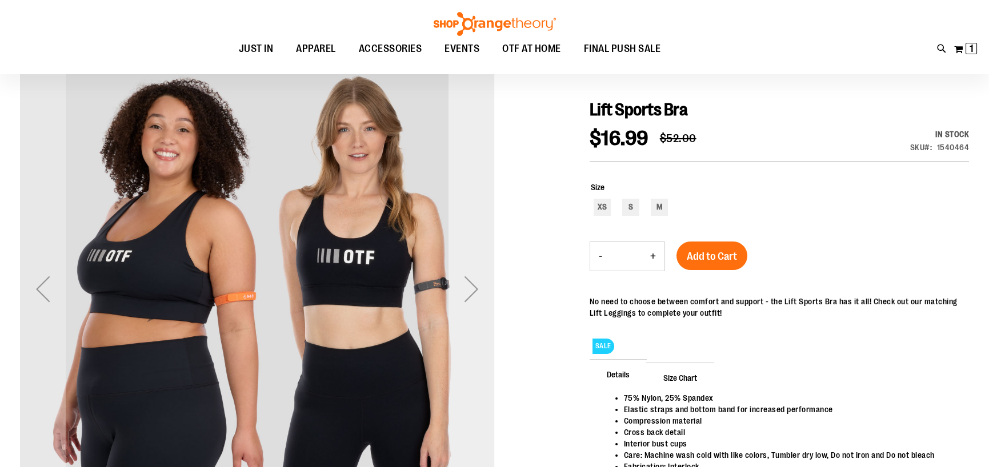
click at [474, 291] on div "Next" at bounding box center [471, 289] width 46 height 46
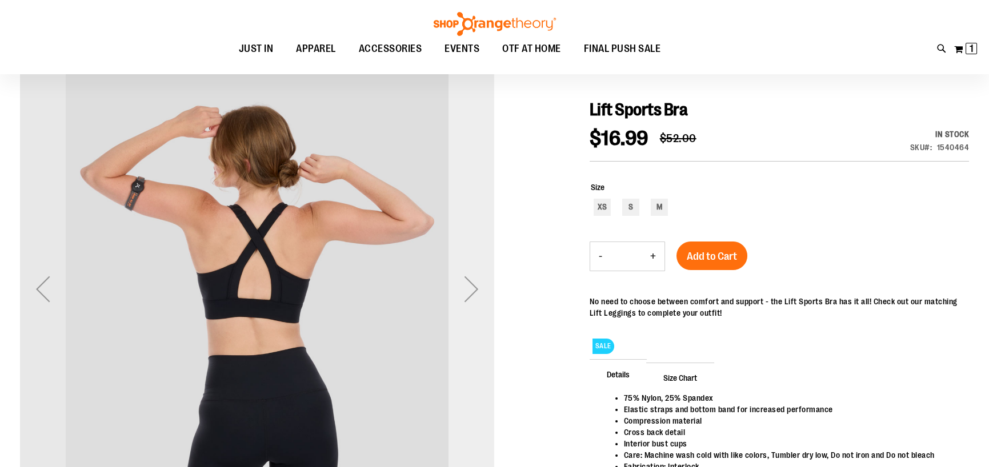
click at [474, 291] on div "Next" at bounding box center [471, 289] width 46 height 46
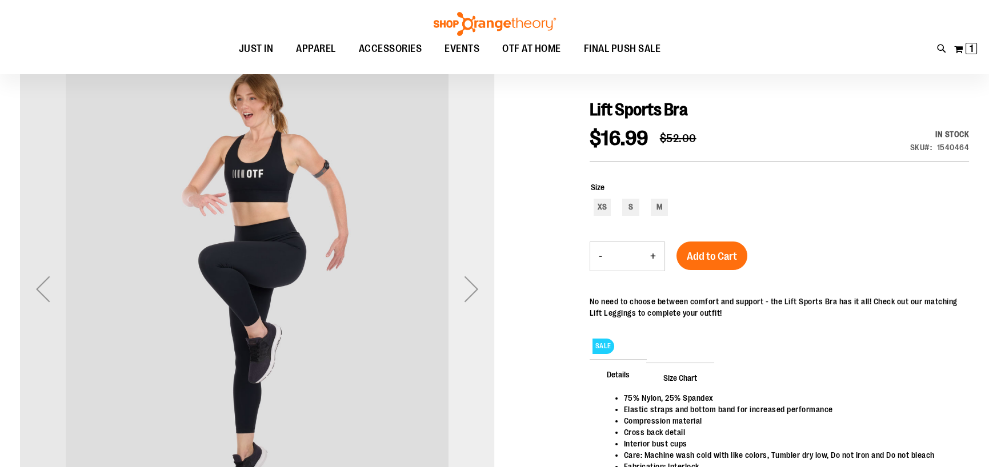
click at [474, 291] on div "Next" at bounding box center [471, 289] width 46 height 46
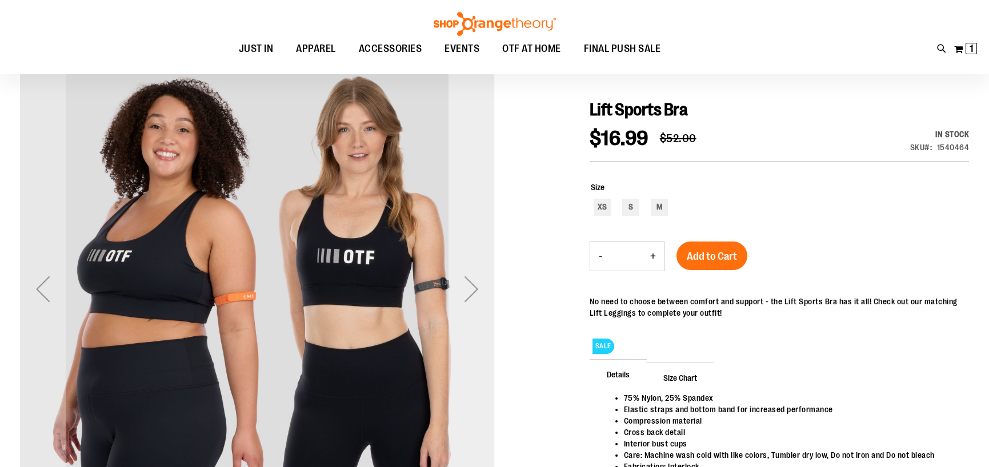
click at [474, 291] on div "Next" at bounding box center [471, 289] width 46 height 46
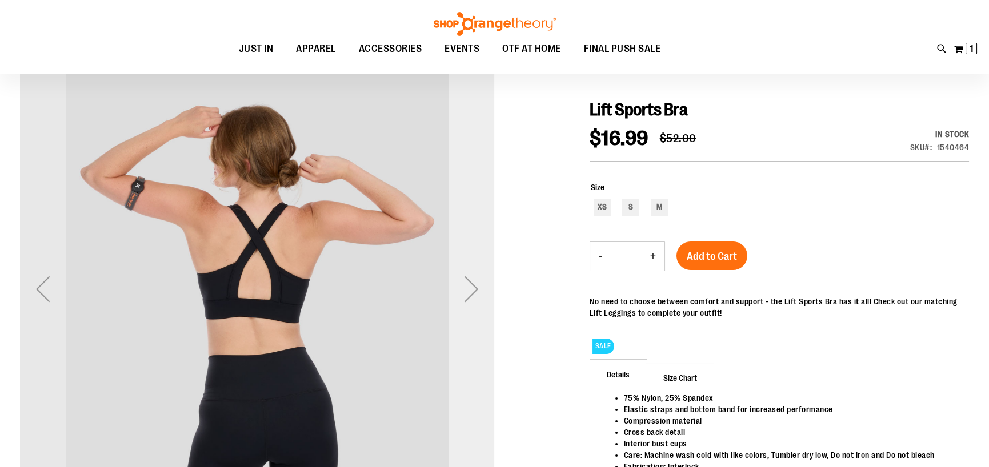
click at [474, 291] on div "Next" at bounding box center [471, 289] width 46 height 46
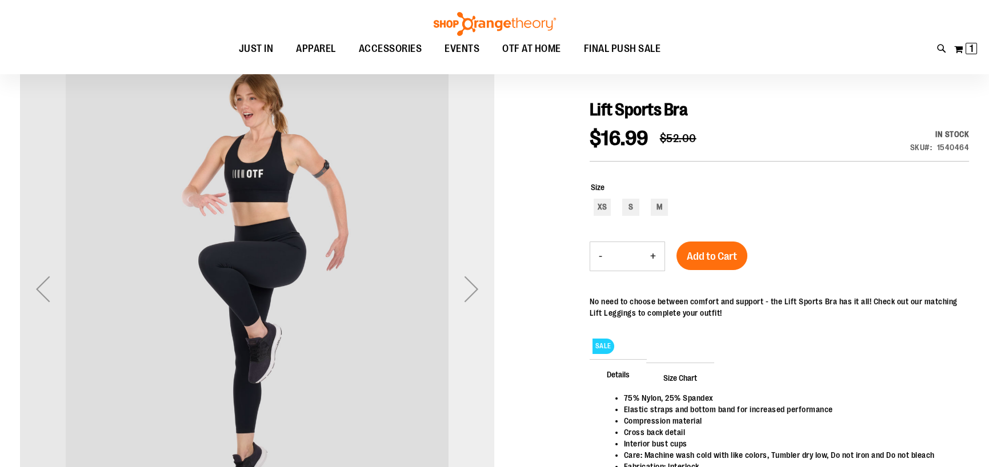
click at [474, 291] on div "Next" at bounding box center [471, 289] width 46 height 46
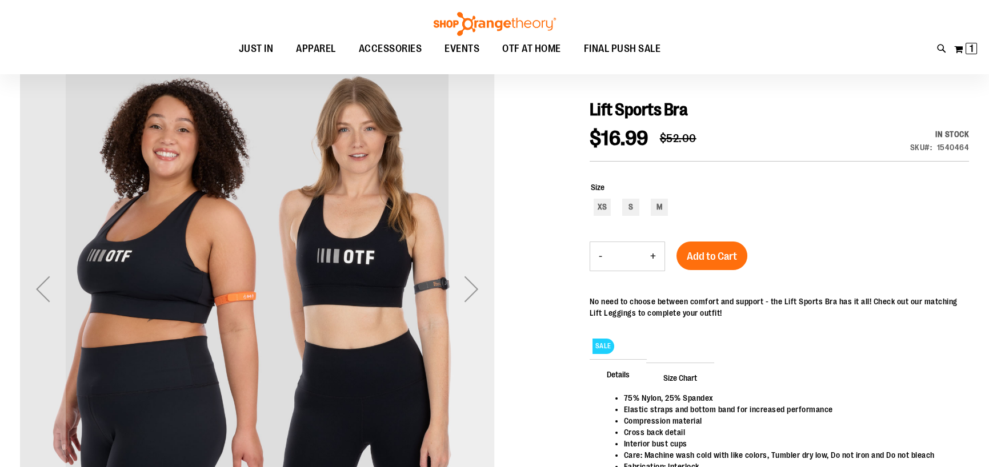
click at [474, 291] on div "Next" at bounding box center [471, 289] width 46 height 46
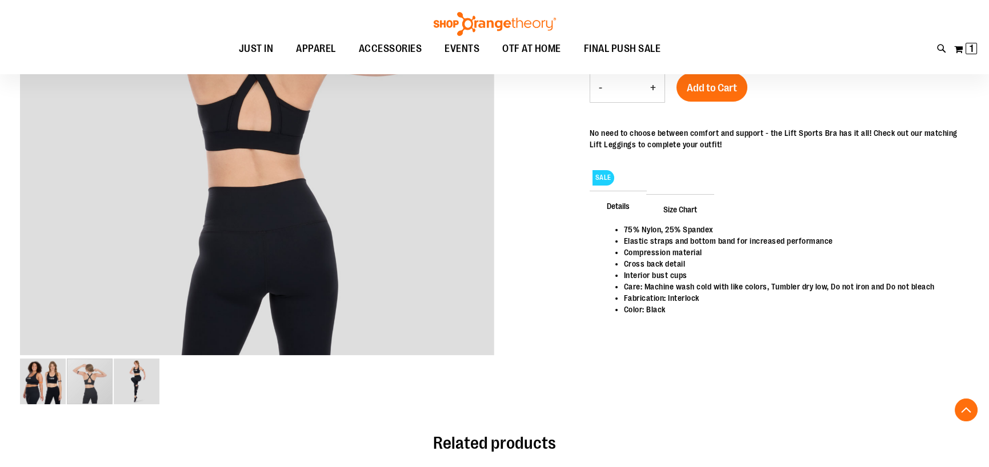
scroll to position [285, 0]
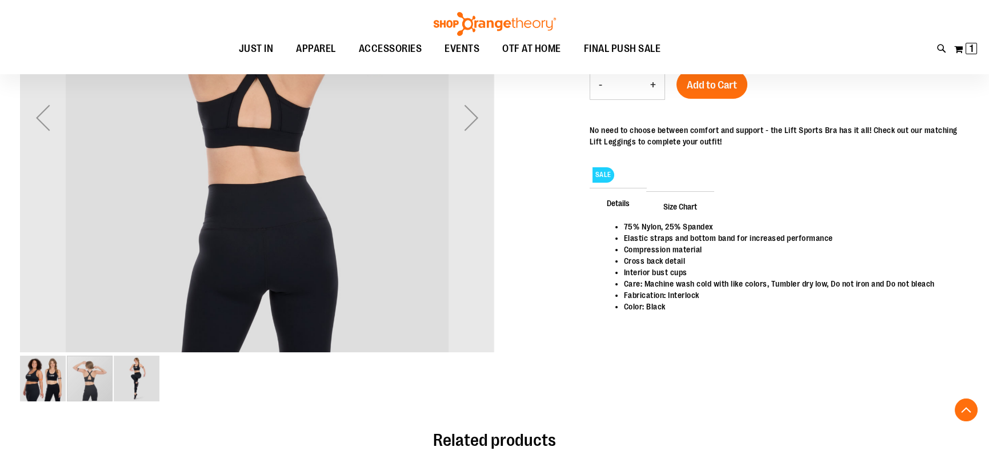
click at [34, 386] on img "image 1 of 3" at bounding box center [43, 379] width 46 height 46
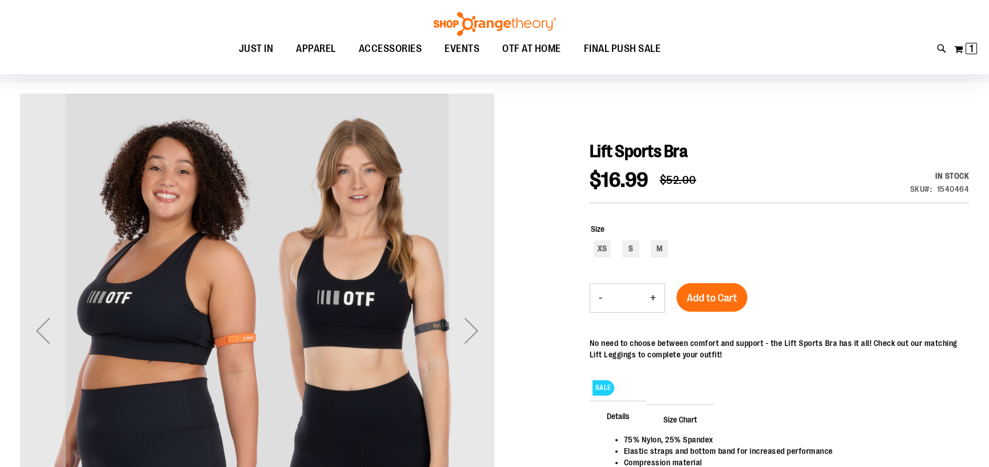
scroll to position [57, 0]
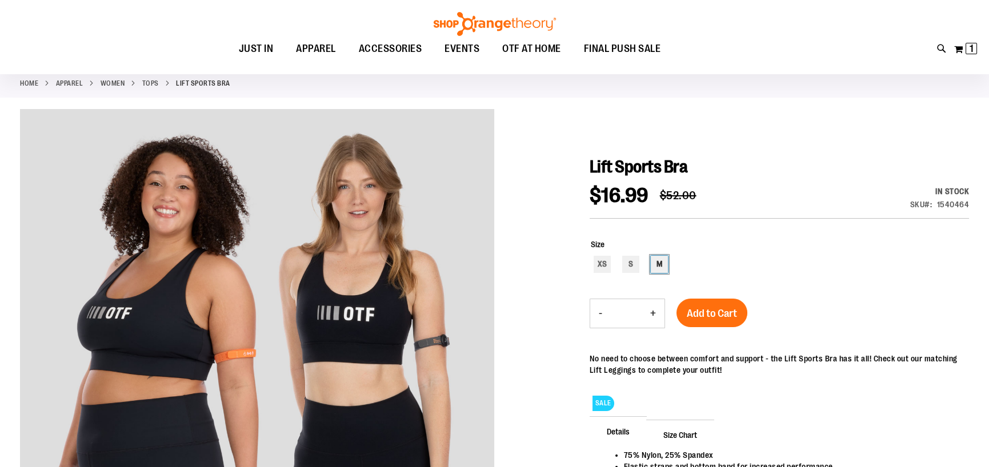
click at [656, 265] on div "M" at bounding box center [659, 264] width 17 height 17
type input "***"
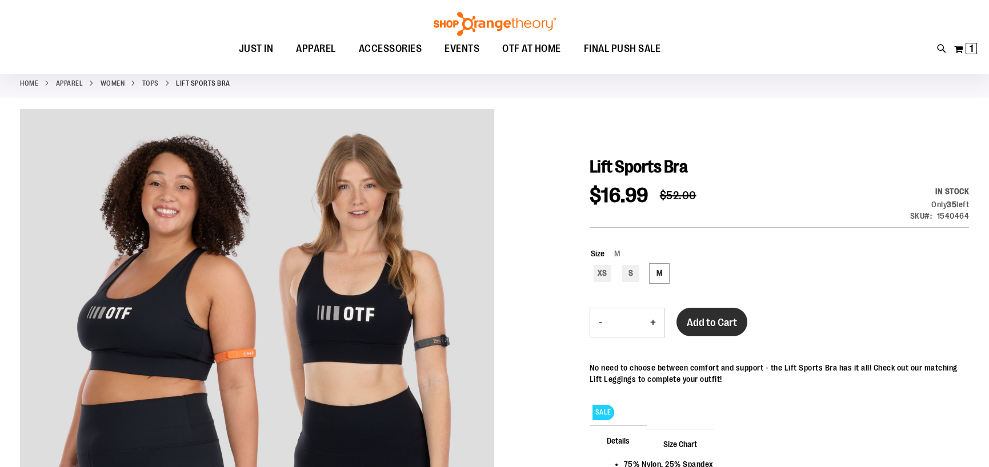
click at [699, 326] on span "Add to Cart" at bounding box center [712, 322] width 50 height 13
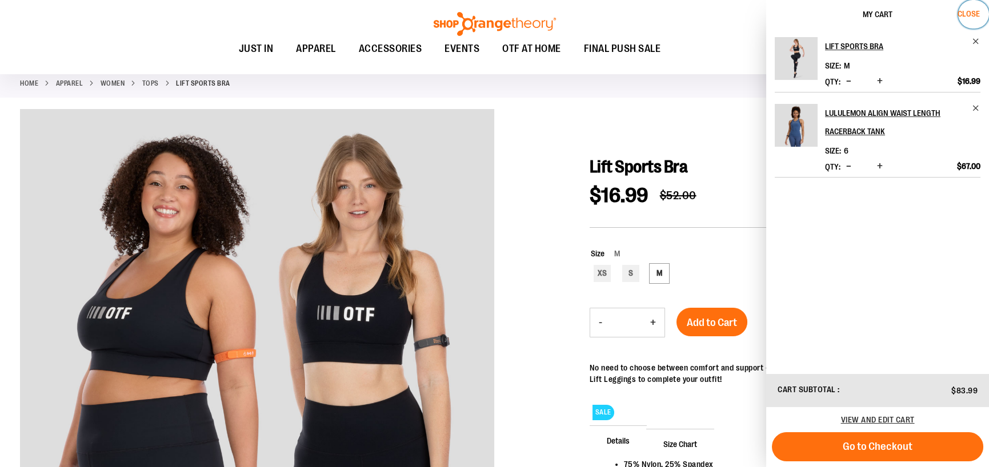
click at [971, 11] on span "Close" at bounding box center [968, 13] width 22 height 9
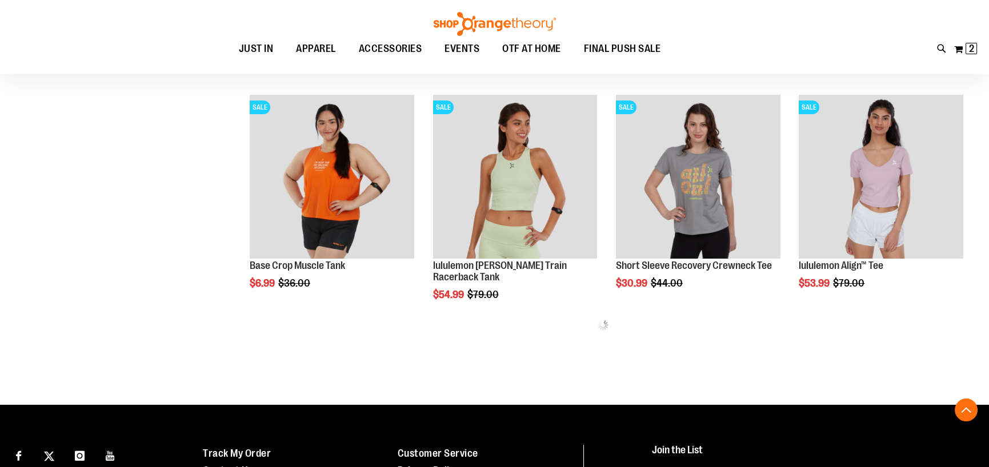
scroll to position [628, 0]
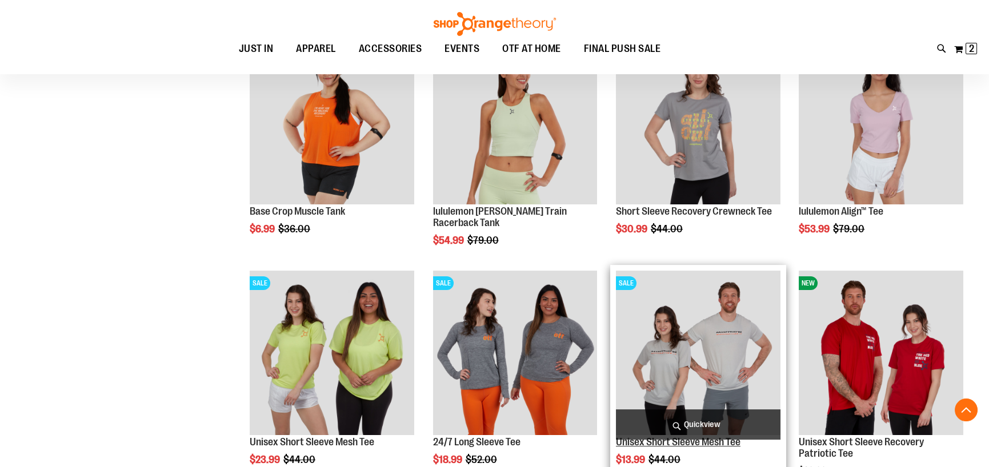
scroll to position [742, 0]
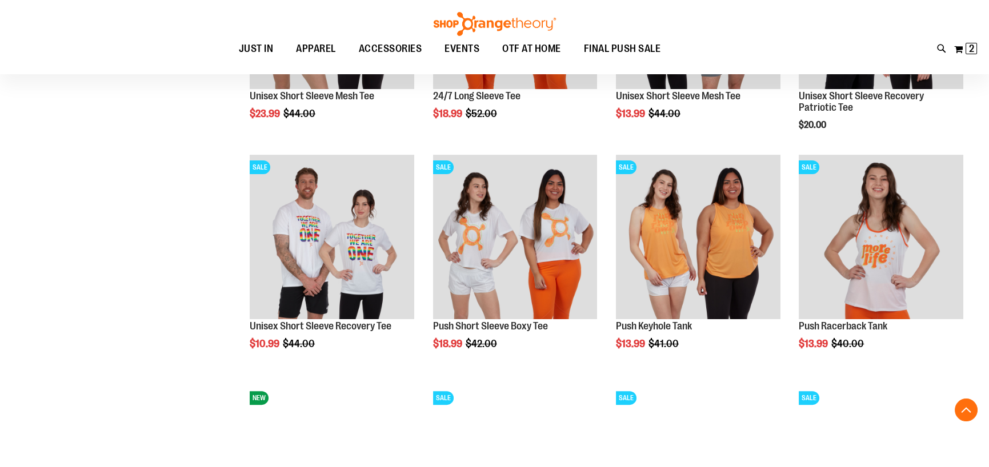
scroll to position [1142, 0]
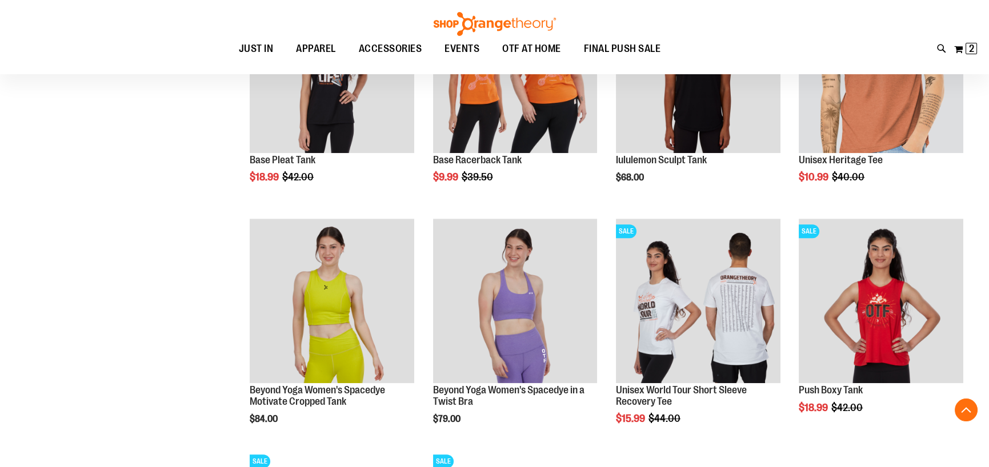
scroll to position [1713, 0]
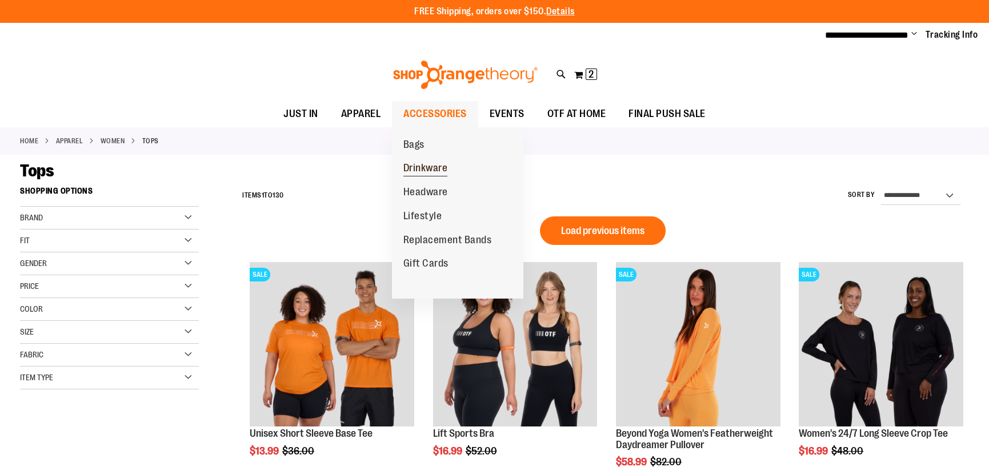
click at [434, 169] on span "Drinkware" at bounding box center [425, 169] width 45 height 14
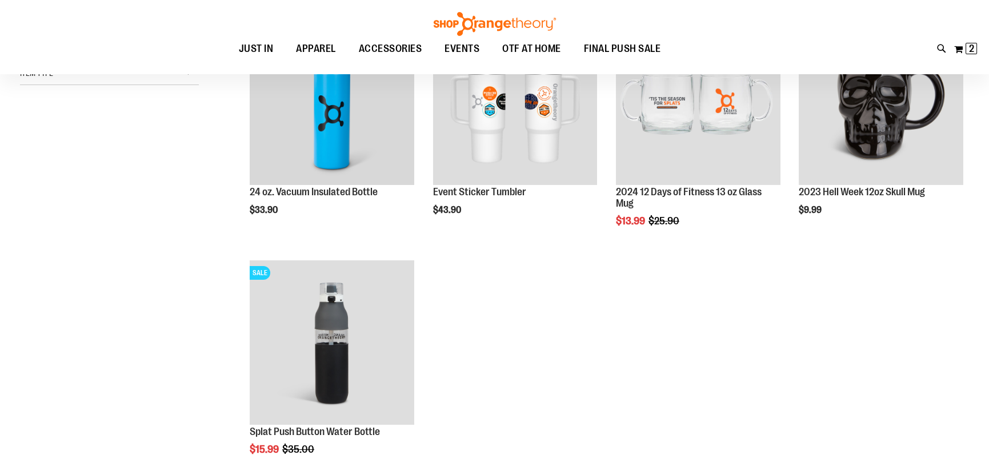
scroll to position [285, 0]
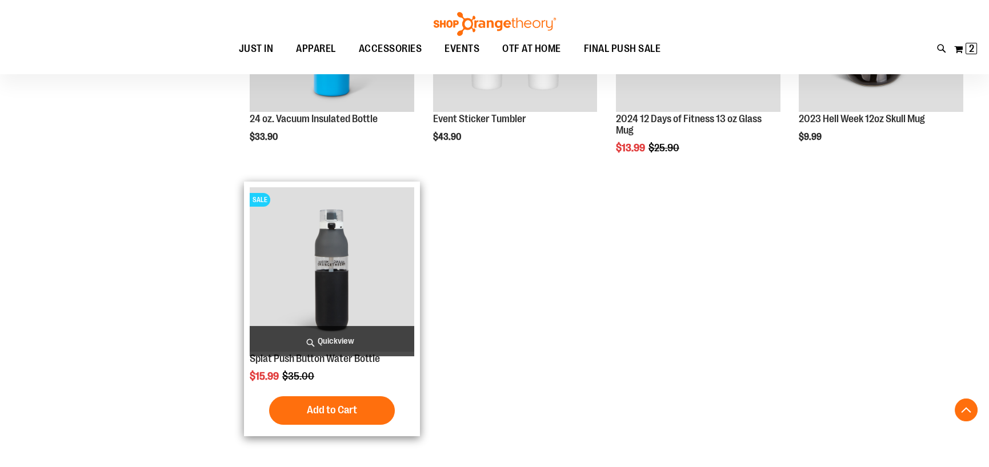
click at [335, 265] on img "product" at bounding box center [332, 269] width 165 height 165
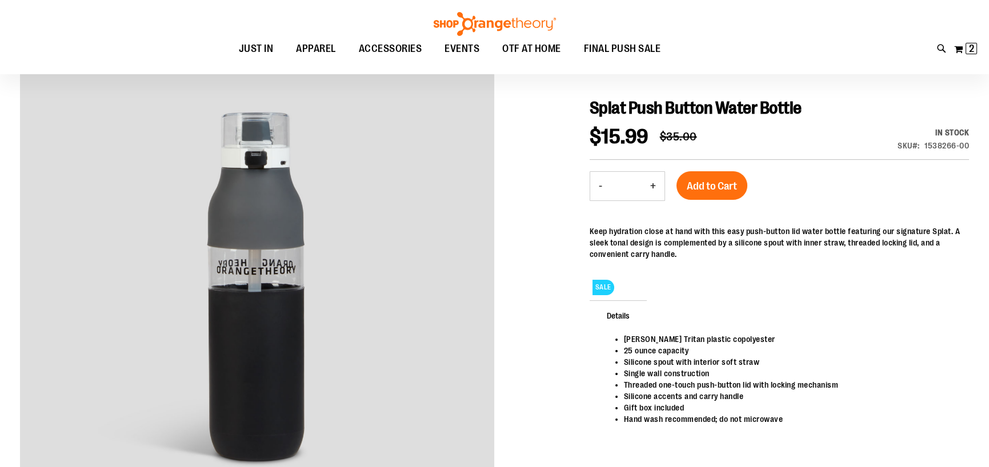
scroll to position [114, 0]
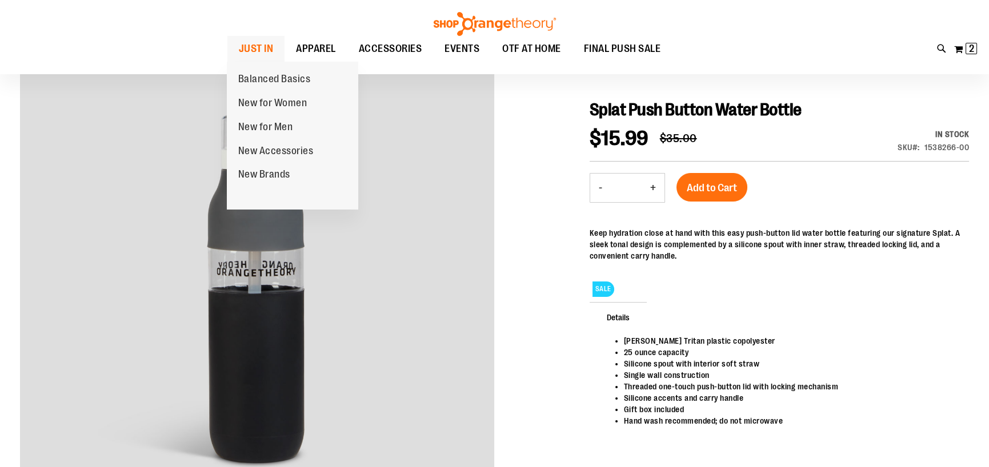
click at [255, 46] on span "JUST IN" at bounding box center [256, 49] width 35 height 26
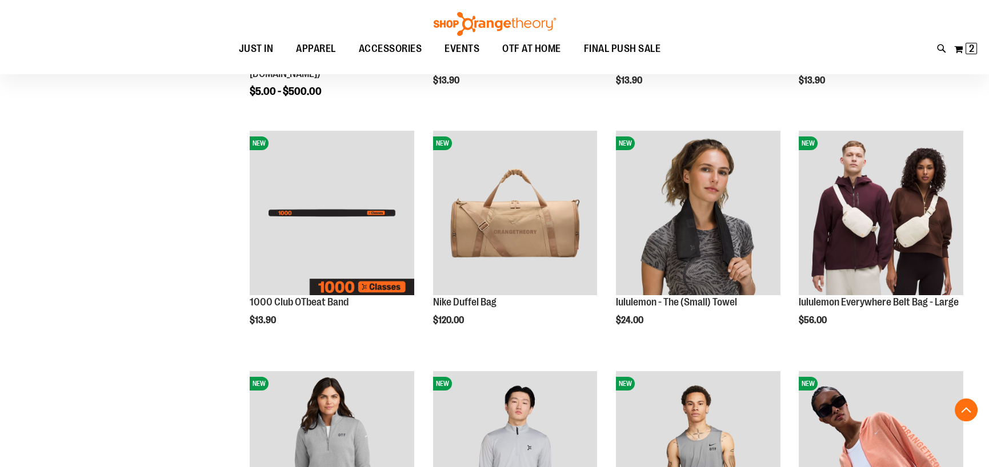
scroll to position [342, 0]
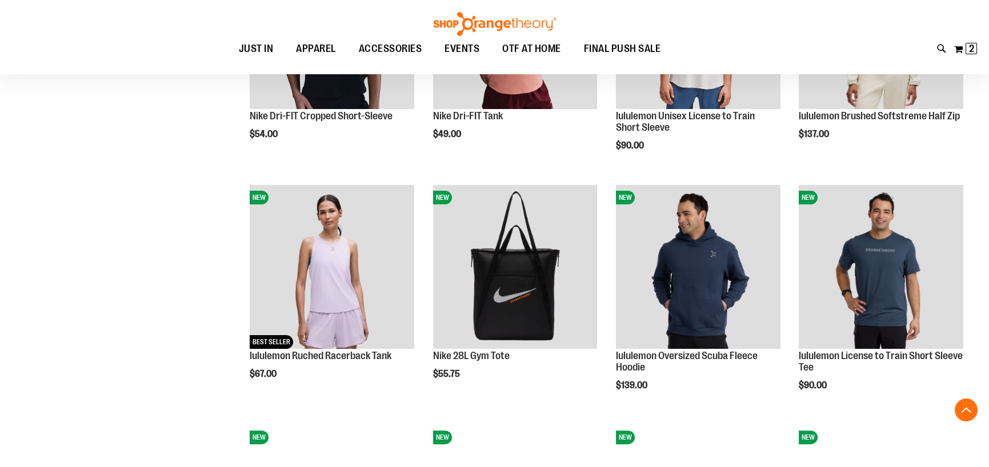
scroll to position [1028, 0]
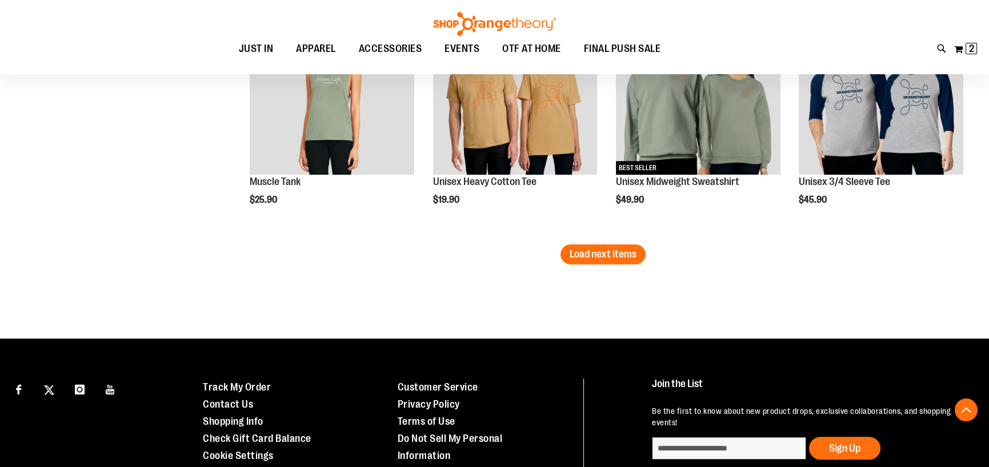
scroll to position [2170, 0]
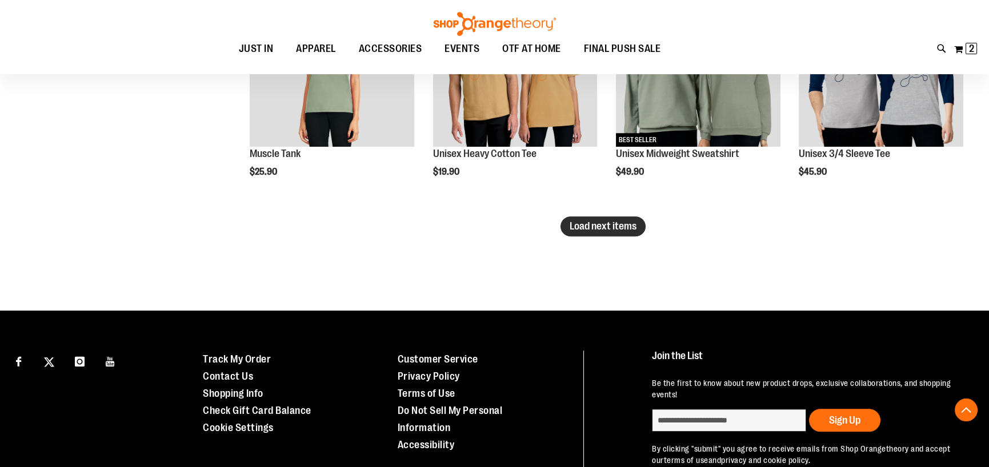
click at [586, 227] on span "Load next items" at bounding box center [603, 226] width 67 height 11
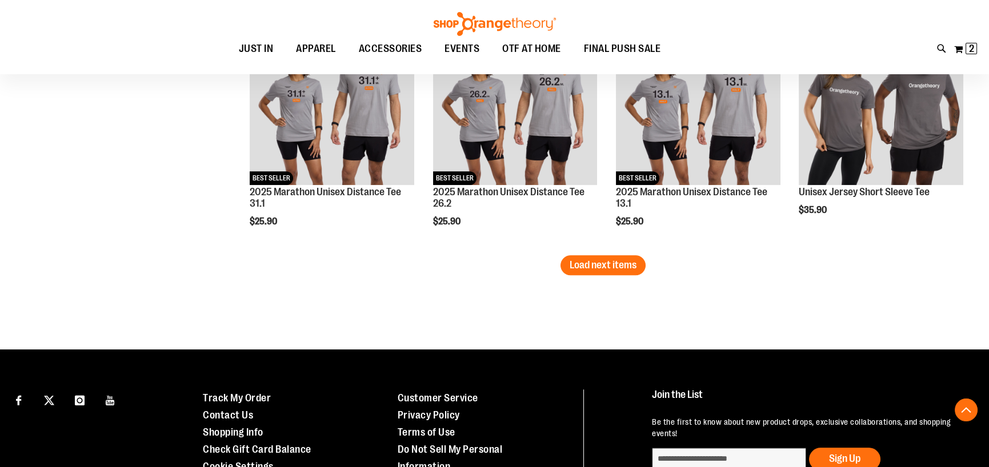
scroll to position [2856, 0]
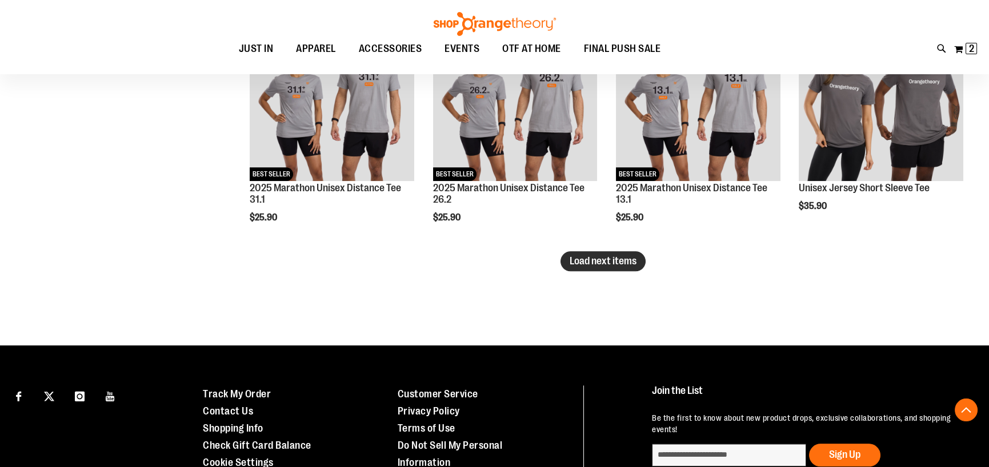
click at [606, 264] on span "Load next items" at bounding box center [603, 260] width 67 height 11
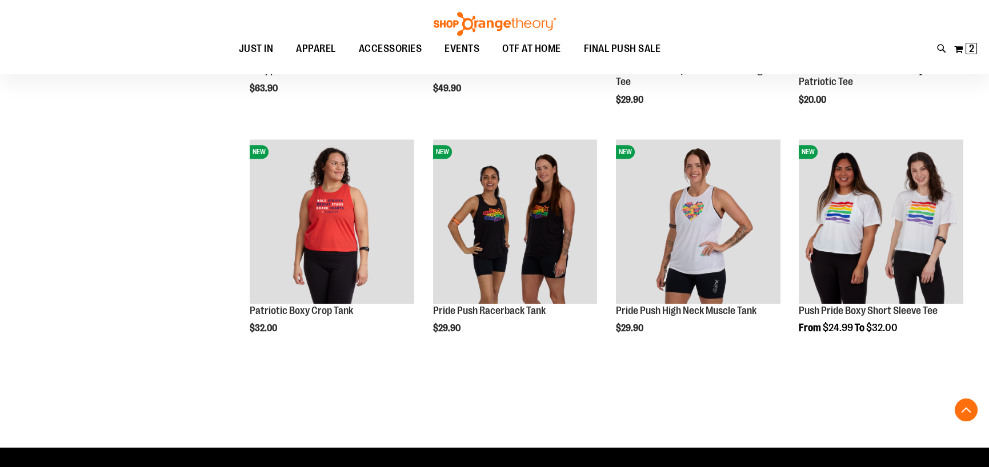
scroll to position [3199, 0]
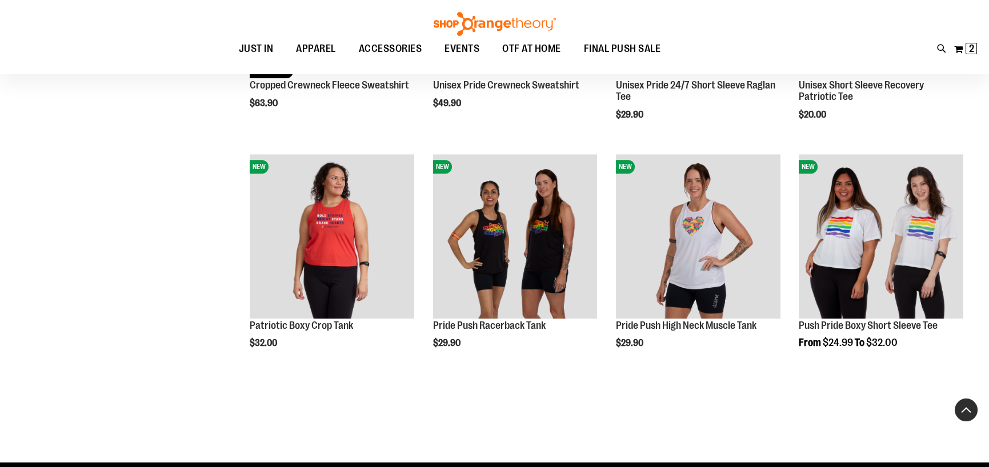
click at [969, 411] on button "Back To Top" at bounding box center [966, 410] width 23 height 23
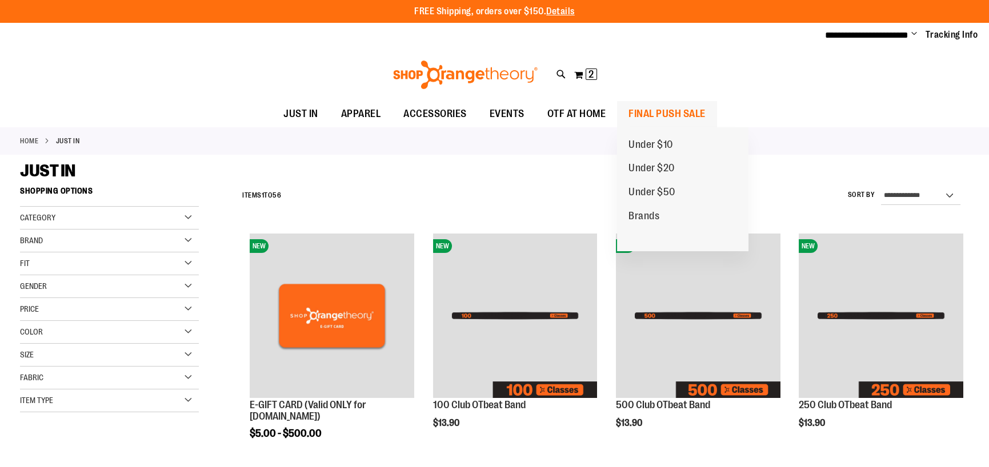
click at [674, 113] on span "FINAL PUSH SALE" at bounding box center [666, 114] width 77 height 26
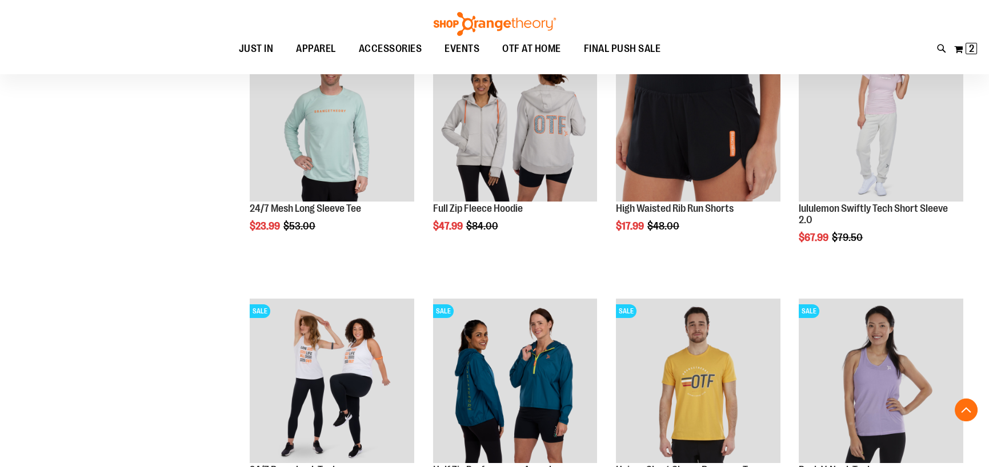
scroll to position [571, 0]
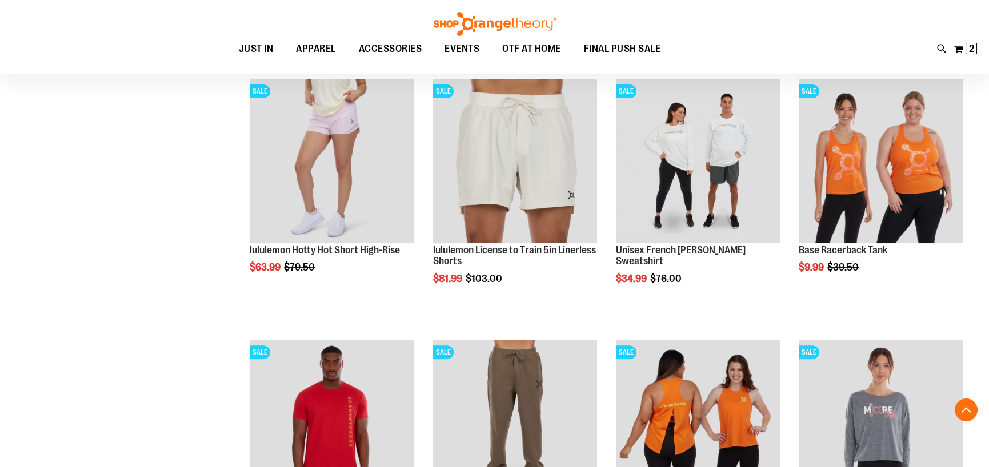
scroll to position [1313, 0]
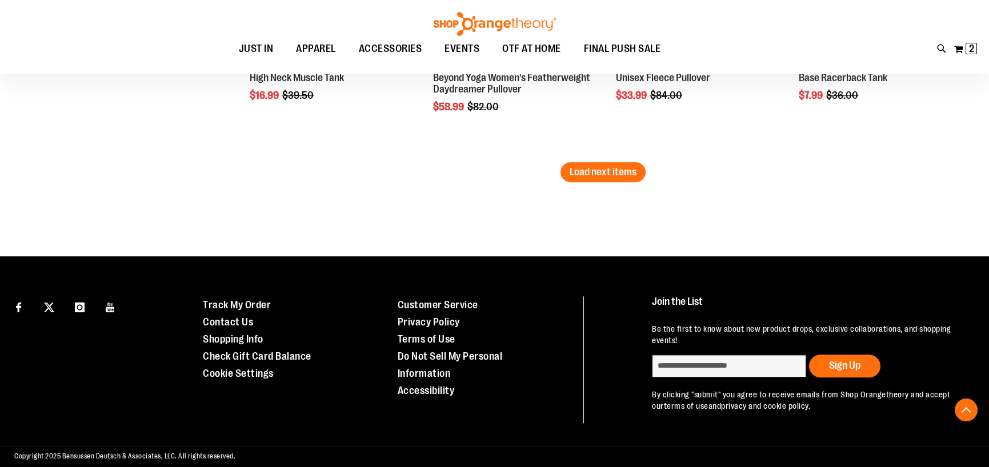
scroll to position [2430, 0]
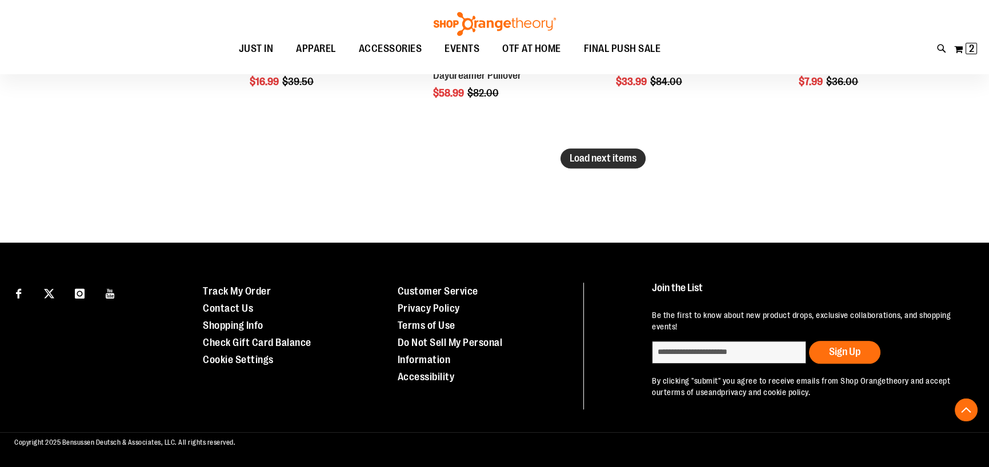
click at [615, 154] on span "Load next items" at bounding box center [603, 158] width 67 height 11
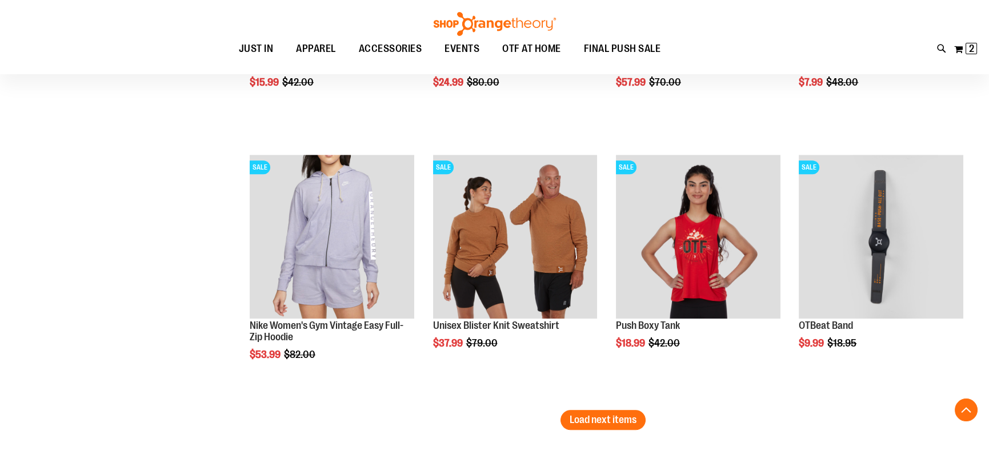
scroll to position [3059, 0]
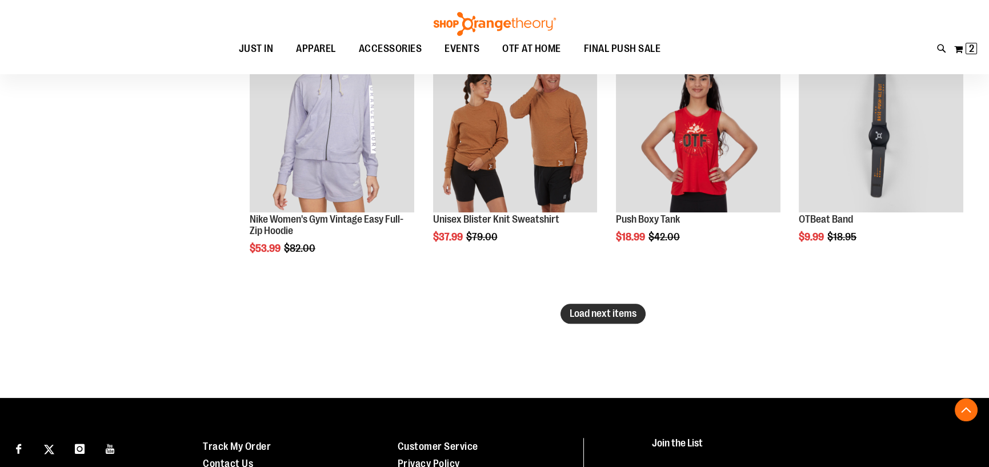
click at [627, 311] on span "Load next items" at bounding box center [603, 313] width 67 height 11
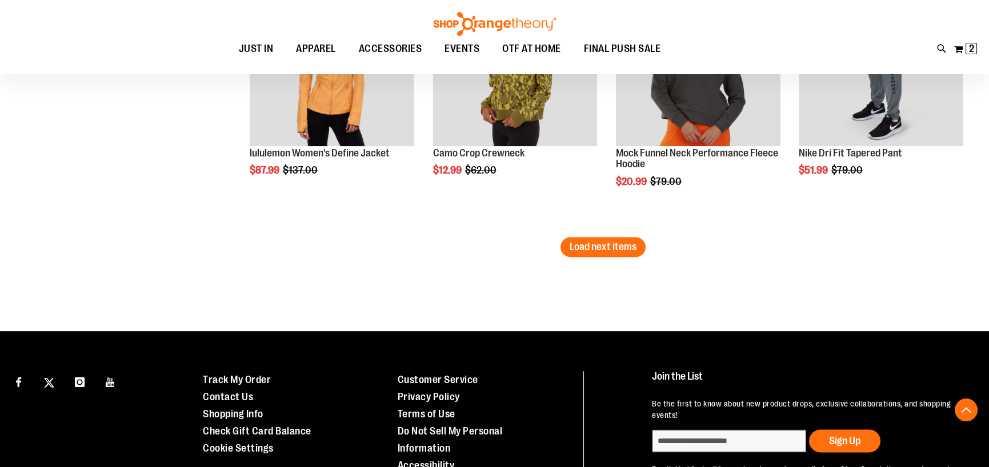
scroll to position [3916, 0]
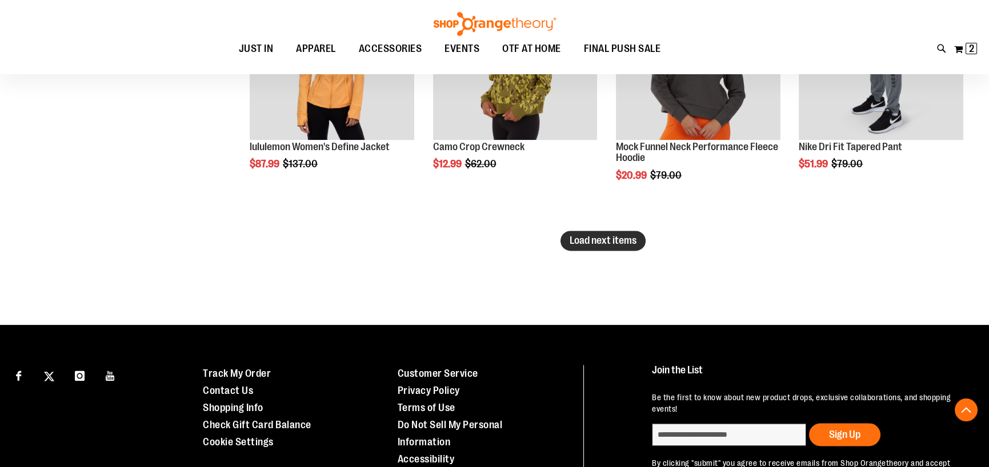
click at [631, 243] on span "Load next items" at bounding box center [603, 240] width 67 height 11
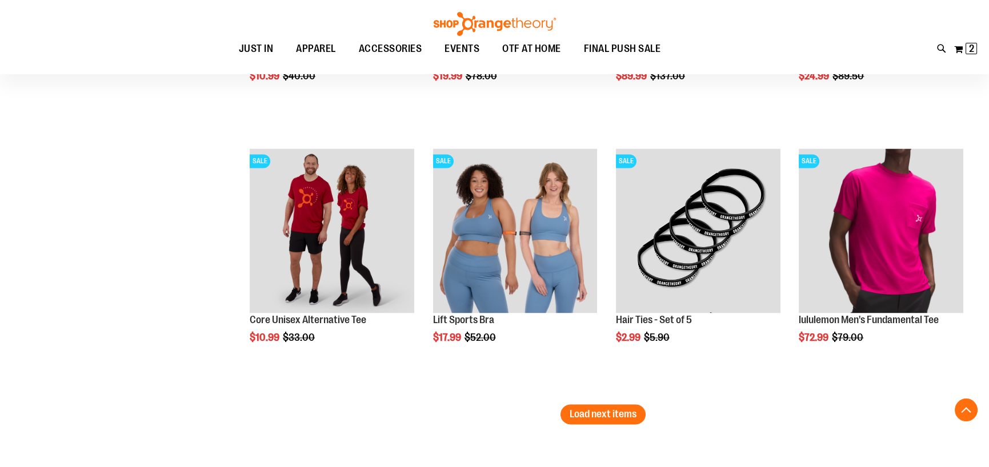
scroll to position [4601, 0]
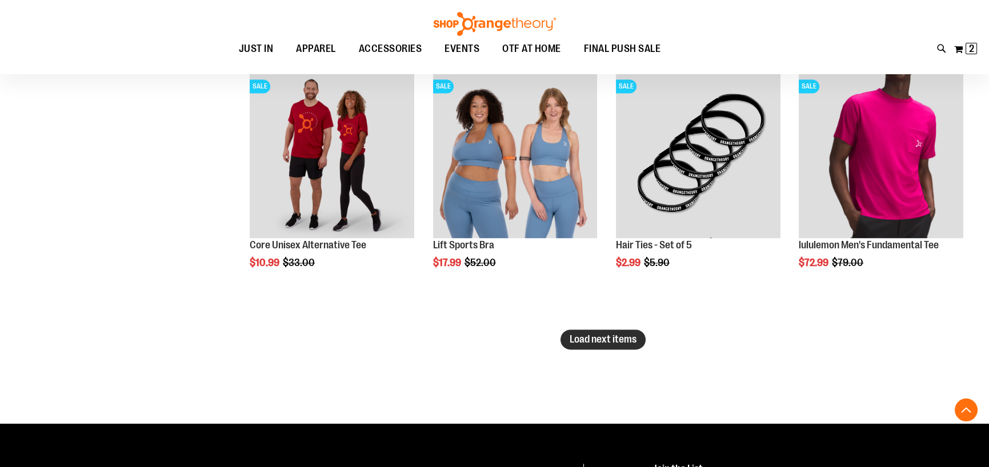
click at [603, 334] on span "Load next items" at bounding box center [603, 339] width 67 height 11
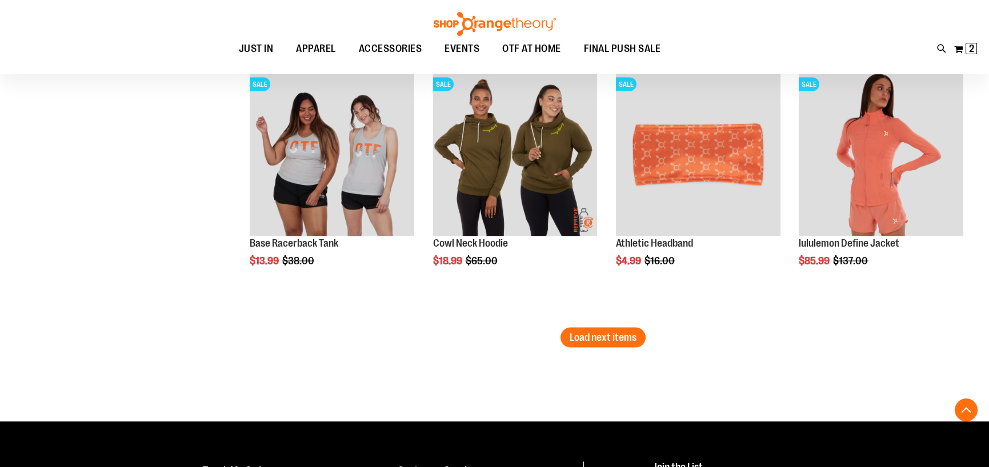
scroll to position [5401, 0]
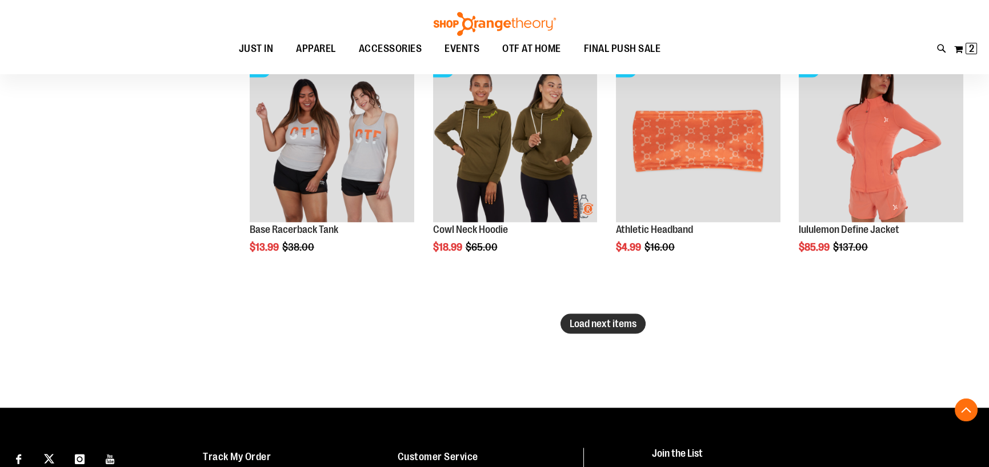
click at [611, 325] on span "Load next items" at bounding box center [603, 323] width 67 height 11
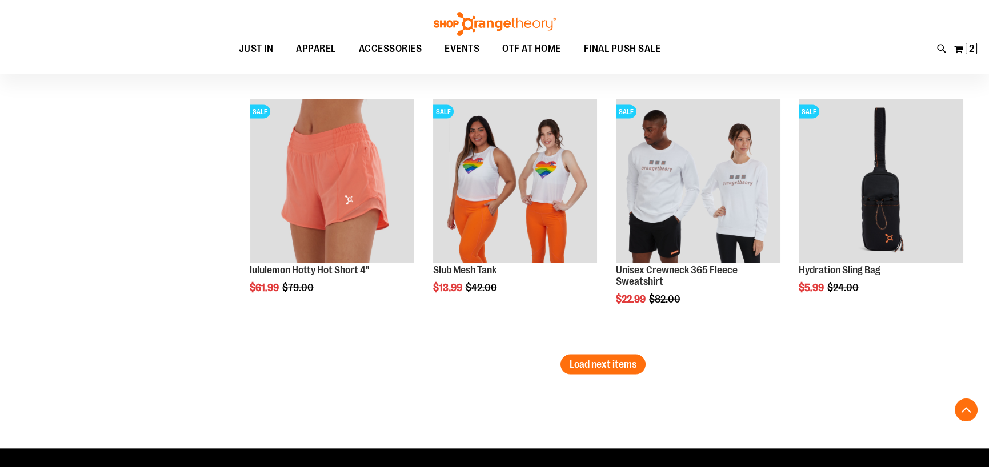
scroll to position [6258, 0]
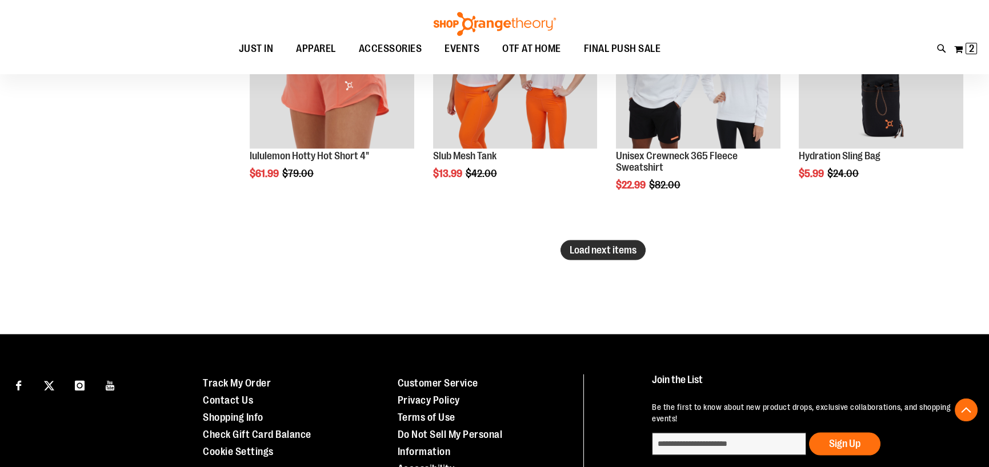
click at [624, 245] on span "Load next items" at bounding box center [603, 250] width 67 height 11
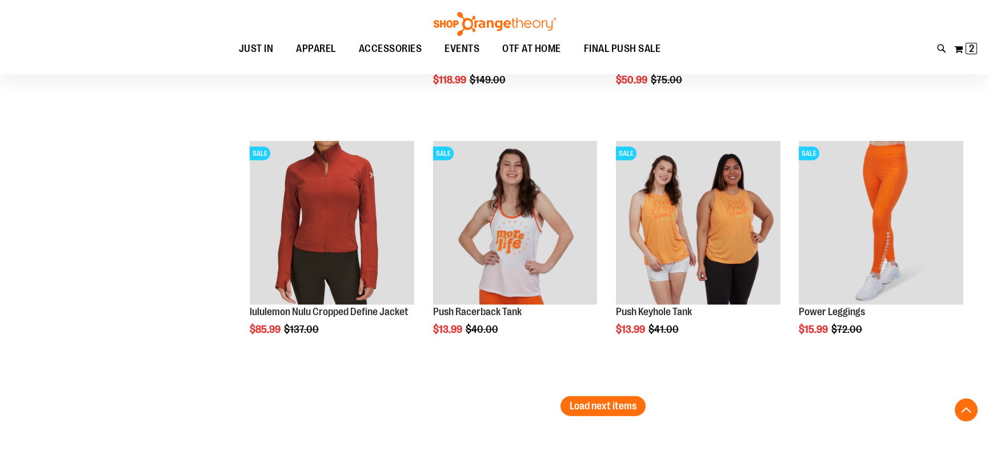
scroll to position [6886, 0]
click at [626, 410] on span "Load next items" at bounding box center [603, 405] width 67 height 11
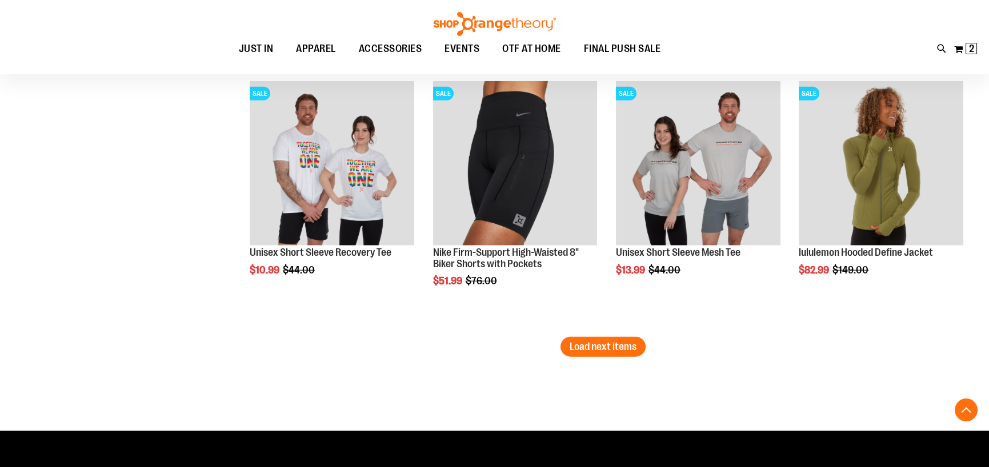
scroll to position [7743, 0]
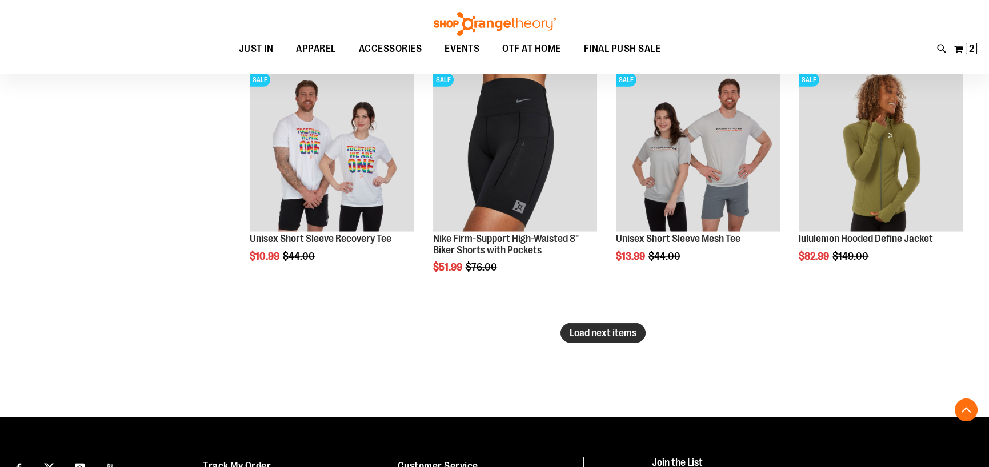
click at [600, 330] on span "Load next items" at bounding box center [603, 332] width 67 height 11
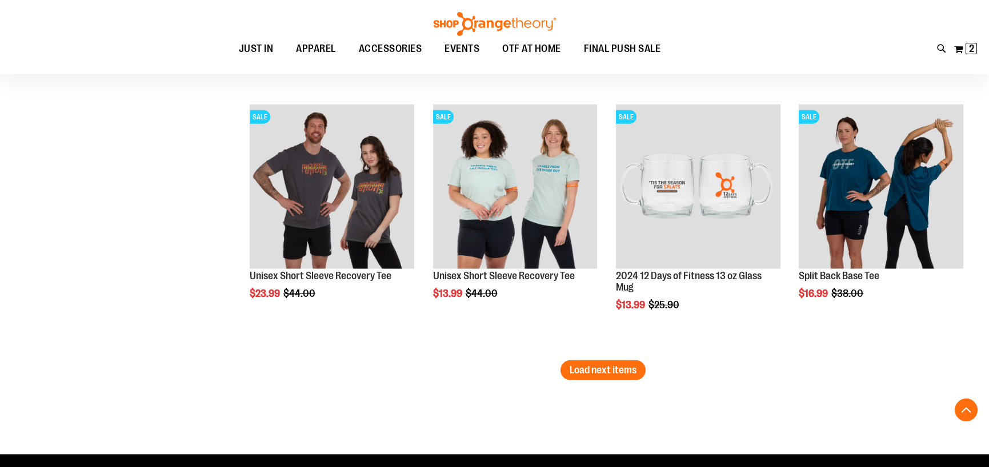
scroll to position [8543, 0]
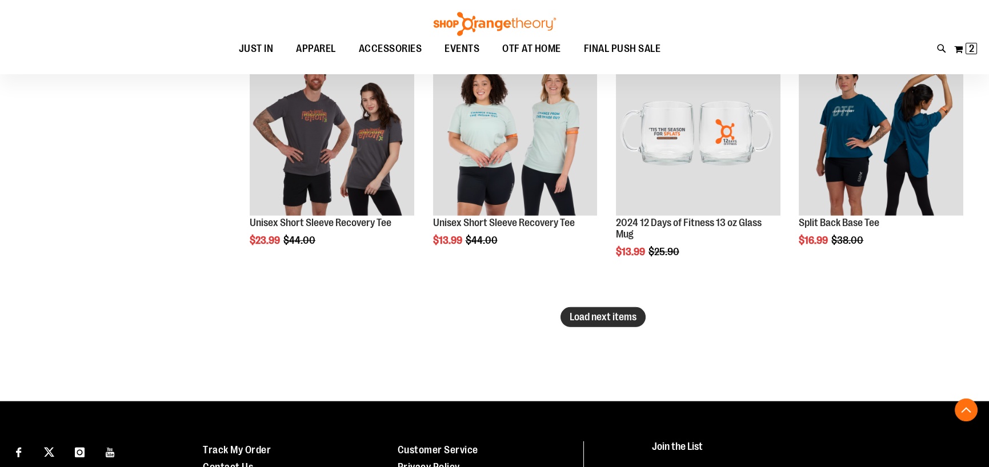
click at [610, 319] on span "Load next items" at bounding box center [603, 316] width 67 height 11
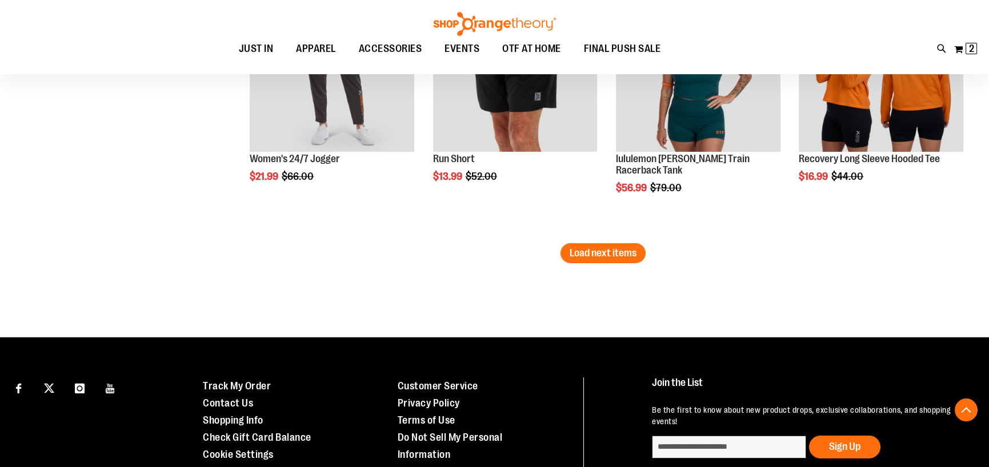
scroll to position [9400, 0]
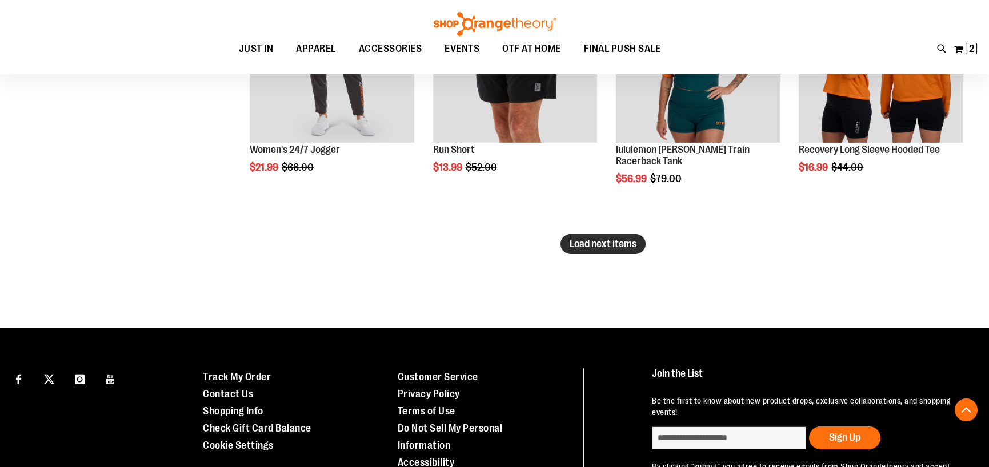
click at [612, 246] on span "Load next items" at bounding box center [603, 243] width 67 height 11
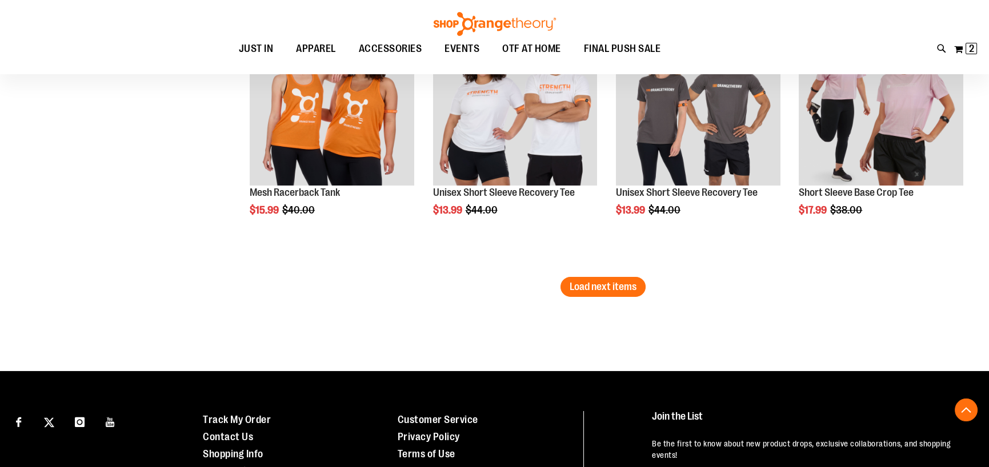
scroll to position [10142, 0]
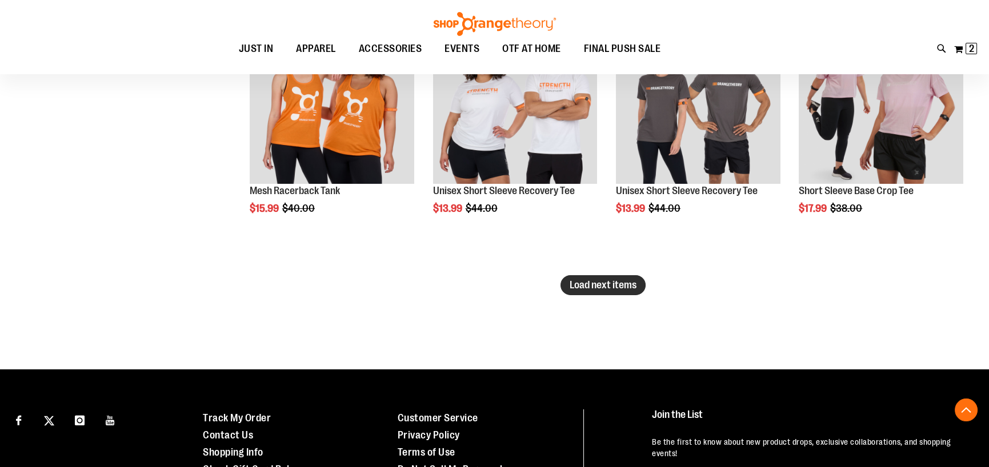
click at [626, 286] on span "Load next items" at bounding box center [603, 284] width 67 height 11
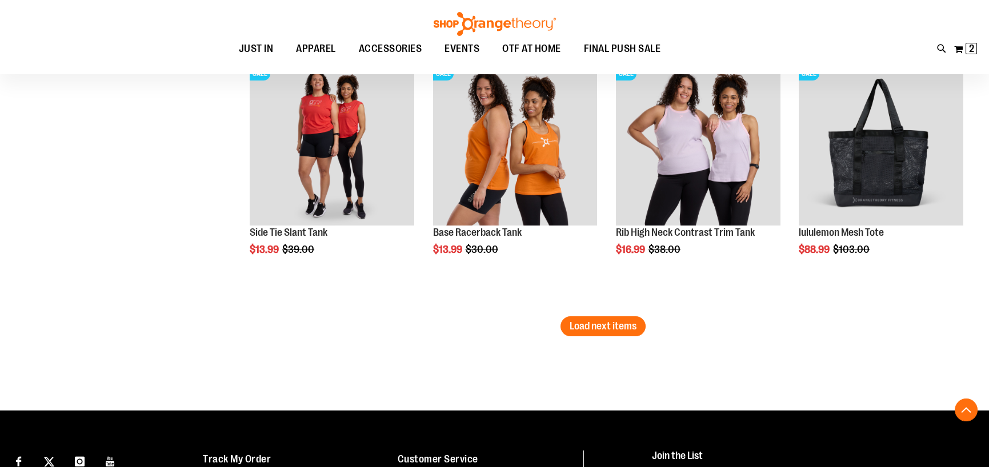
scroll to position [10828, 0]
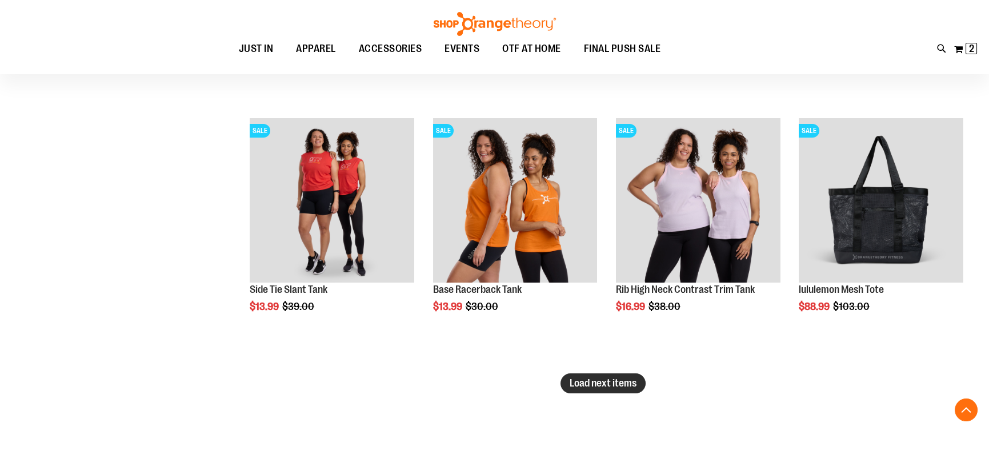
click at [622, 380] on span "Load next items" at bounding box center [603, 383] width 67 height 11
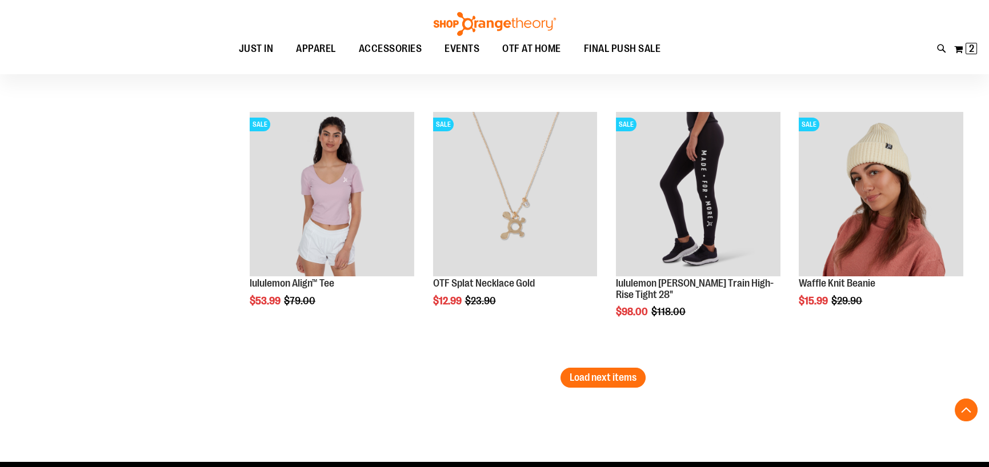
scroll to position [11685, 0]
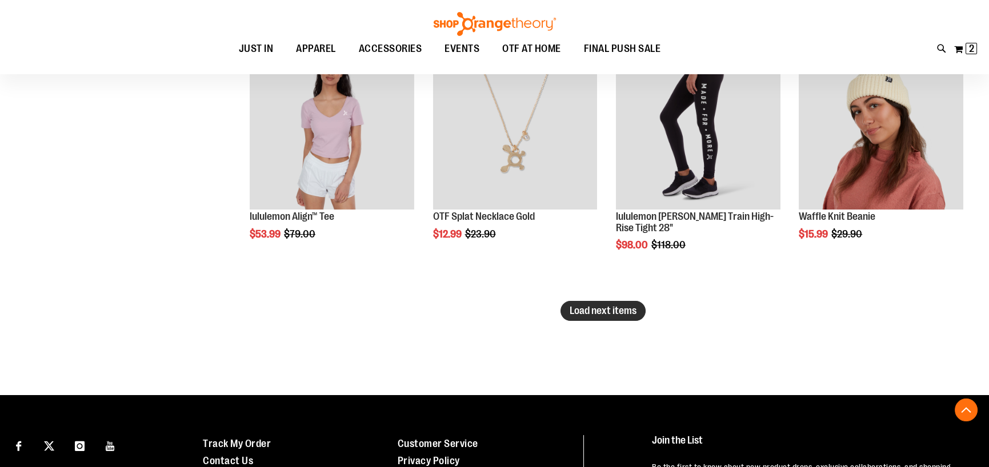
click at [625, 305] on span "Load next items" at bounding box center [603, 310] width 67 height 11
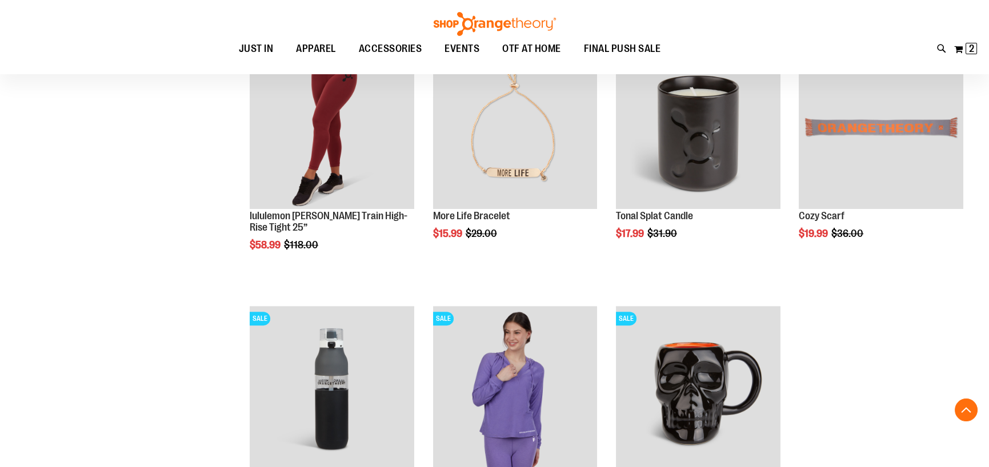
scroll to position [11997, 0]
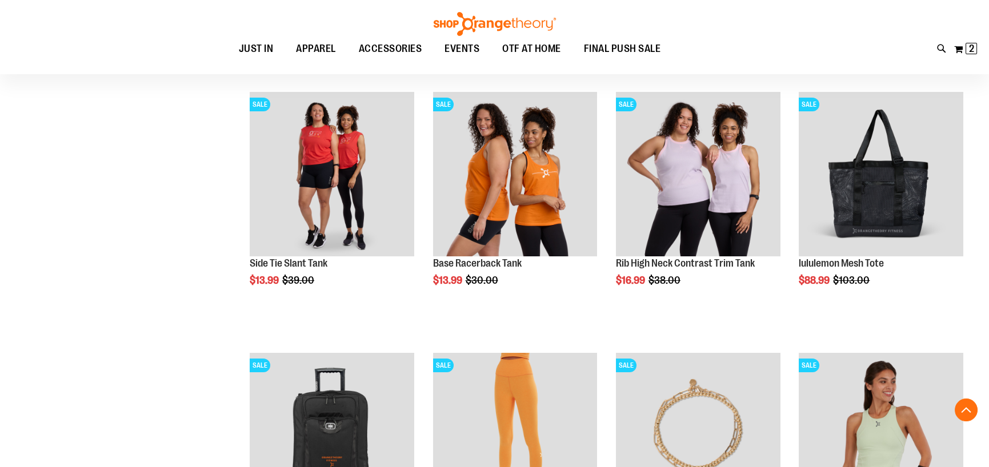
scroll to position [10797, 0]
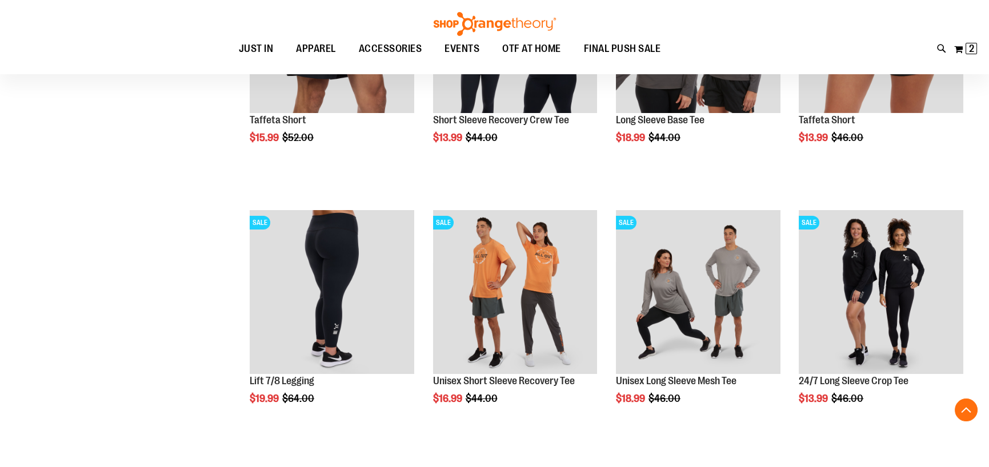
scroll to position [10454, 0]
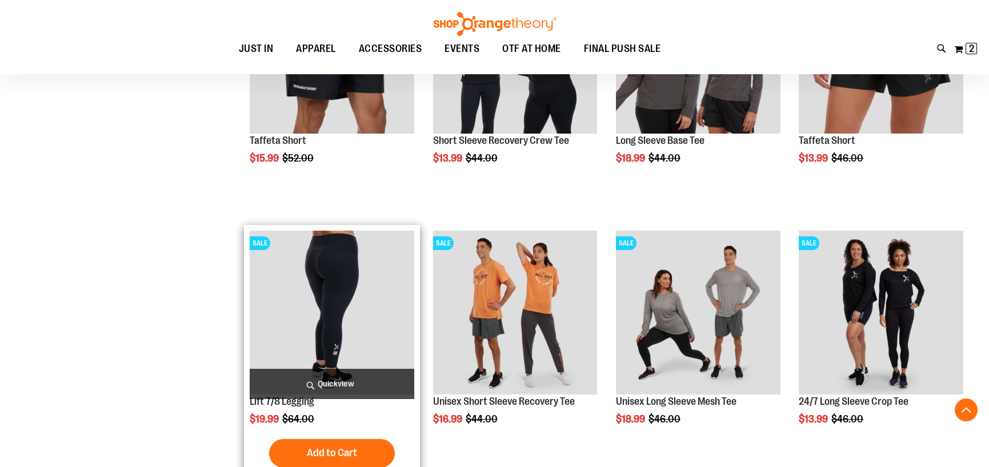
click at [338, 283] on img "product" at bounding box center [332, 313] width 165 height 165
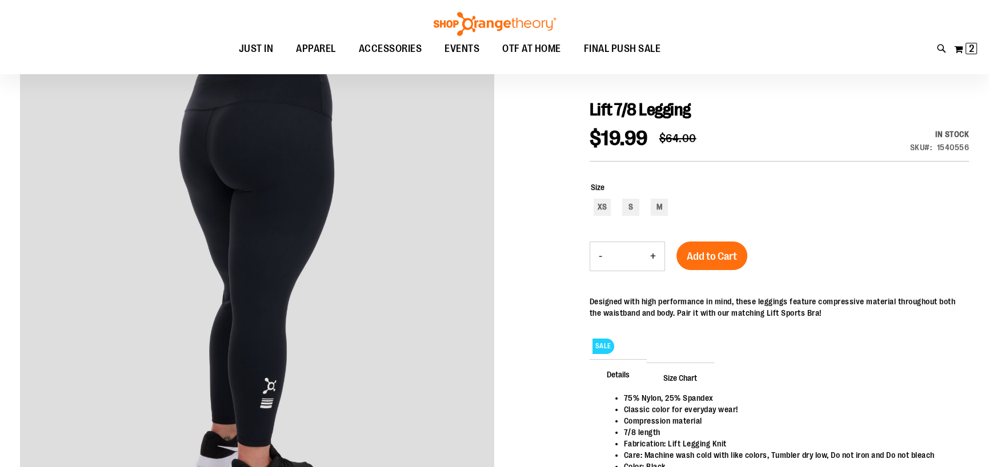
scroll to position [57, 0]
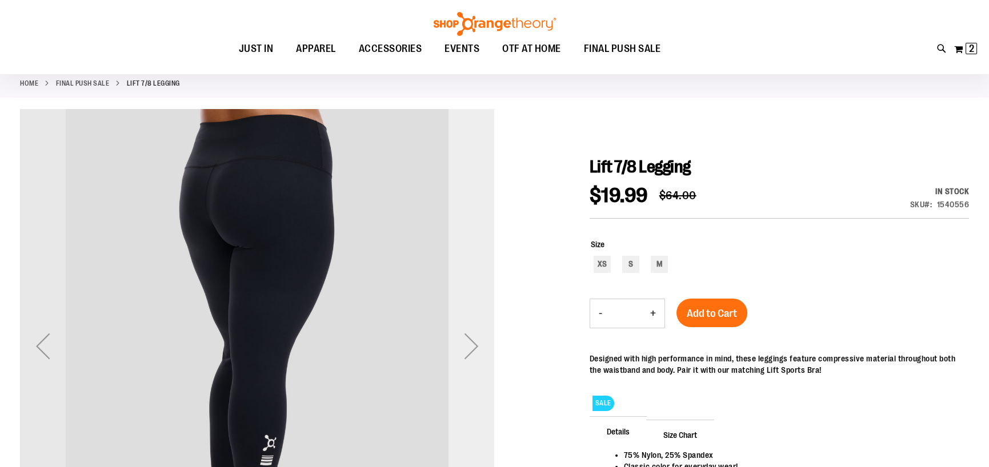
click at [471, 348] on div "Next" at bounding box center [471, 346] width 46 height 46
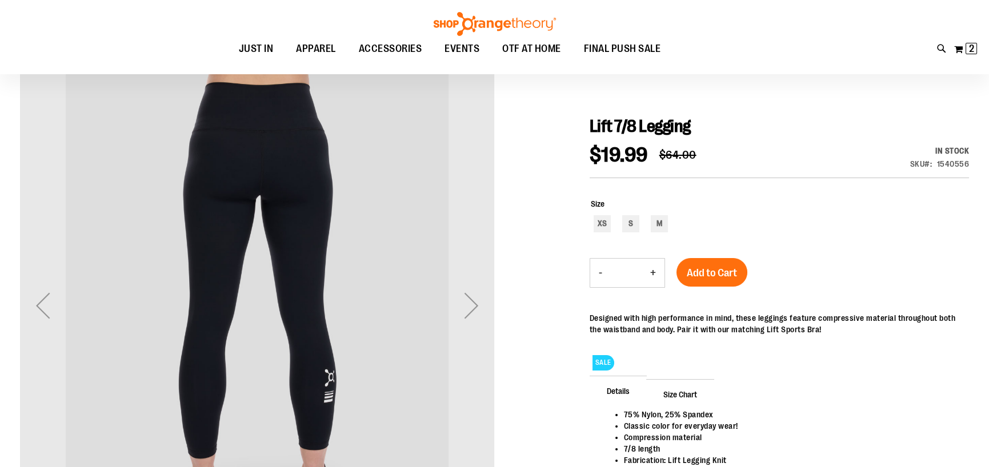
scroll to position [114, 0]
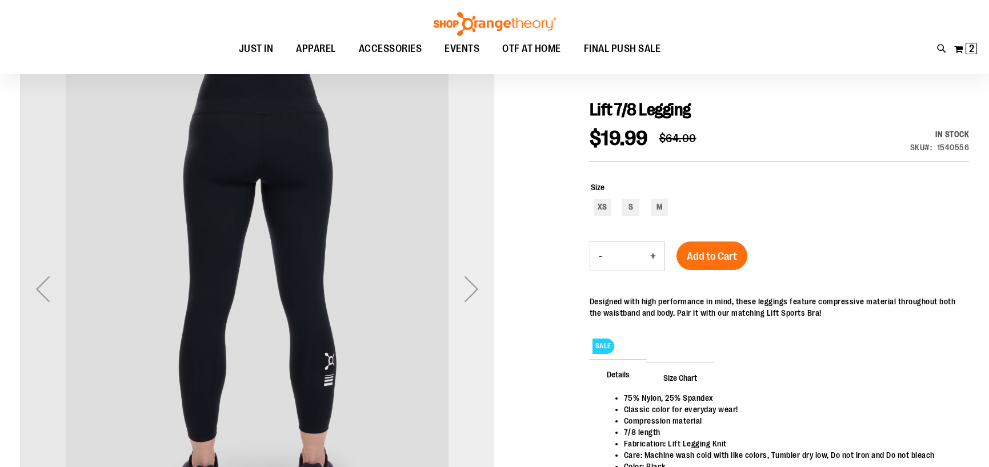
click at [476, 287] on div "Next" at bounding box center [471, 289] width 46 height 46
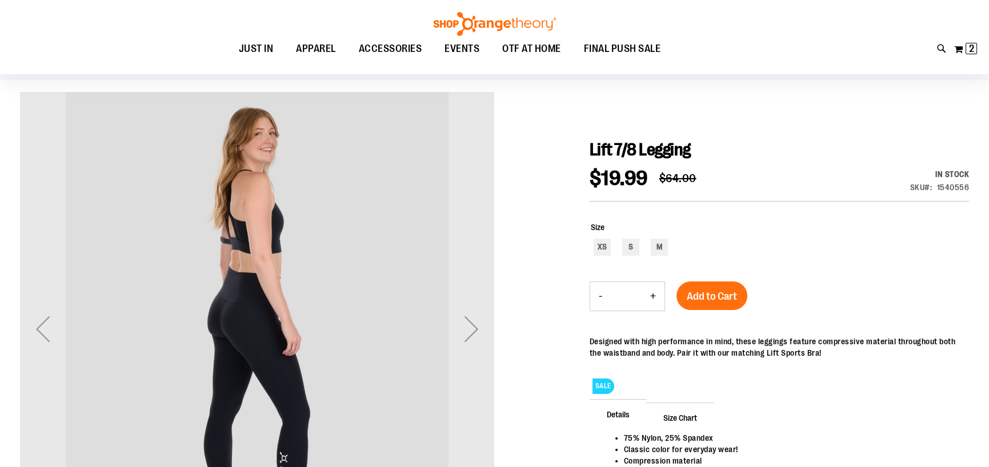
scroll to position [57, 0]
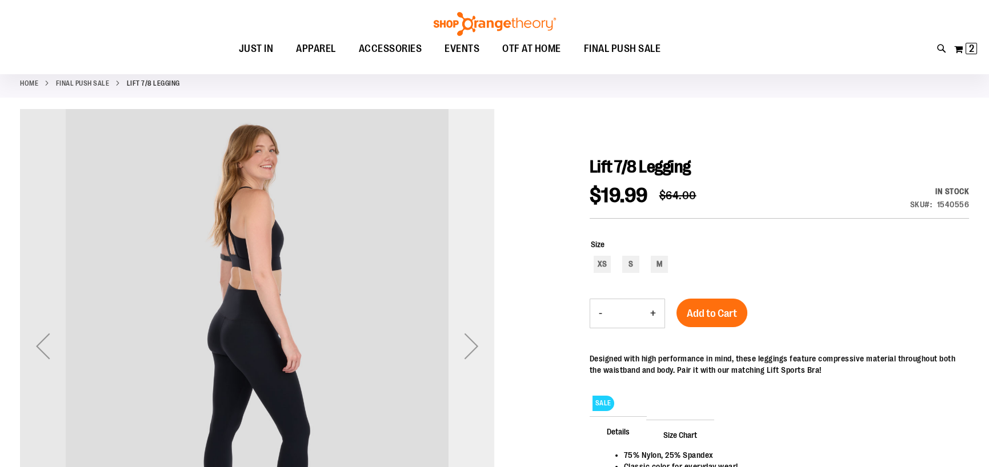
click at [478, 347] on div "Next" at bounding box center [471, 346] width 46 height 46
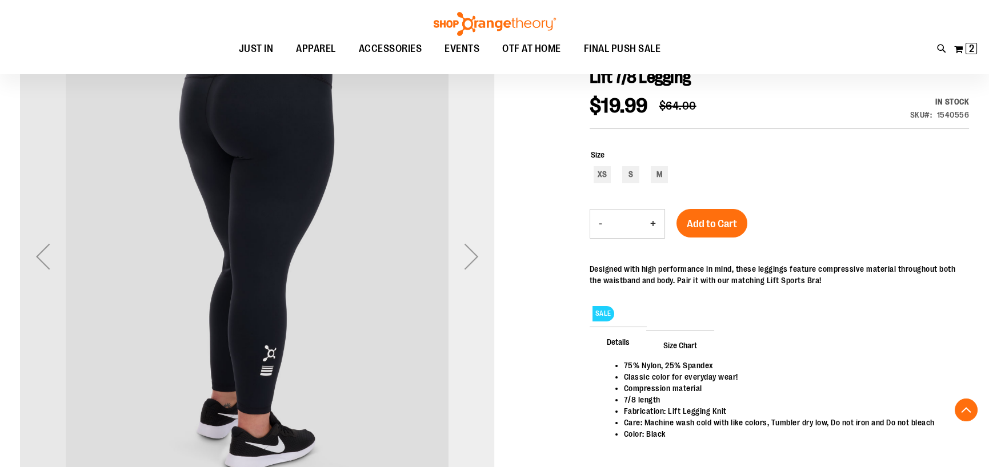
scroll to position [228, 0]
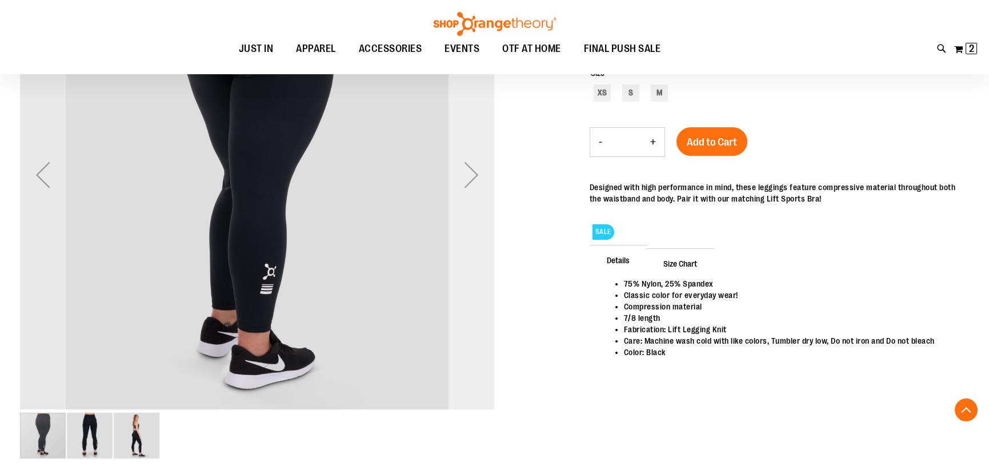
click at [474, 173] on div "Next" at bounding box center [471, 175] width 46 height 46
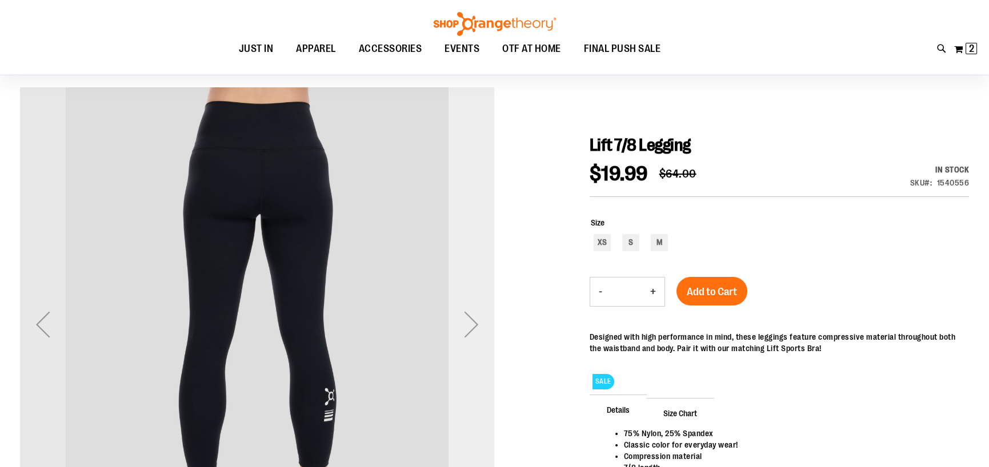
scroll to position [57, 0]
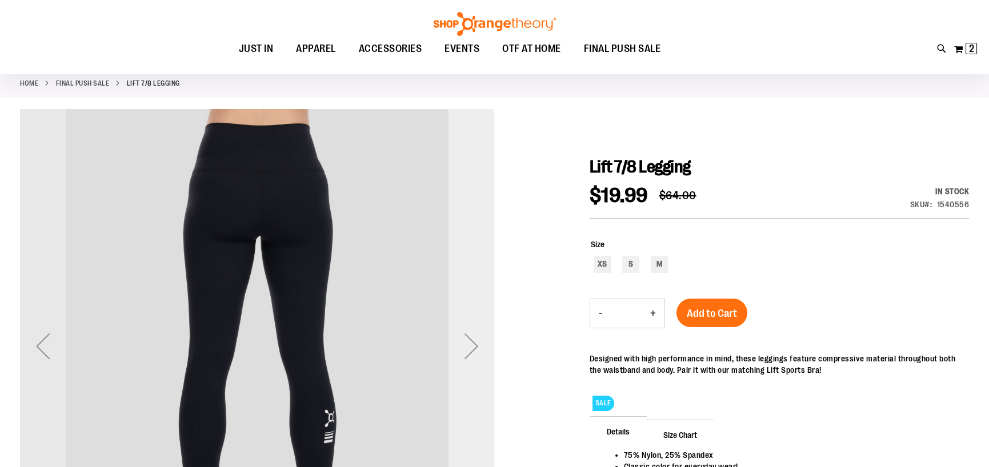
click at [471, 344] on div "Next" at bounding box center [471, 346] width 46 height 46
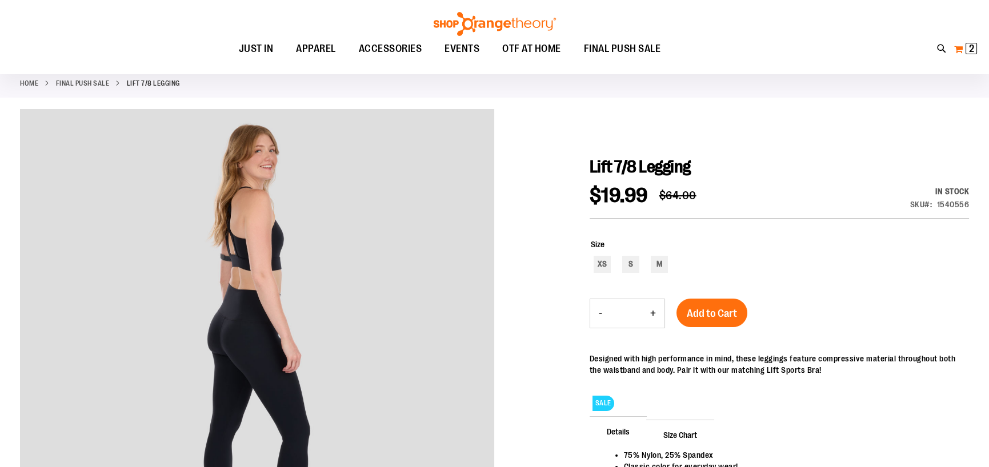
click at [963, 47] on button "My Cart 2 2 items" at bounding box center [965, 49] width 24 height 18
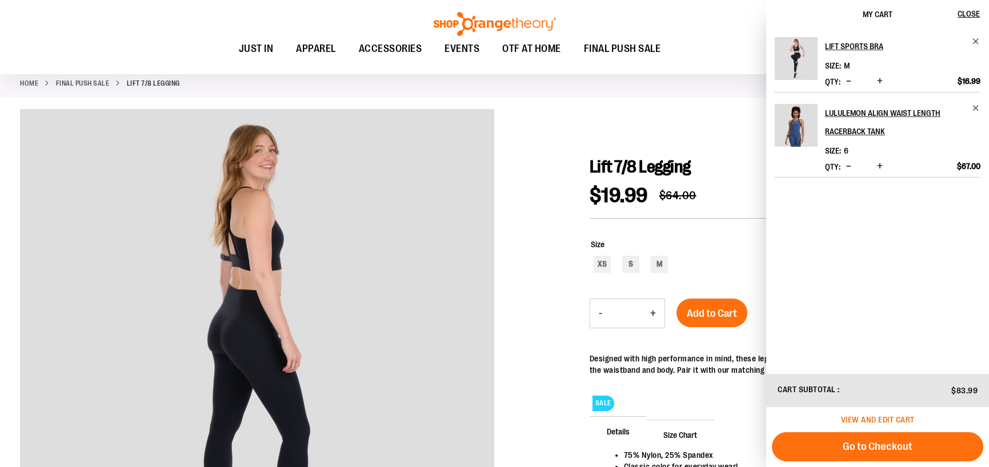
click at [880, 415] on span "View and edit cart" at bounding box center [878, 419] width 74 height 9
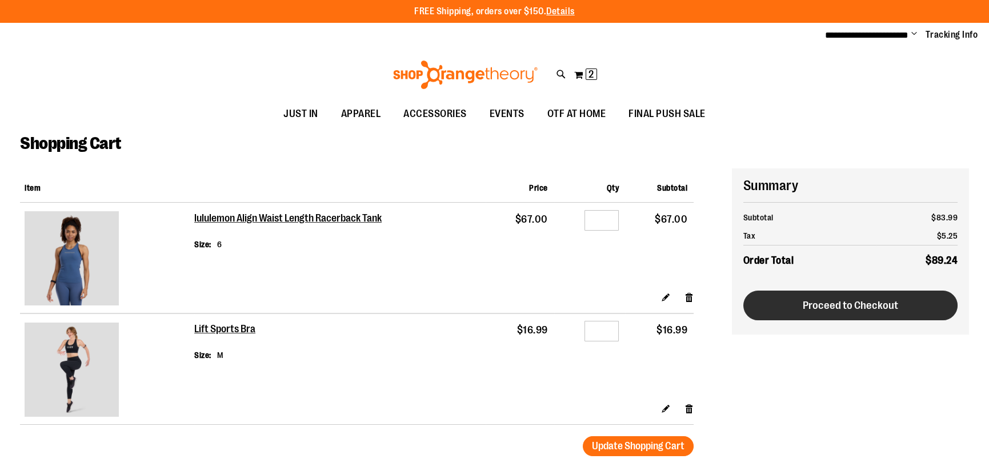
click at [857, 307] on span "Proceed to Checkout" at bounding box center [850, 305] width 95 height 13
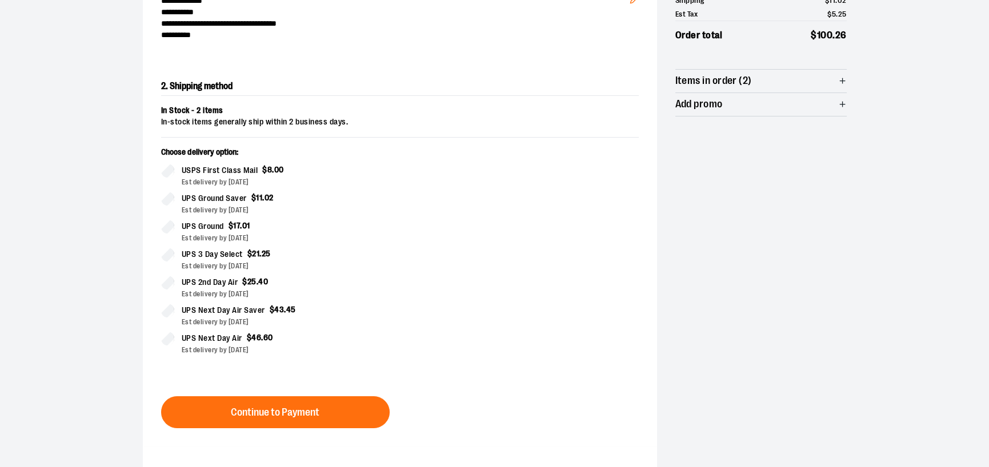
scroll to position [183, 0]
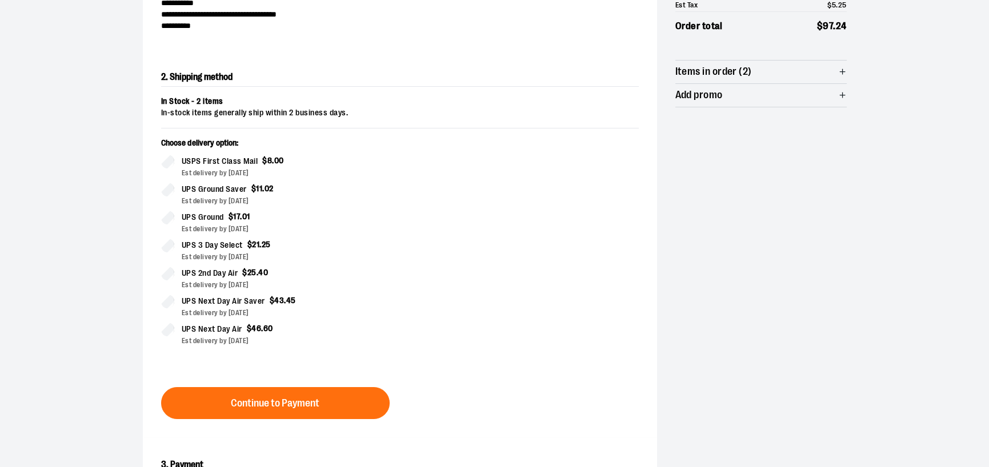
click at [840, 69] on icon "button" at bounding box center [842, 71] width 9 height 9
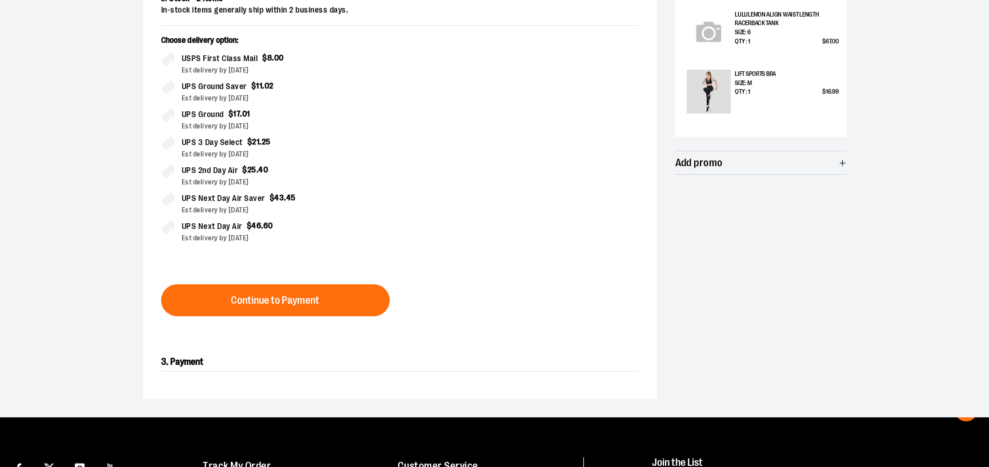
scroll to position [297, 0]
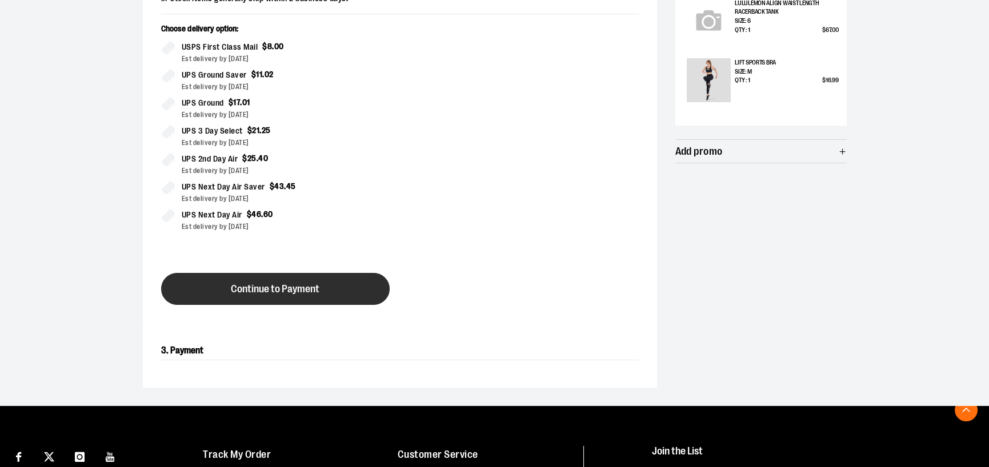
click at [276, 292] on span "Continue to Payment" at bounding box center [275, 289] width 89 height 11
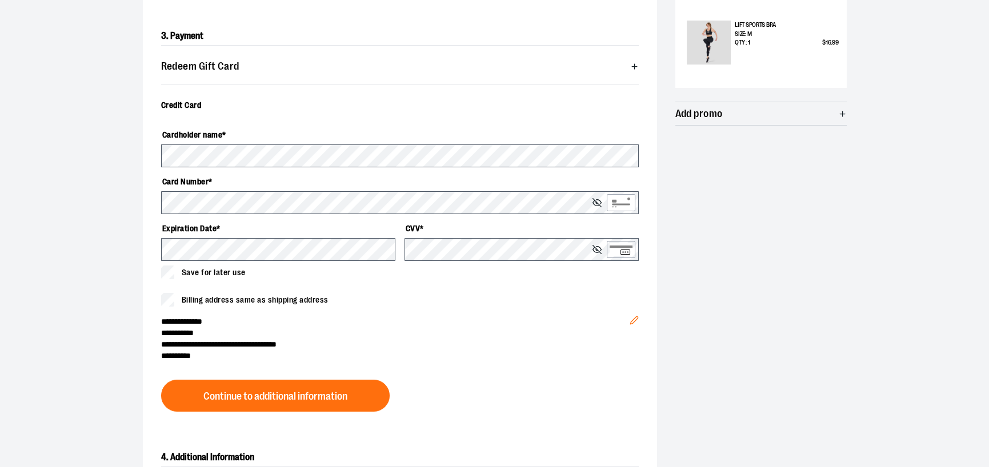
scroll to position [354, 0]
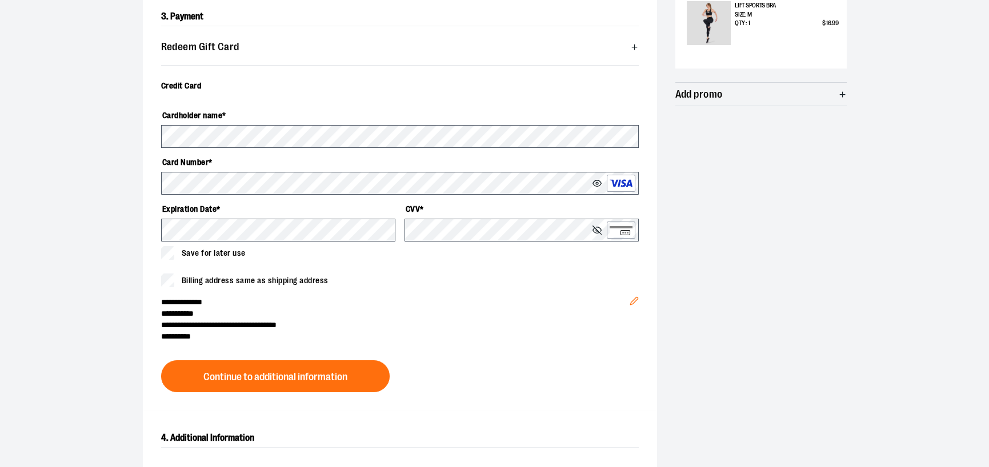
click at [119, 210] on div "**********" at bounding box center [494, 109] width 823 height 769
click at [417, 260] on div "Cardholder name * Card Number * Expiration Date * CVV * Save for later use" at bounding box center [400, 183] width 478 height 182
click at [600, 230] on icon at bounding box center [596, 230] width 9 height 9
click at [596, 181] on icon at bounding box center [596, 184] width 9 height 6
click at [596, 228] on icon at bounding box center [596, 230] width 9 height 9
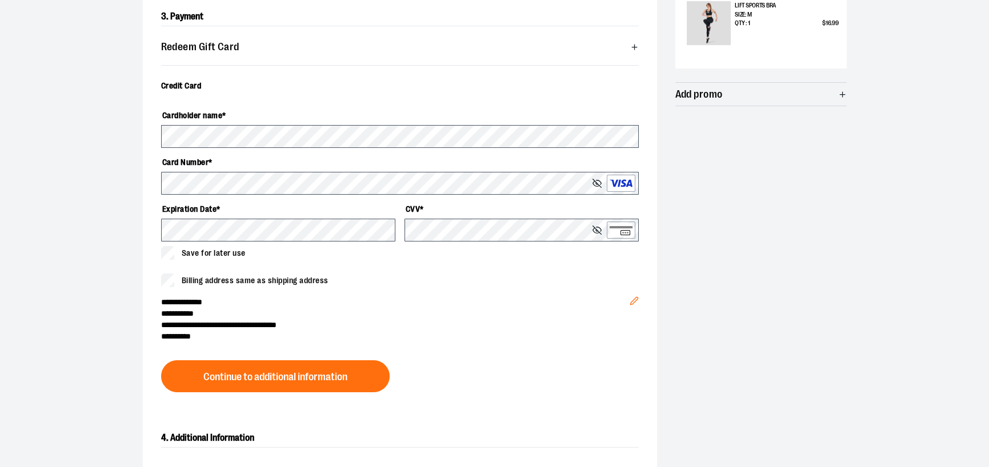
click at [596, 228] on icon at bounding box center [596, 230] width 9 height 9
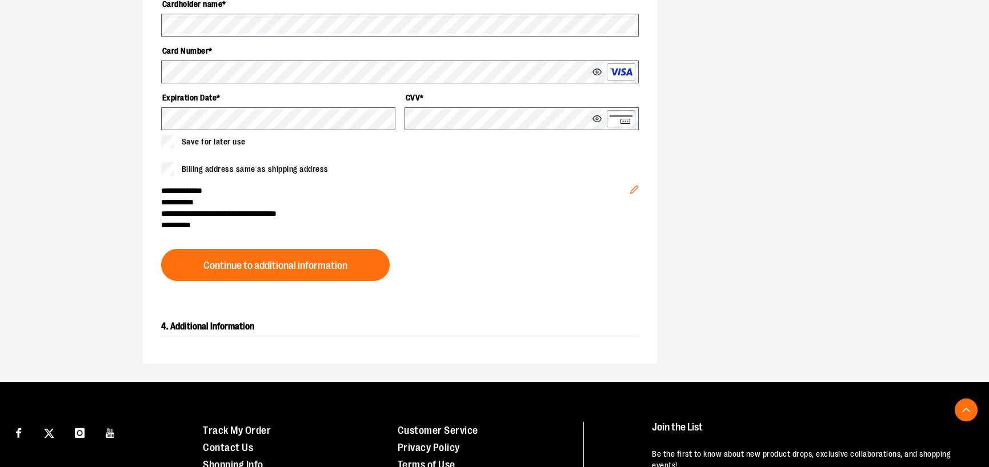
scroll to position [468, 0]
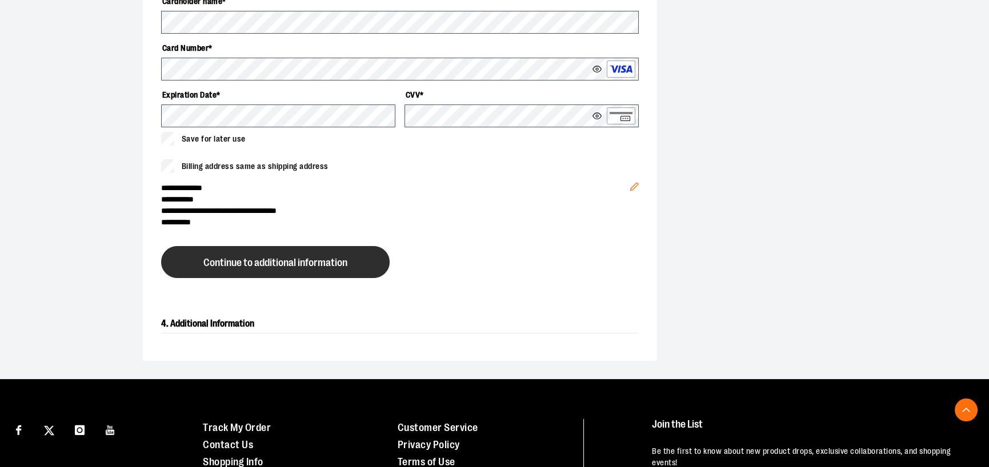
click at [263, 259] on span "Continue to additional information" at bounding box center [275, 263] width 144 height 11
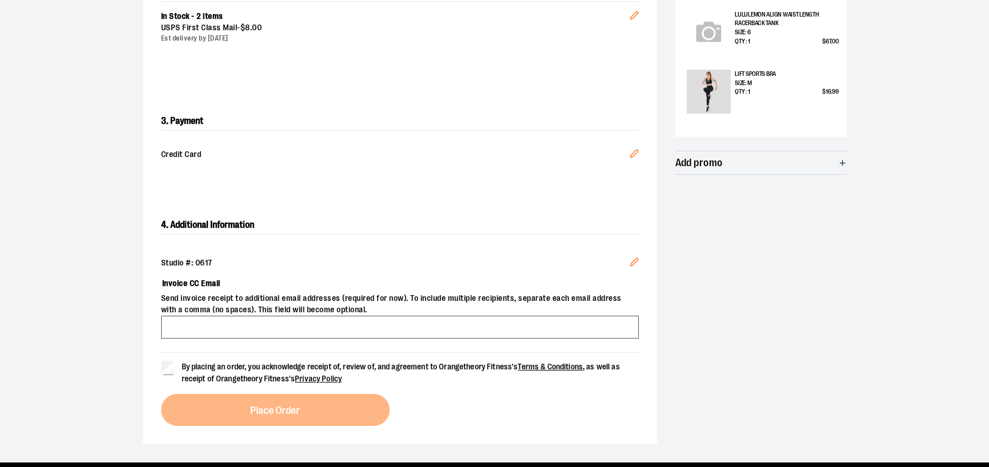
scroll to position [343, 0]
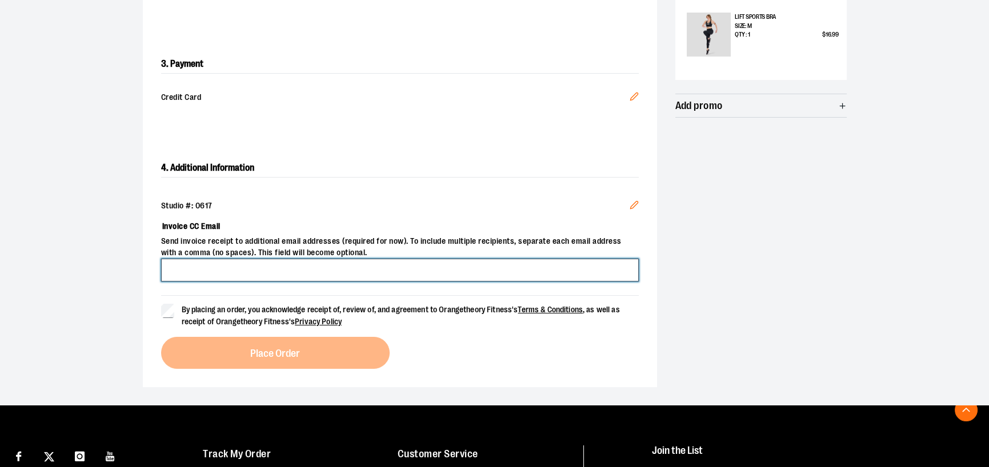
click at [213, 277] on input "Invoice CC Email" at bounding box center [400, 270] width 478 height 23
type input "**********"
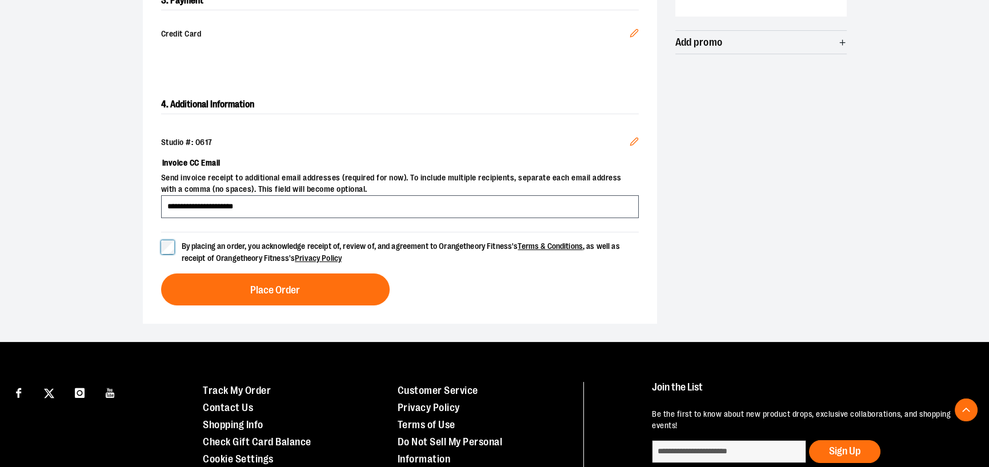
scroll to position [505, 0]
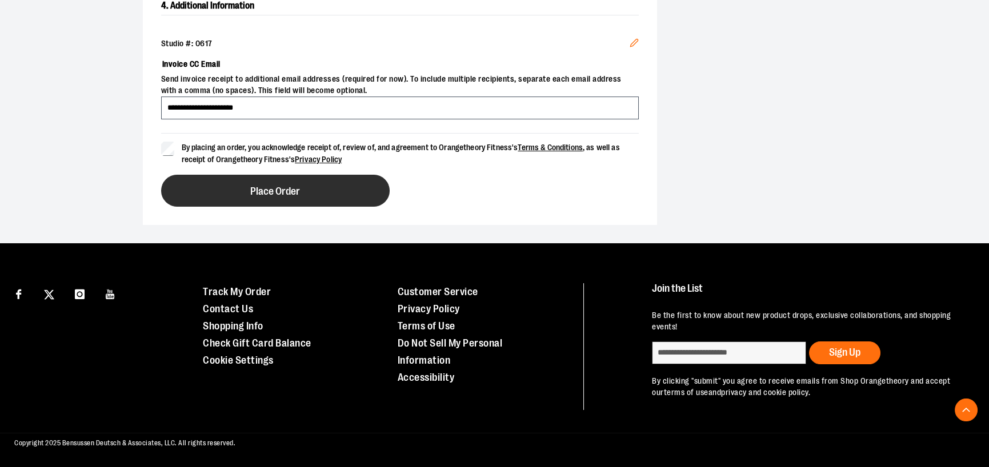
click at [291, 190] on span "Place Order" at bounding box center [275, 191] width 50 height 11
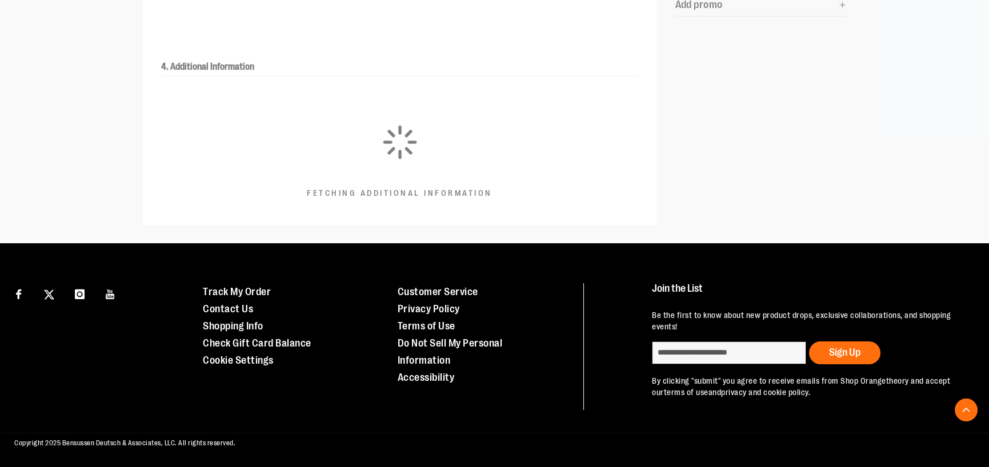
scroll to position [384, 0]
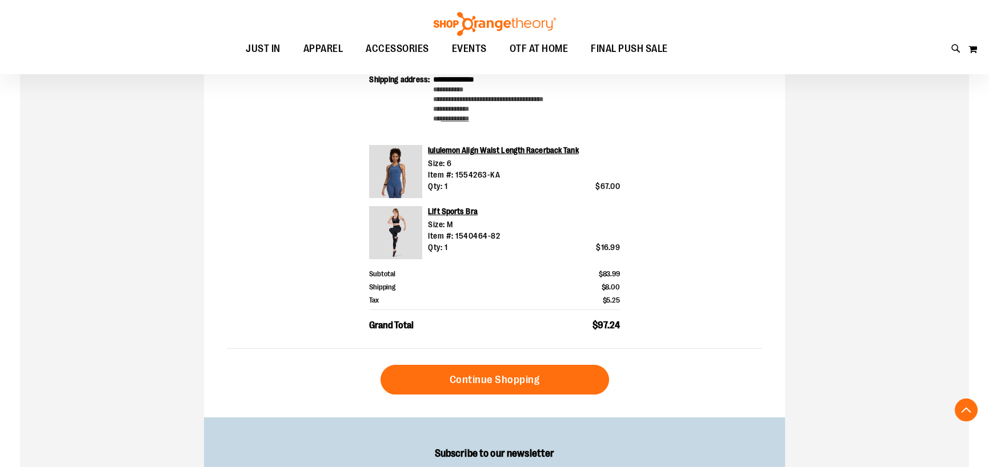
scroll to position [456, 0]
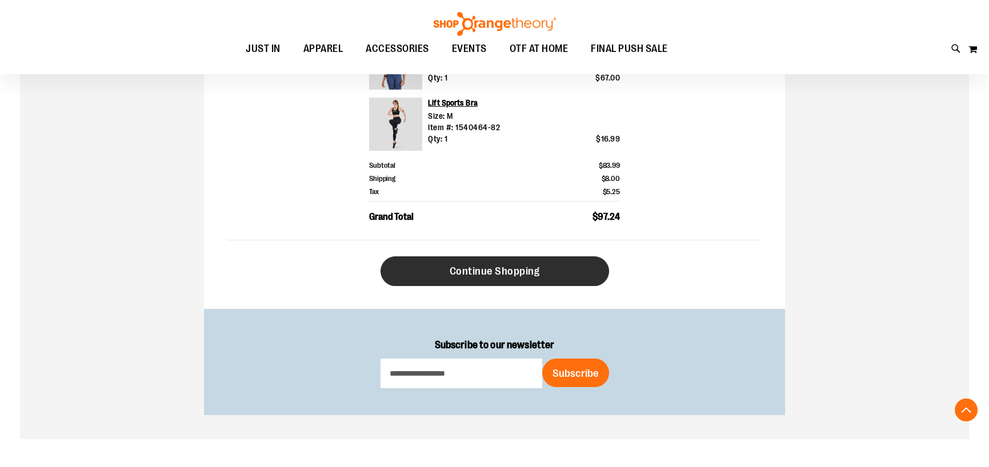
click at [522, 271] on span "Continue Shopping" at bounding box center [495, 271] width 90 height 13
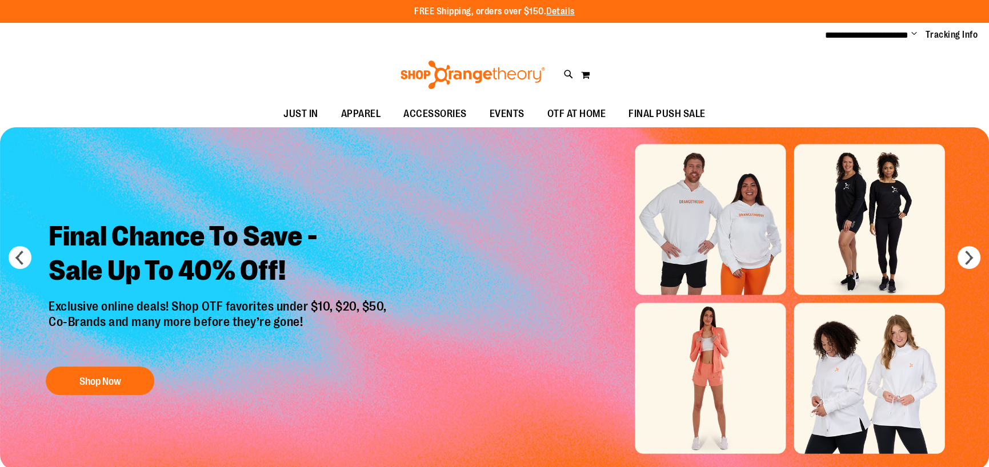
click at [915, 34] on span "Change" at bounding box center [914, 34] width 6 height 11
click at [851, 55] on link "My Account" at bounding box center [873, 56] width 100 height 22
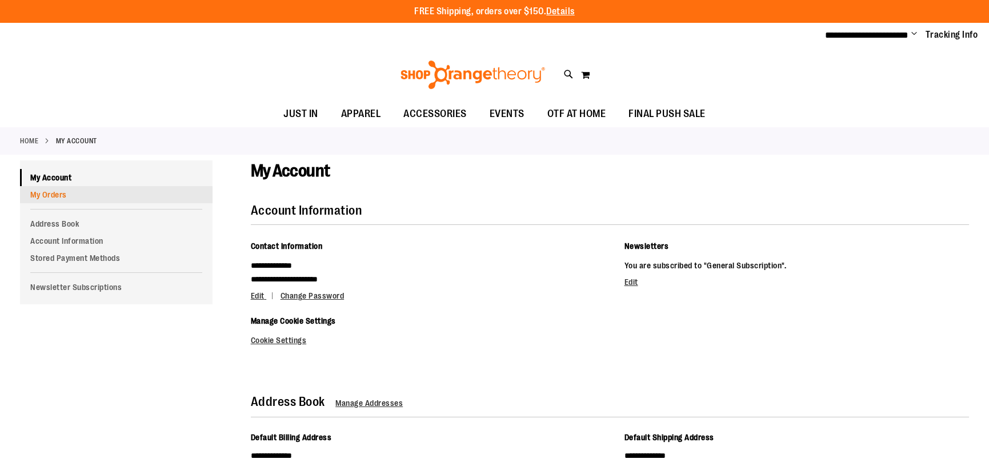
click at [39, 191] on link "My Orders" at bounding box center [116, 194] width 193 height 17
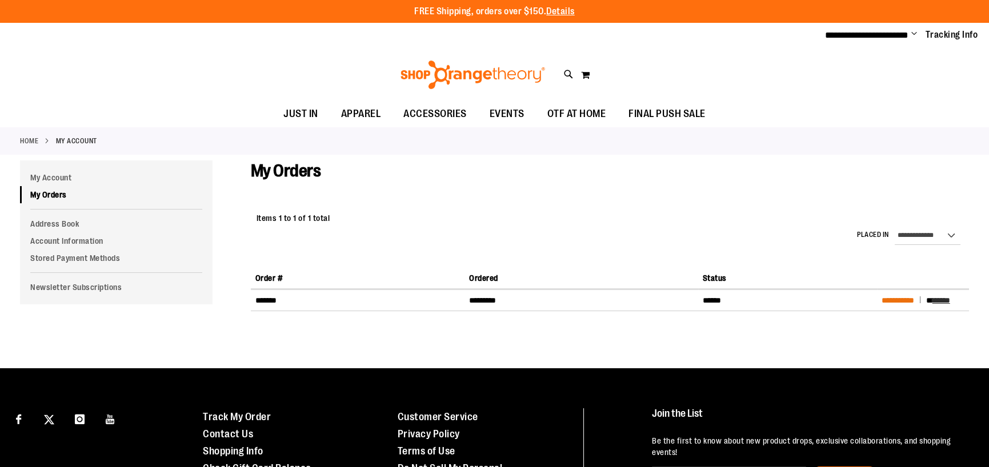
click at [896, 299] on span "**********" at bounding box center [897, 300] width 33 height 8
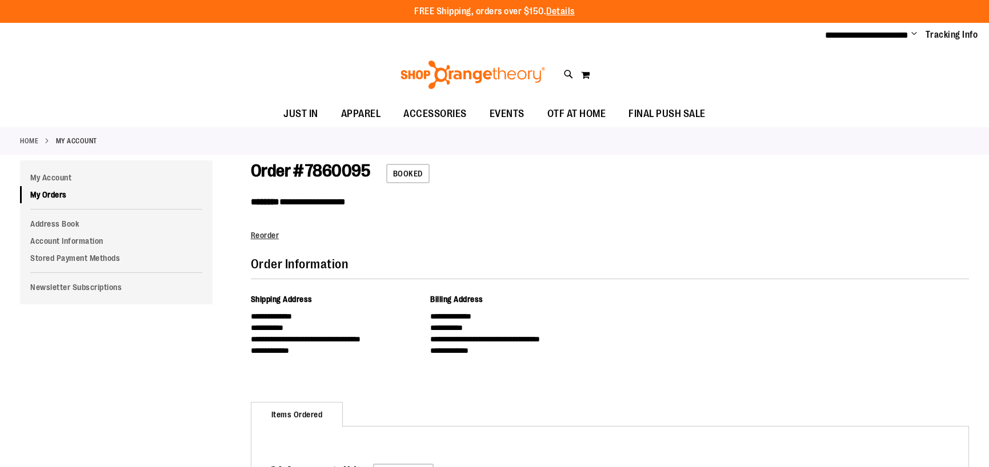
click at [916, 33] on span "Change" at bounding box center [914, 34] width 6 height 11
click at [847, 78] on link "Sign Out" at bounding box center [873, 77] width 100 height 22
